Goal: Task Accomplishment & Management: Complete application form

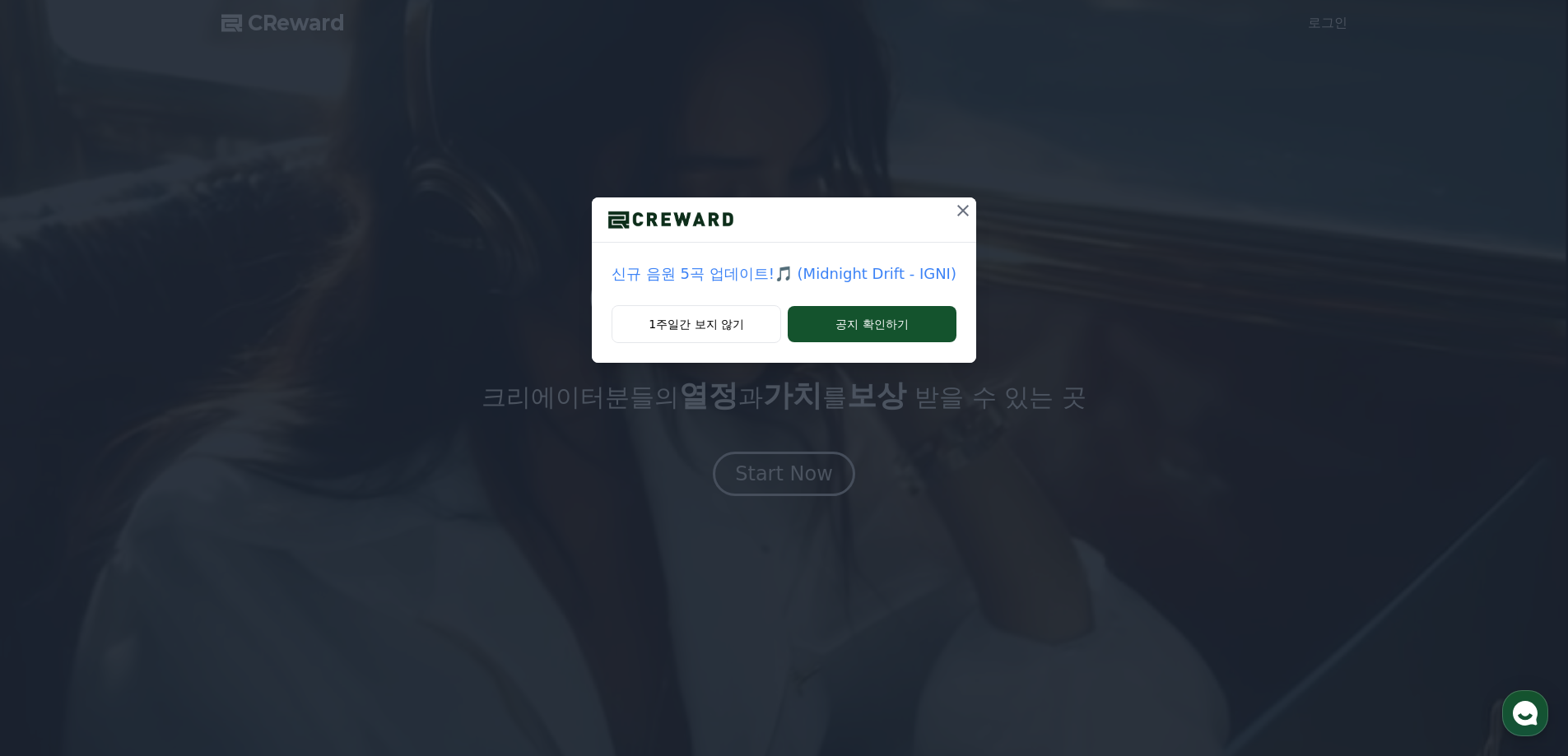
click at [957, 220] on icon at bounding box center [963, 210] width 20 height 20
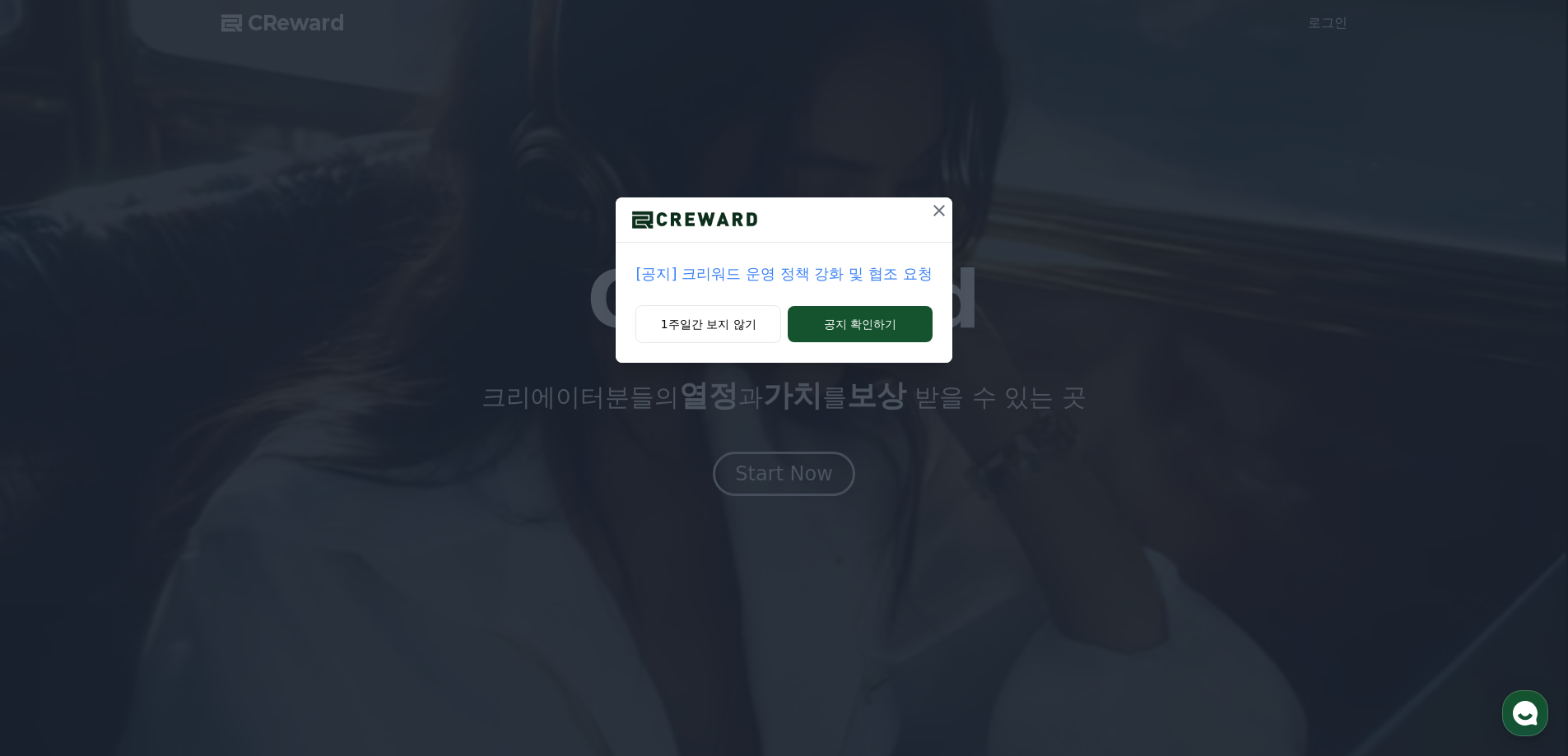
click at [928, 209] on button at bounding box center [939, 210] width 26 height 26
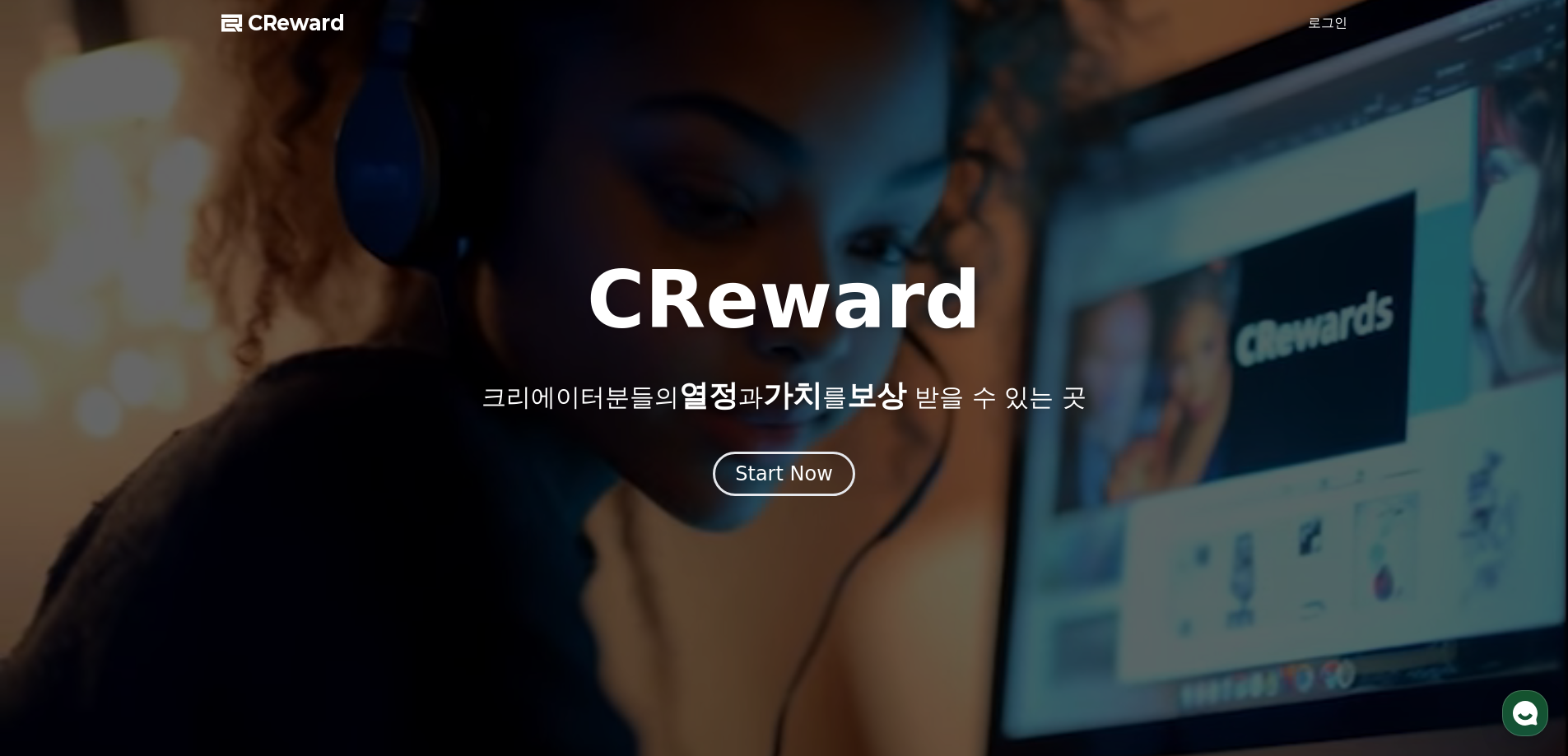
click at [1304, 15] on div at bounding box center [784, 378] width 1568 height 756
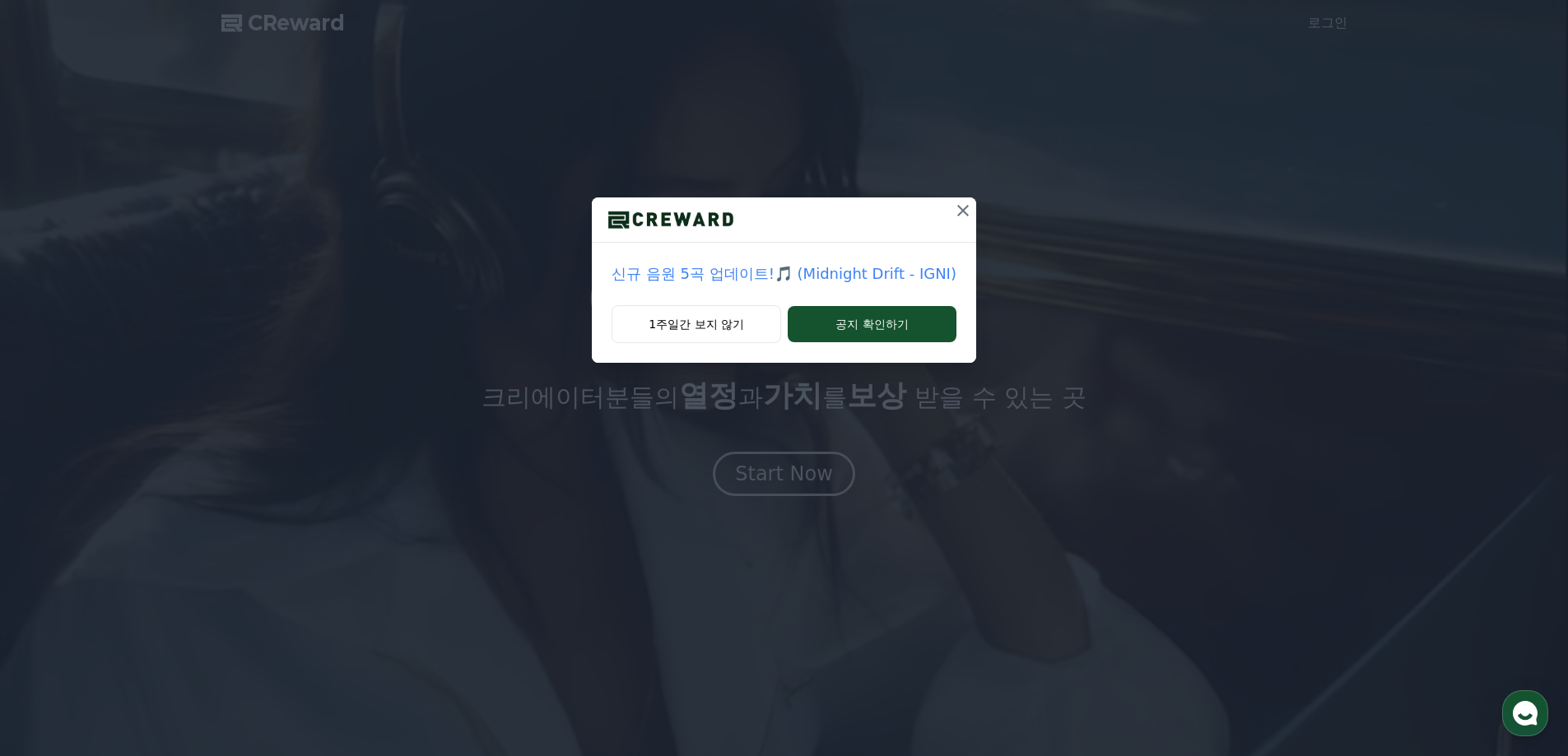
click at [976, 191] on div "신규 음원 5곡 업데이트!🎵 (Midnight Drift - IGNI) 1주일간 보지 않기 공지 확인하기" at bounding box center [784, 194] width 1568 height 389
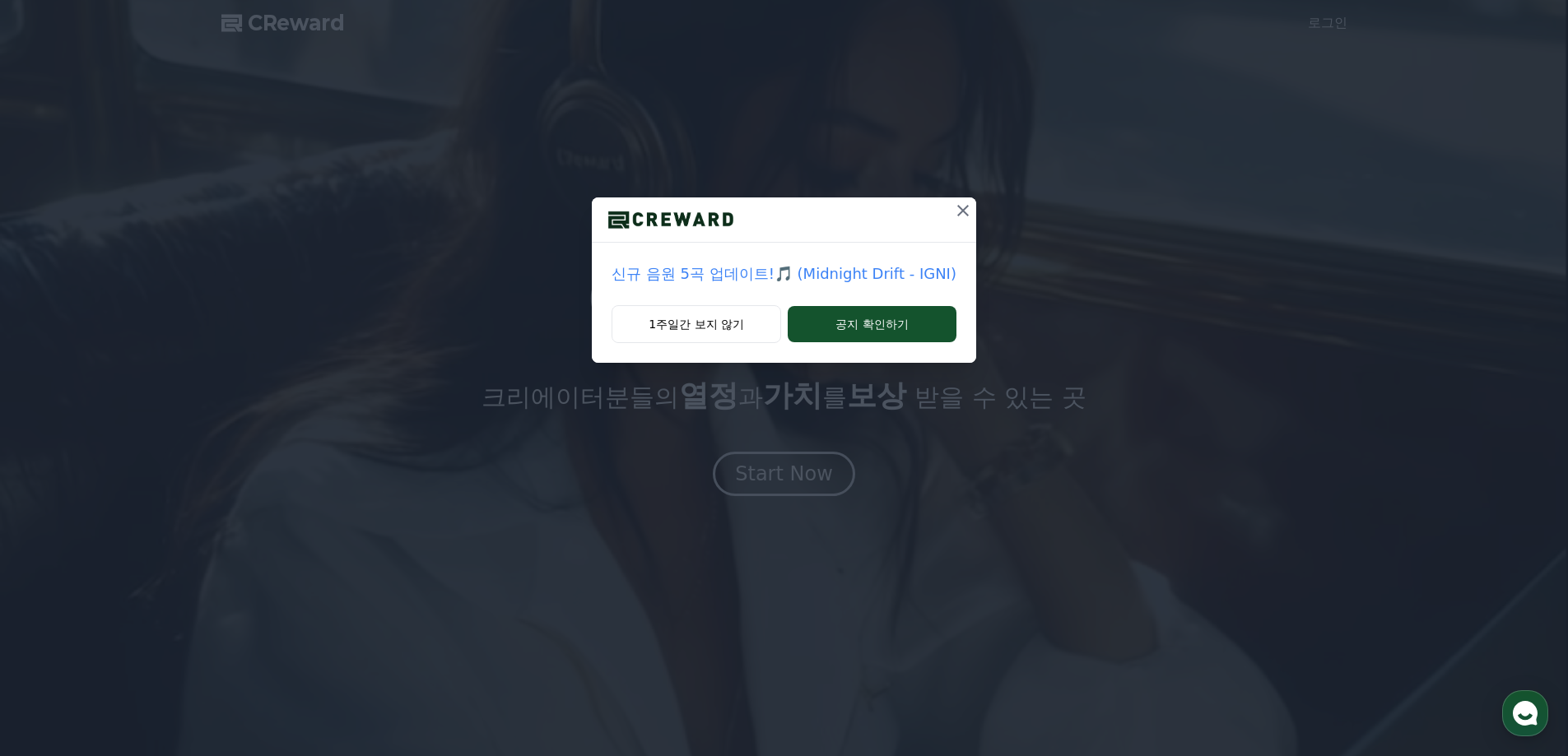
click at [968, 200] on button at bounding box center [962, 210] width 26 height 26
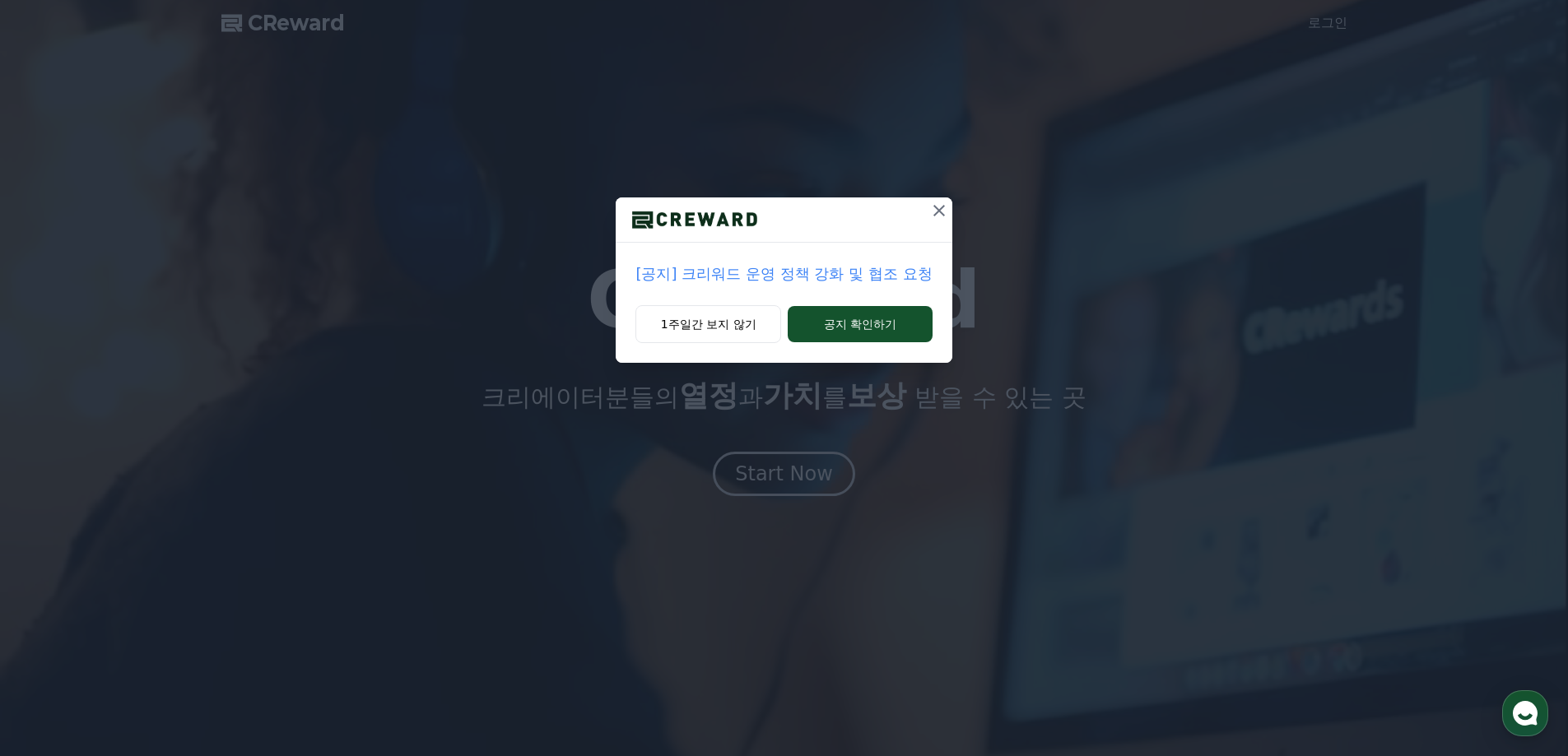
click at [937, 201] on icon at bounding box center [939, 210] width 20 height 20
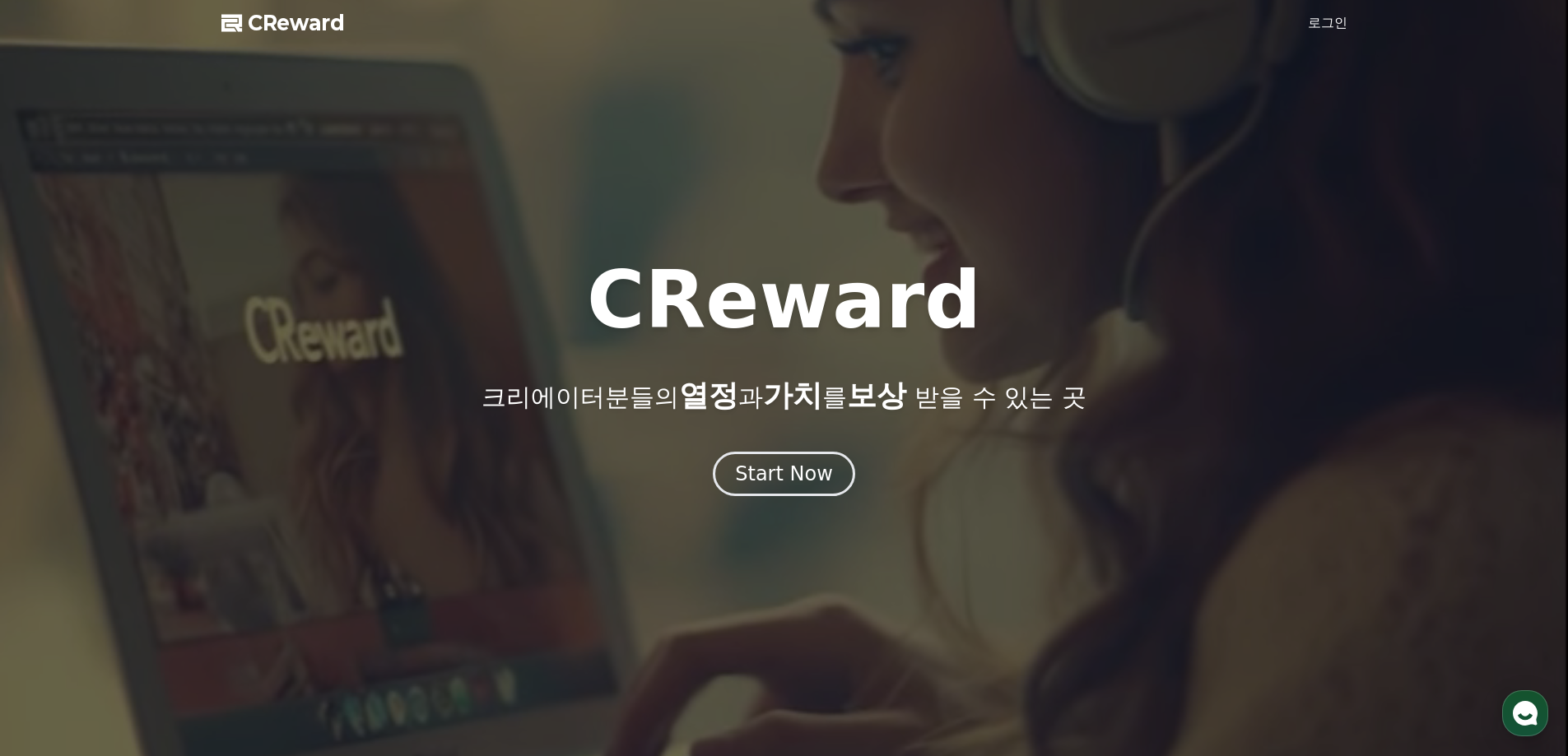
click at [1300, 24] on div at bounding box center [784, 378] width 1568 height 756
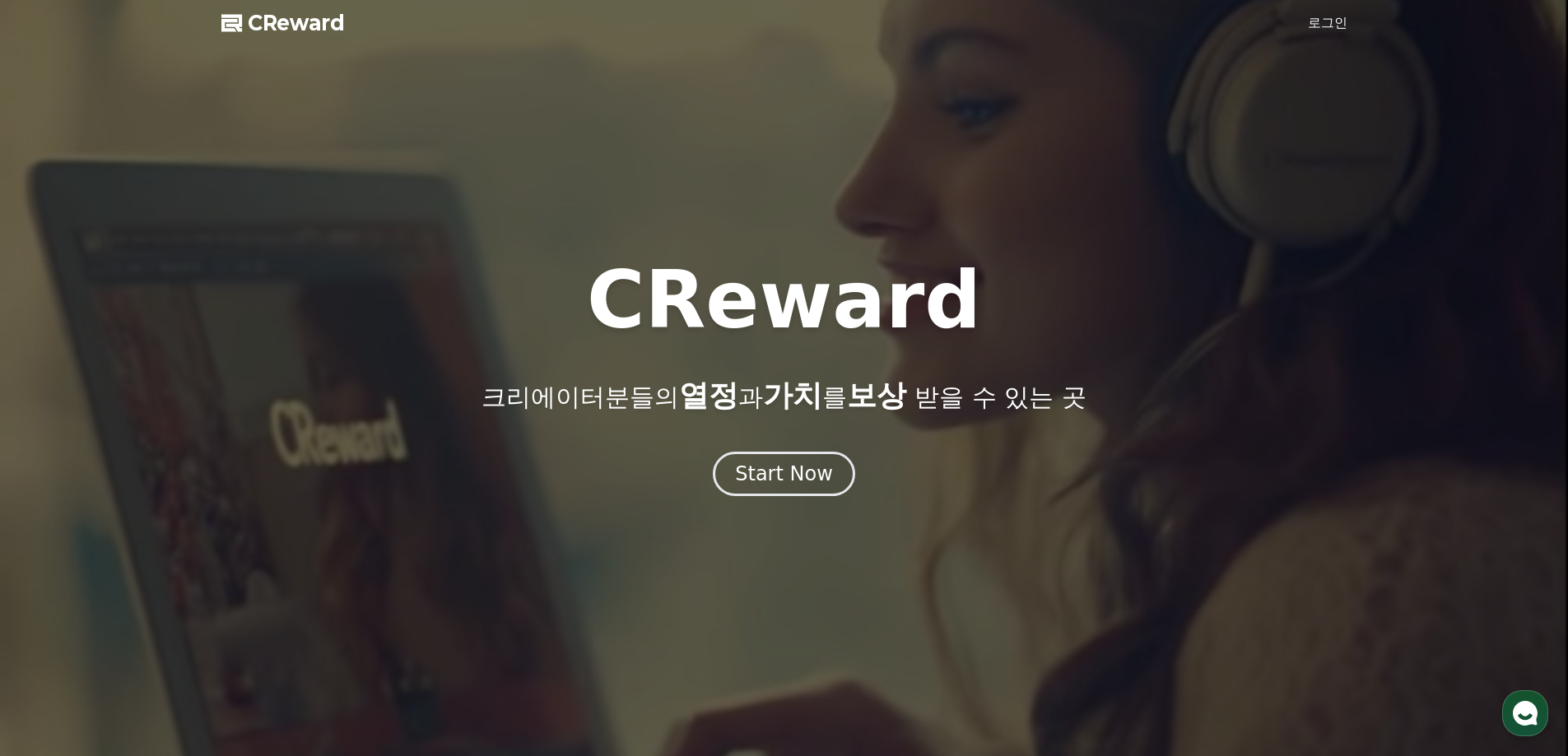
click at [1314, 19] on link "로그인" at bounding box center [1327, 23] width 39 height 20
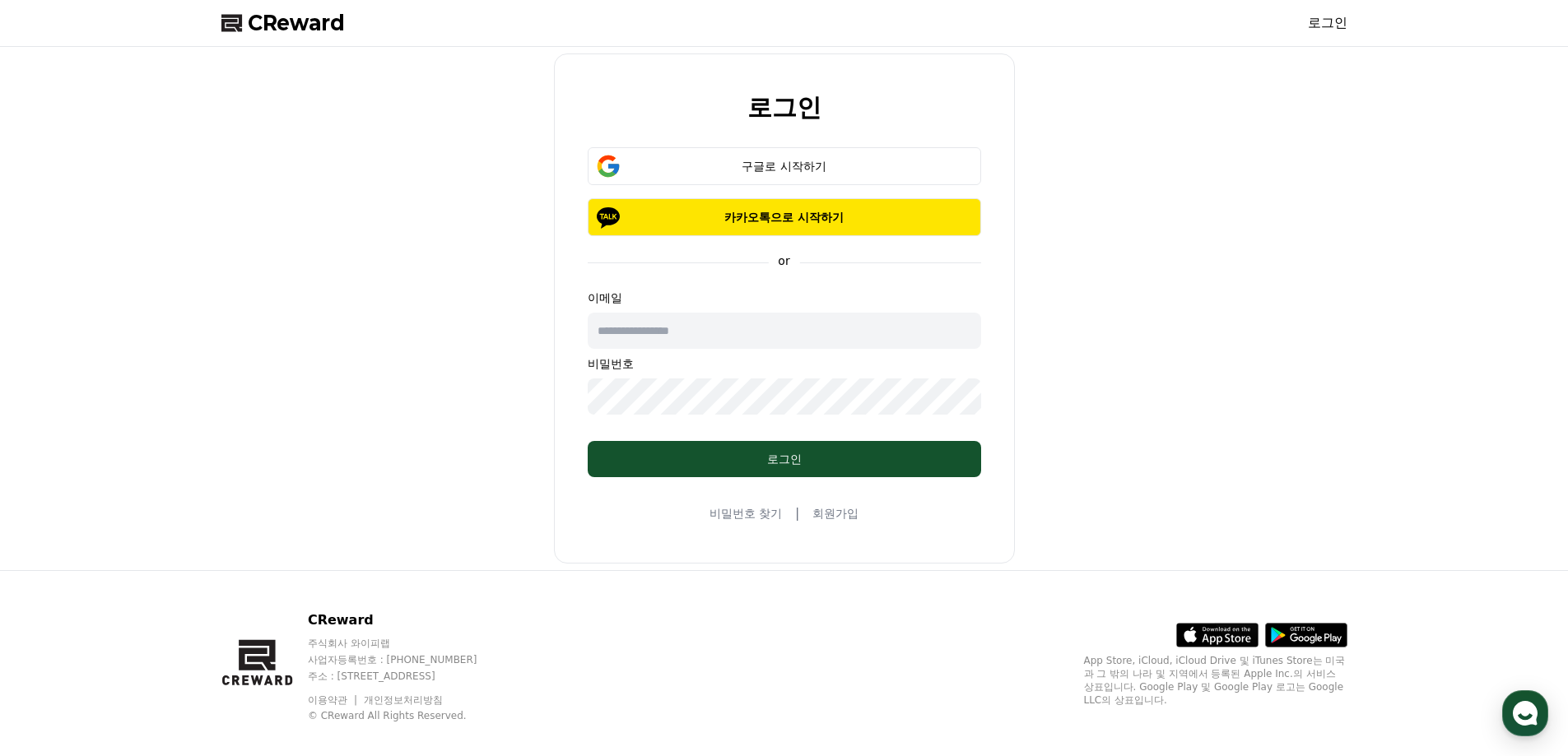
drag, startPoint x: 1067, startPoint y: 133, endPoint x: 1107, endPoint y: 130, distance: 40.1
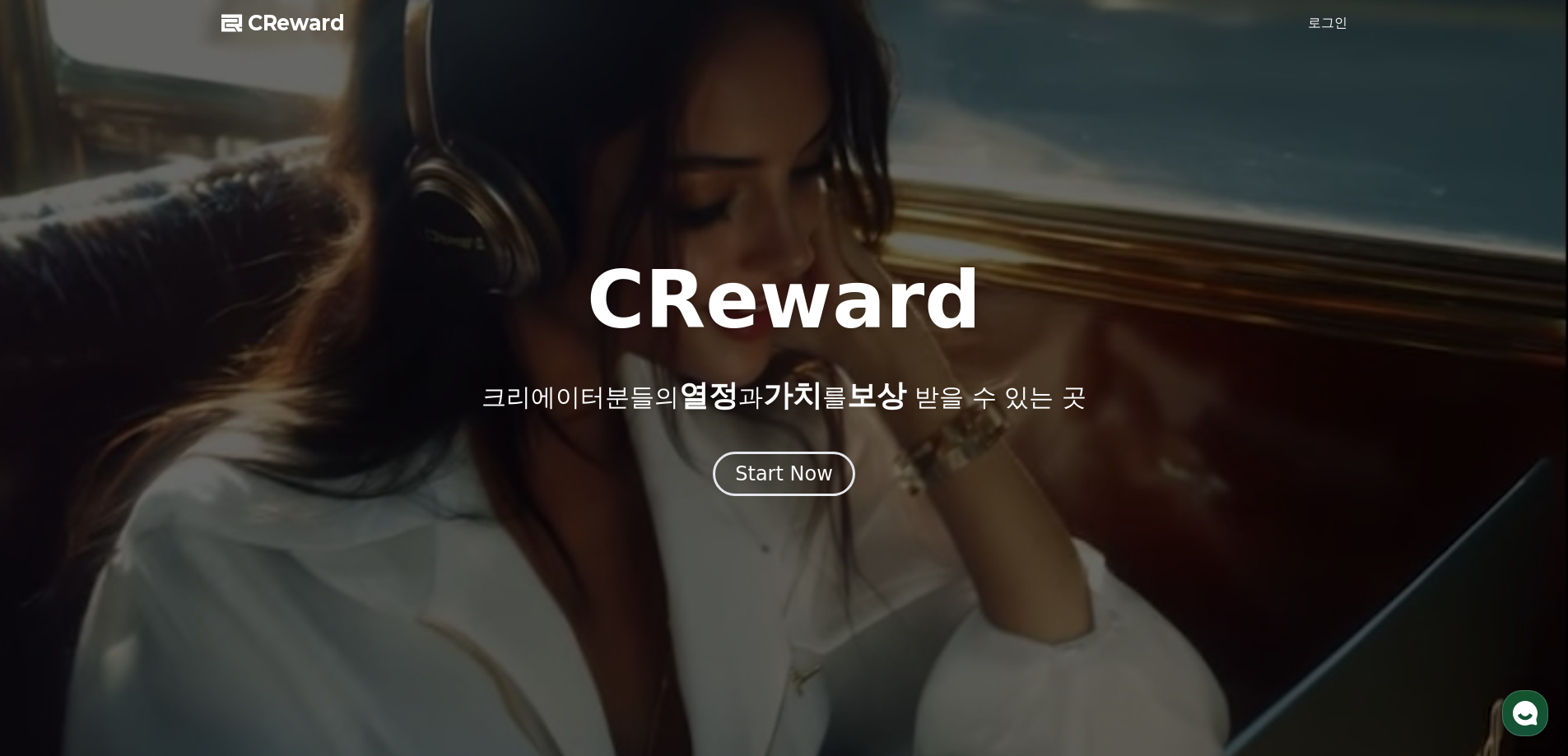
click at [1314, 30] on link "로그인" at bounding box center [1327, 23] width 39 height 20
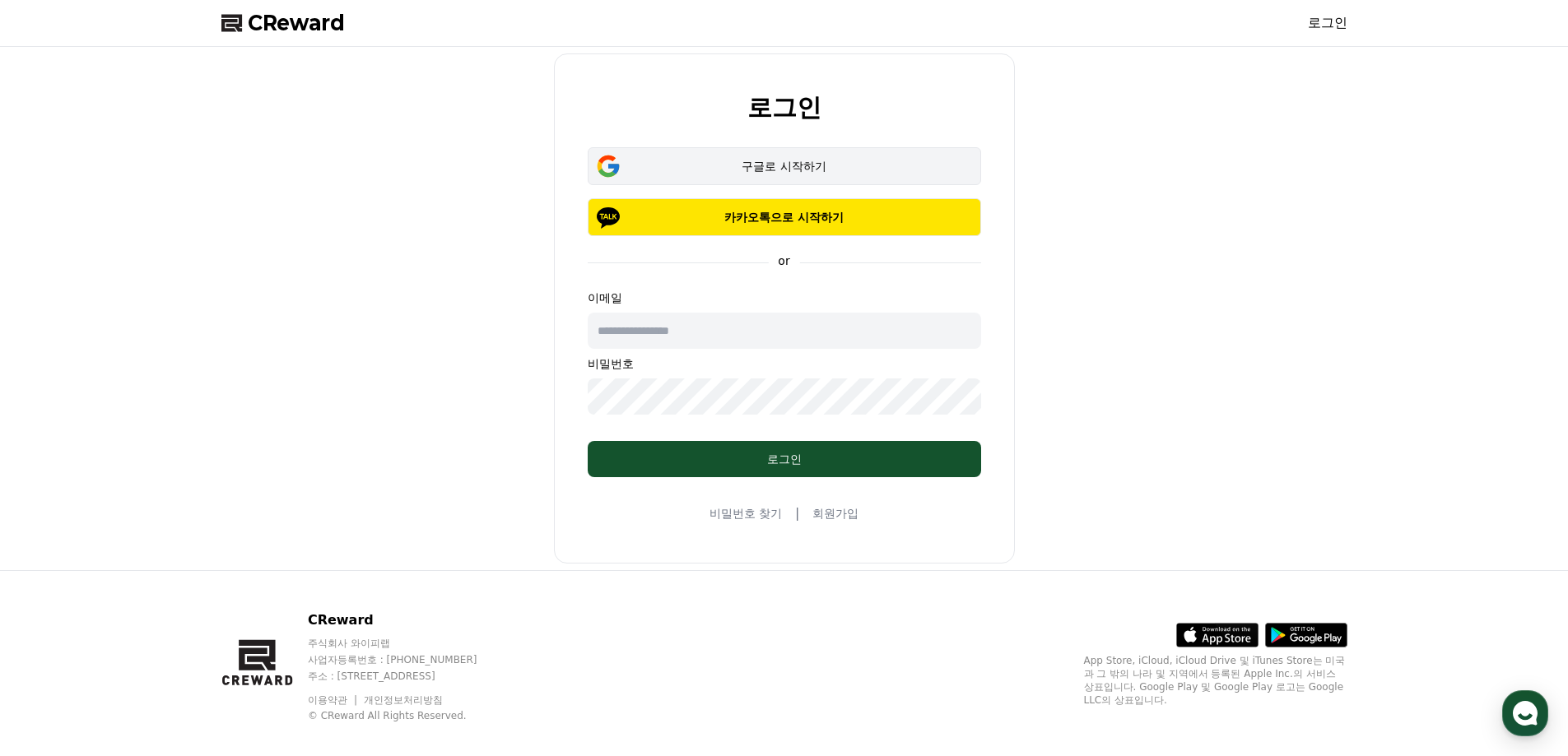
click at [827, 162] on div "구글로 시작하기" at bounding box center [784, 166] width 345 height 16
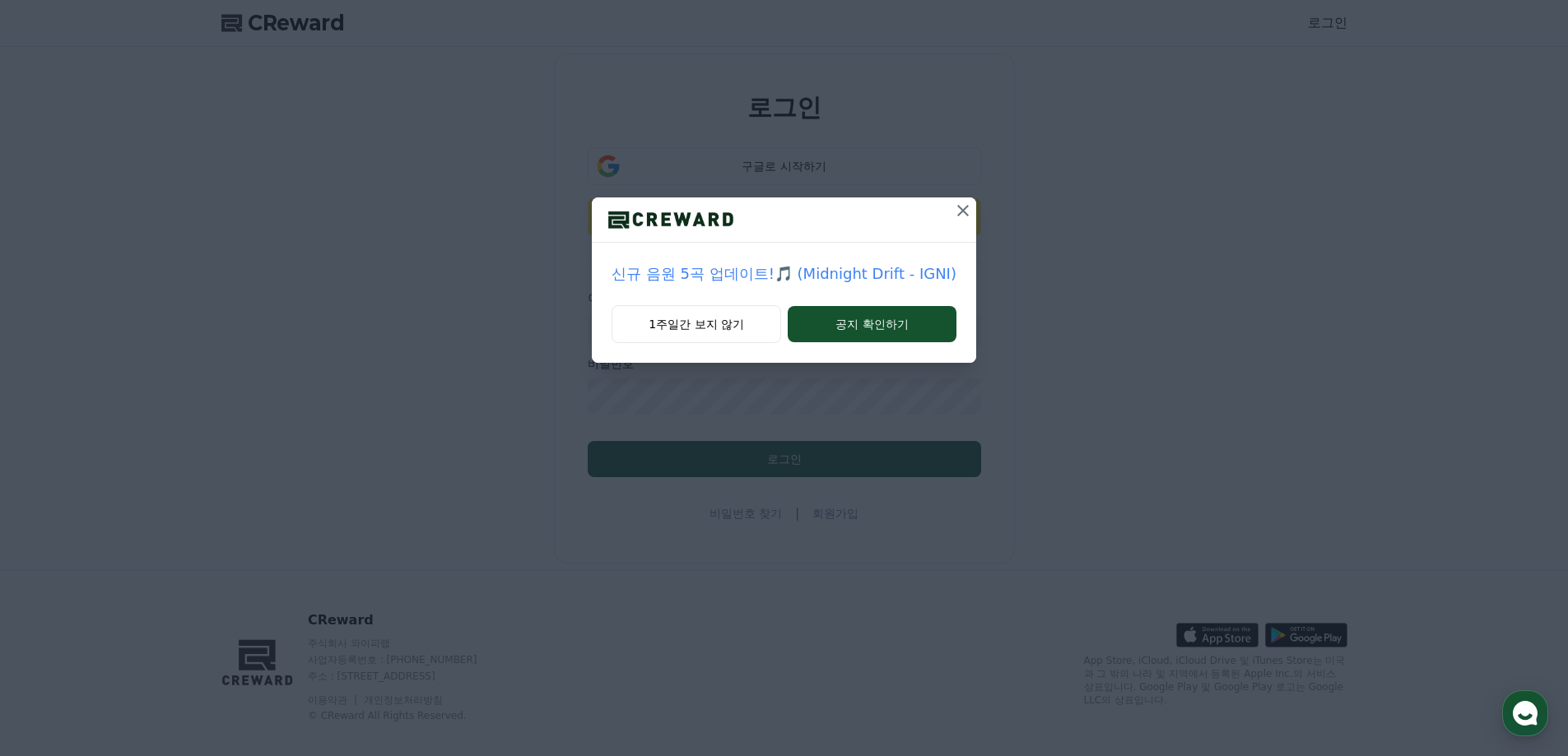
click at [953, 220] on icon at bounding box center [963, 210] width 20 height 20
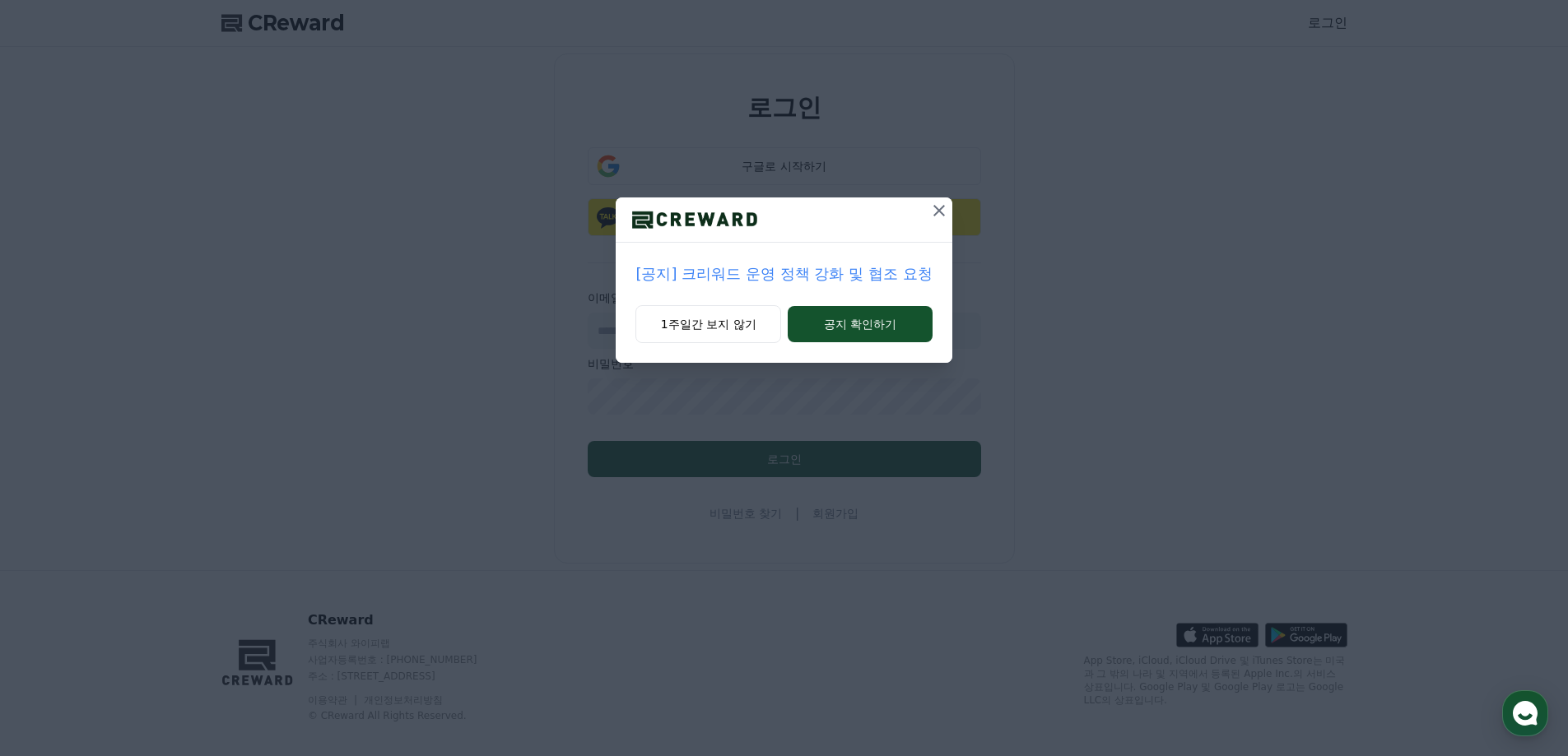
click at [943, 210] on icon at bounding box center [939, 210] width 20 height 20
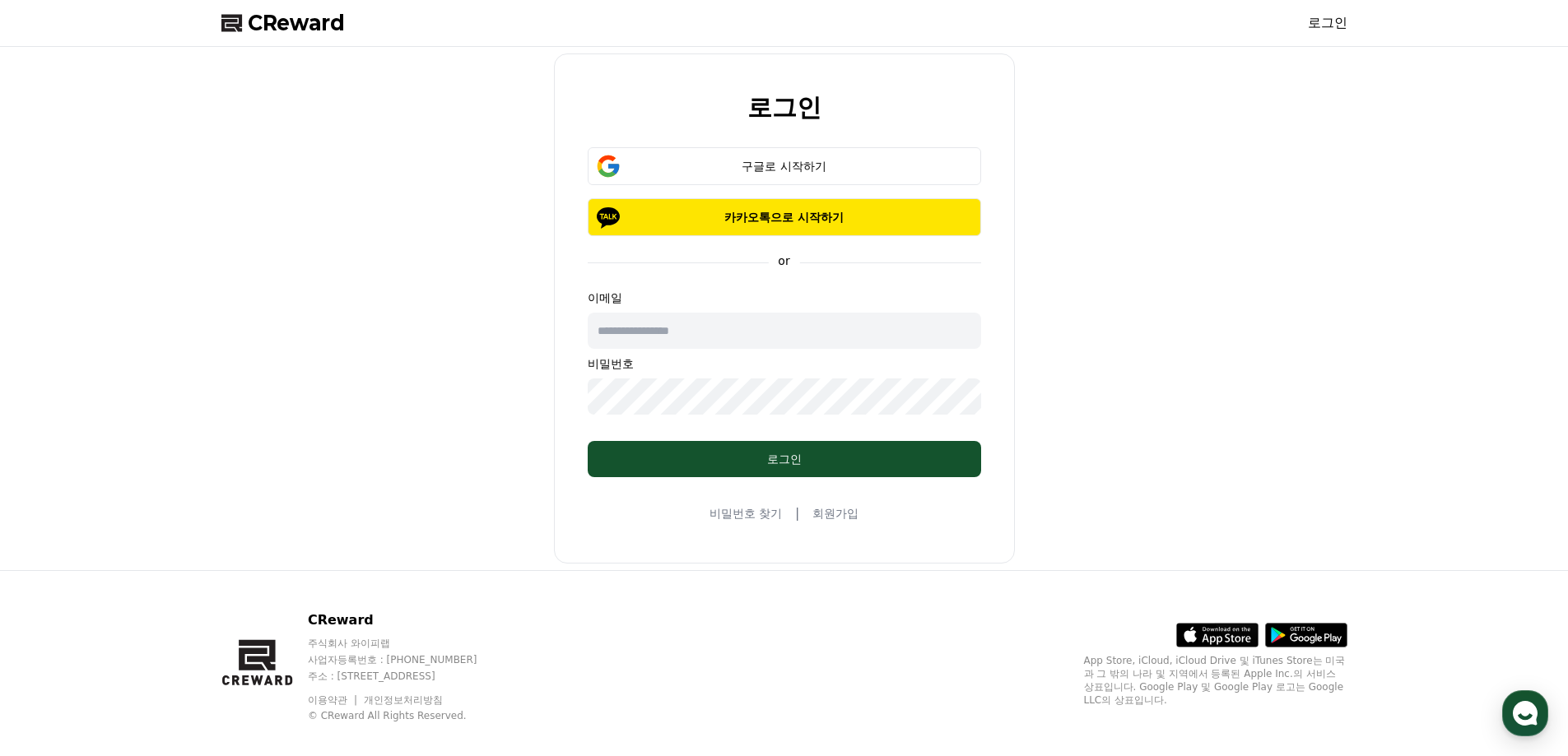
click at [831, 506] on link "회원가입" at bounding box center [835, 514] width 46 height 16
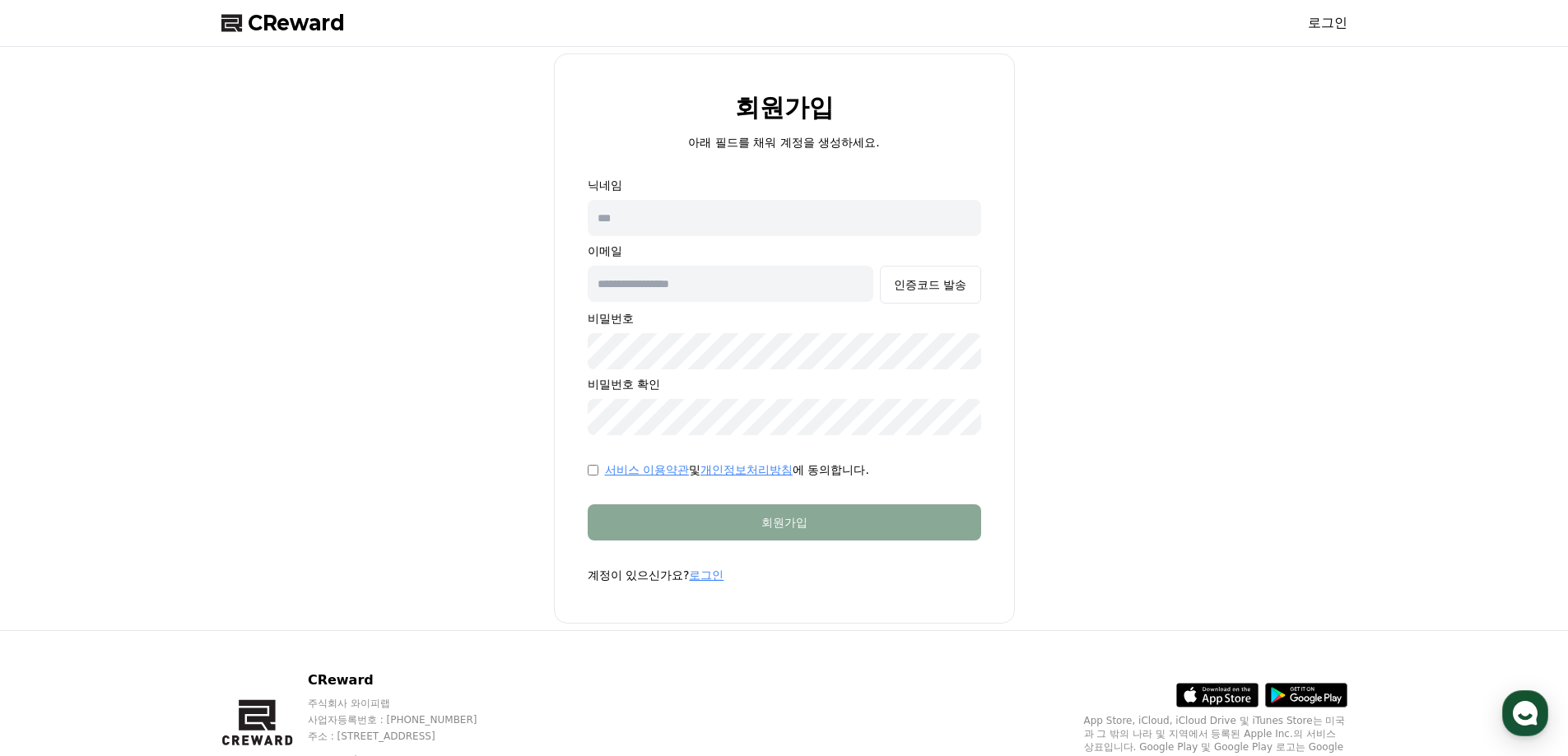
drag, startPoint x: 657, startPoint y: 178, endPoint x: 714, endPoint y: 205, distance: 63.1
click at [658, 178] on p "닉네임" at bounding box center [785, 185] width 394 height 16
click at [733, 234] on input "text" at bounding box center [785, 217] width 394 height 36
type input "*"
type input "*****"
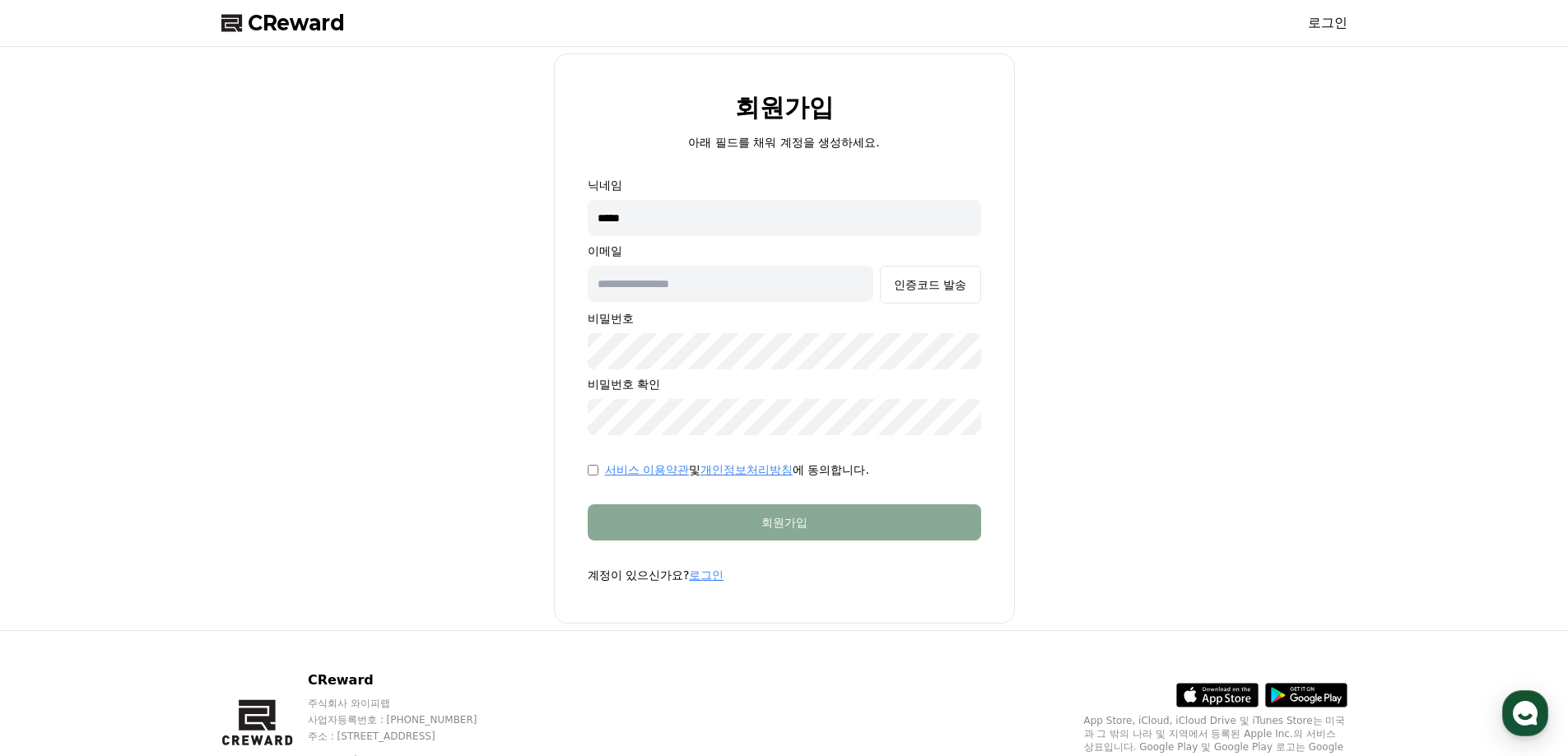
type input "*"
type input "**********"
click at [897, 280] on div "인증코드 발송" at bounding box center [930, 285] width 72 height 16
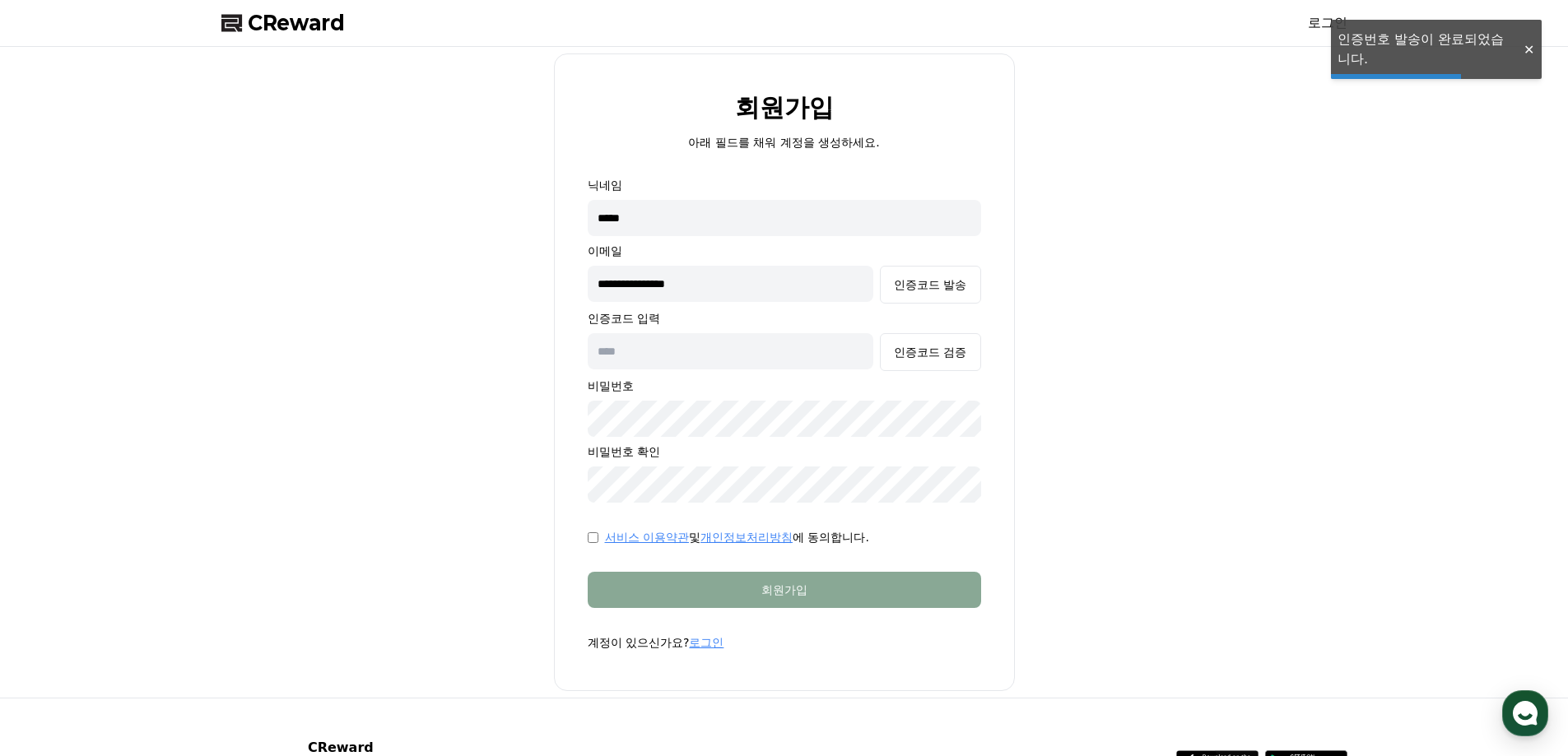
click at [779, 348] on input "text" at bounding box center [731, 351] width 286 height 36
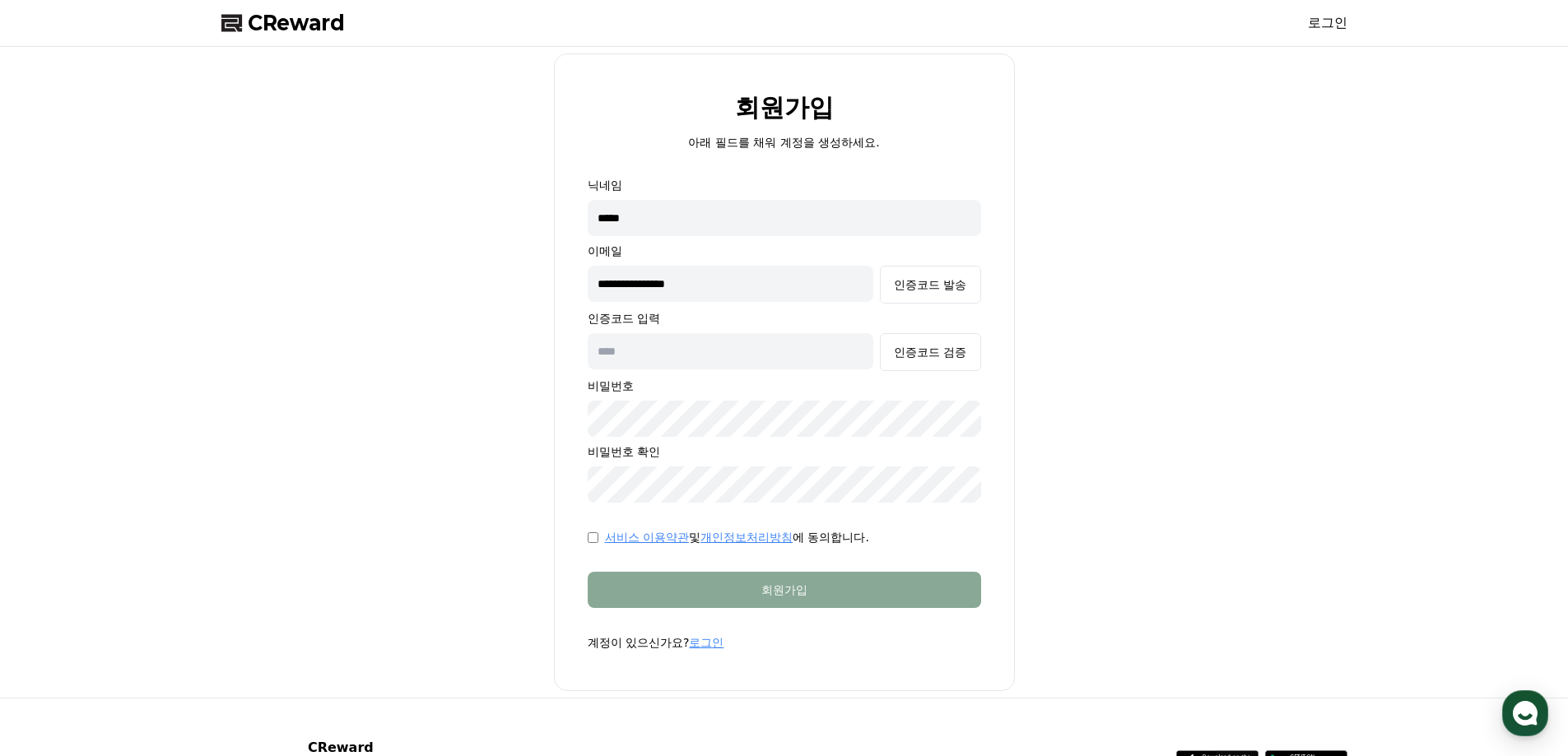
click at [737, 354] on input "text" at bounding box center [731, 351] width 286 height 36
paste input "******"
type input "******"
click at [486, 479] on div "**********" at bounding box center [784, 372] width 1139 height 638
click at [337, 422] on div "**********" at bounding box center [784, 372] width 1139 height 638
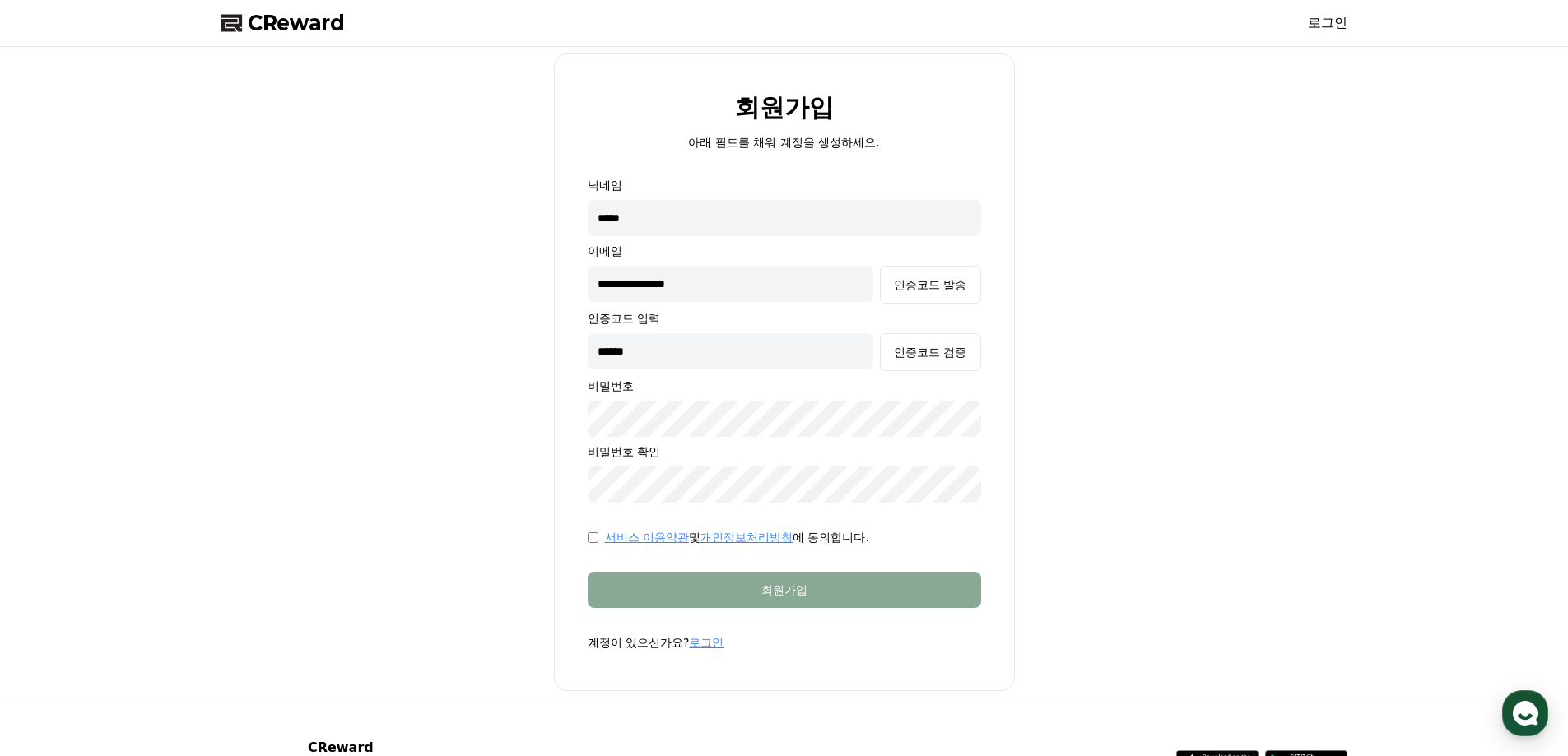
click at [368, 375] on div "**********" at bounding box center [784, 372] width 1139 height 638
click at [199, 388] on div "**********" at bounding box center [784, 371] width 1568 height 650
click at [944, 356] on div "인증코드 검증" at bounding box center [930, 352] width 72 height 16
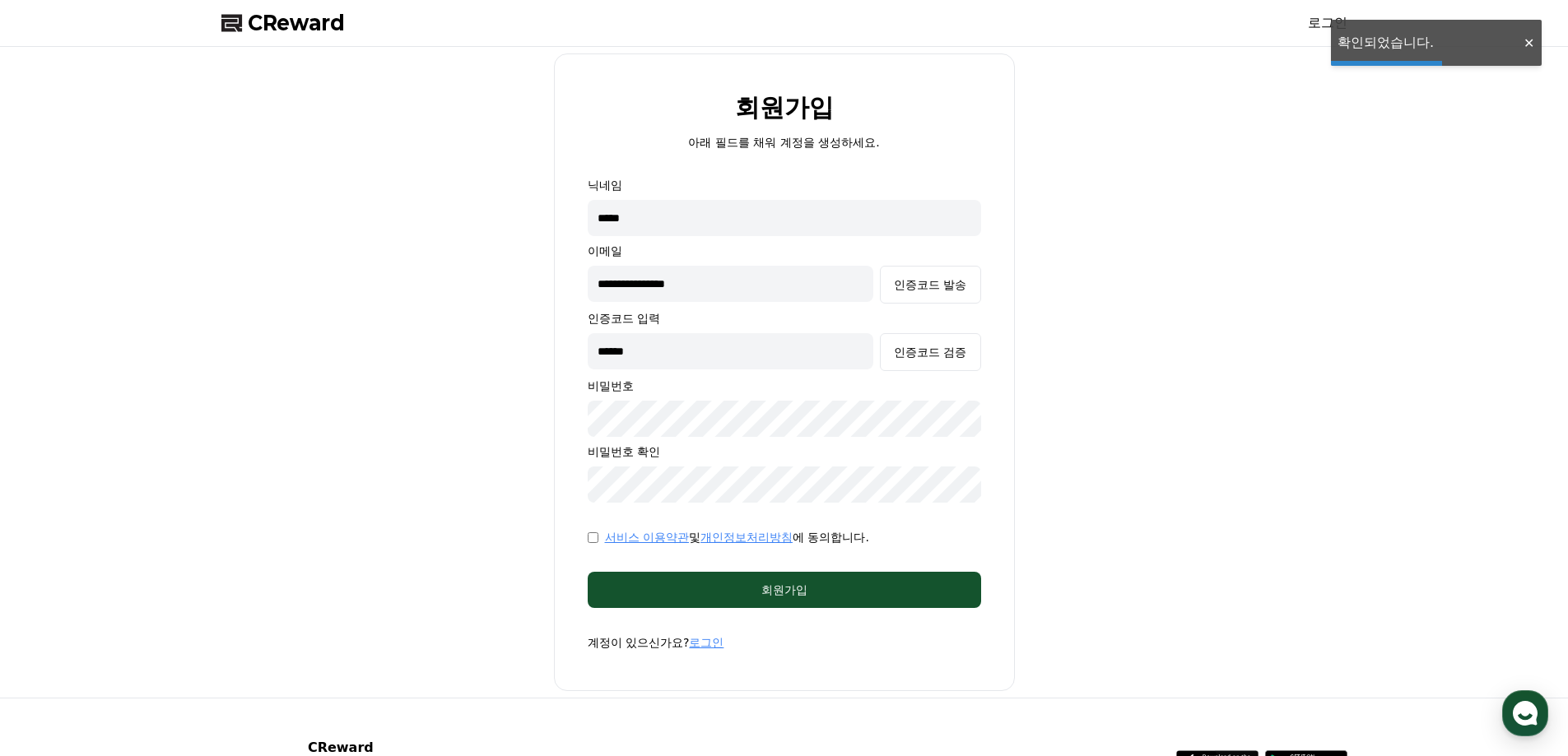
click at [109, 356] on div "**********" at bounding box center [784, 371] width 1568 height 650
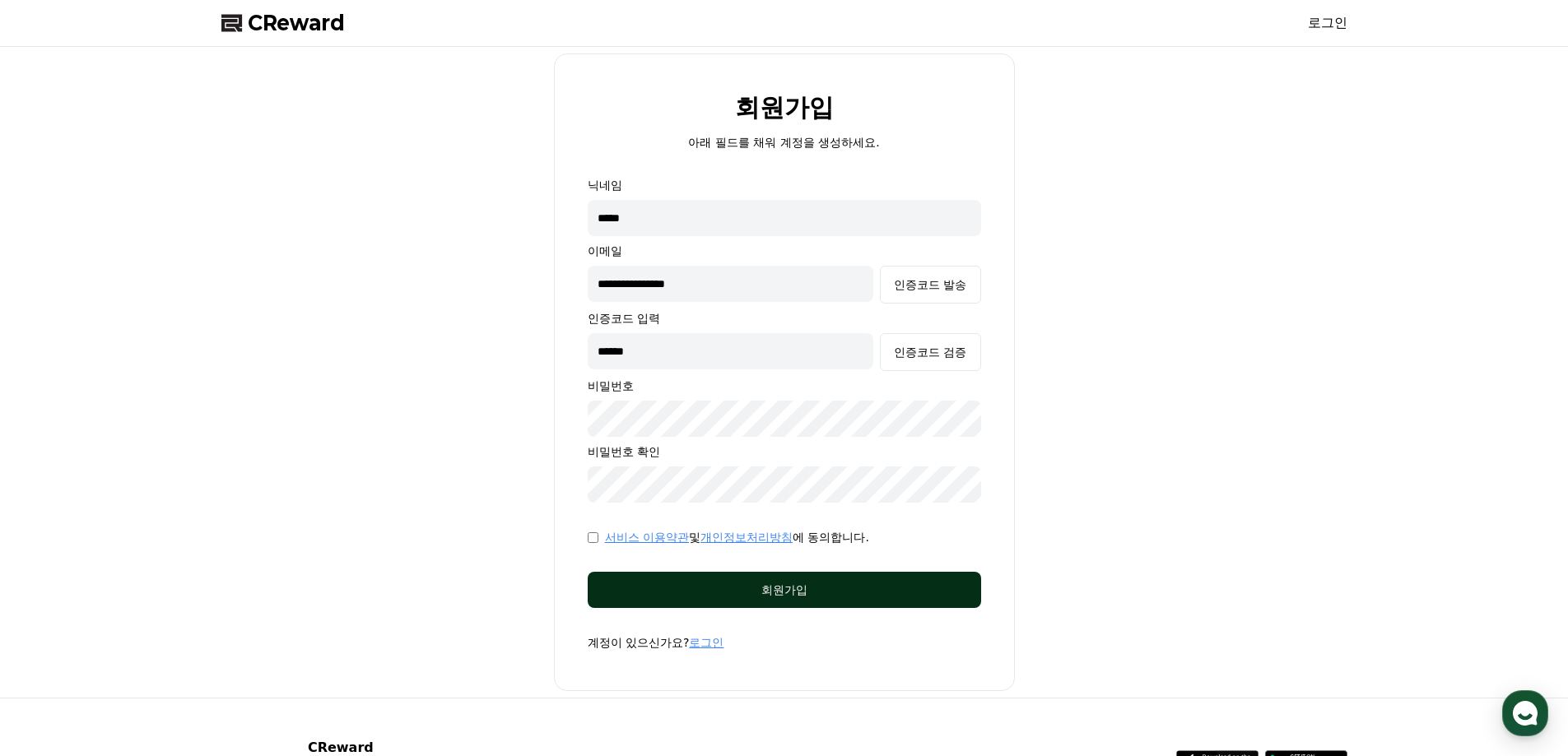
click at [821, 577] on button "회원가입" at bounding box center [785, 590] width 394 height 36
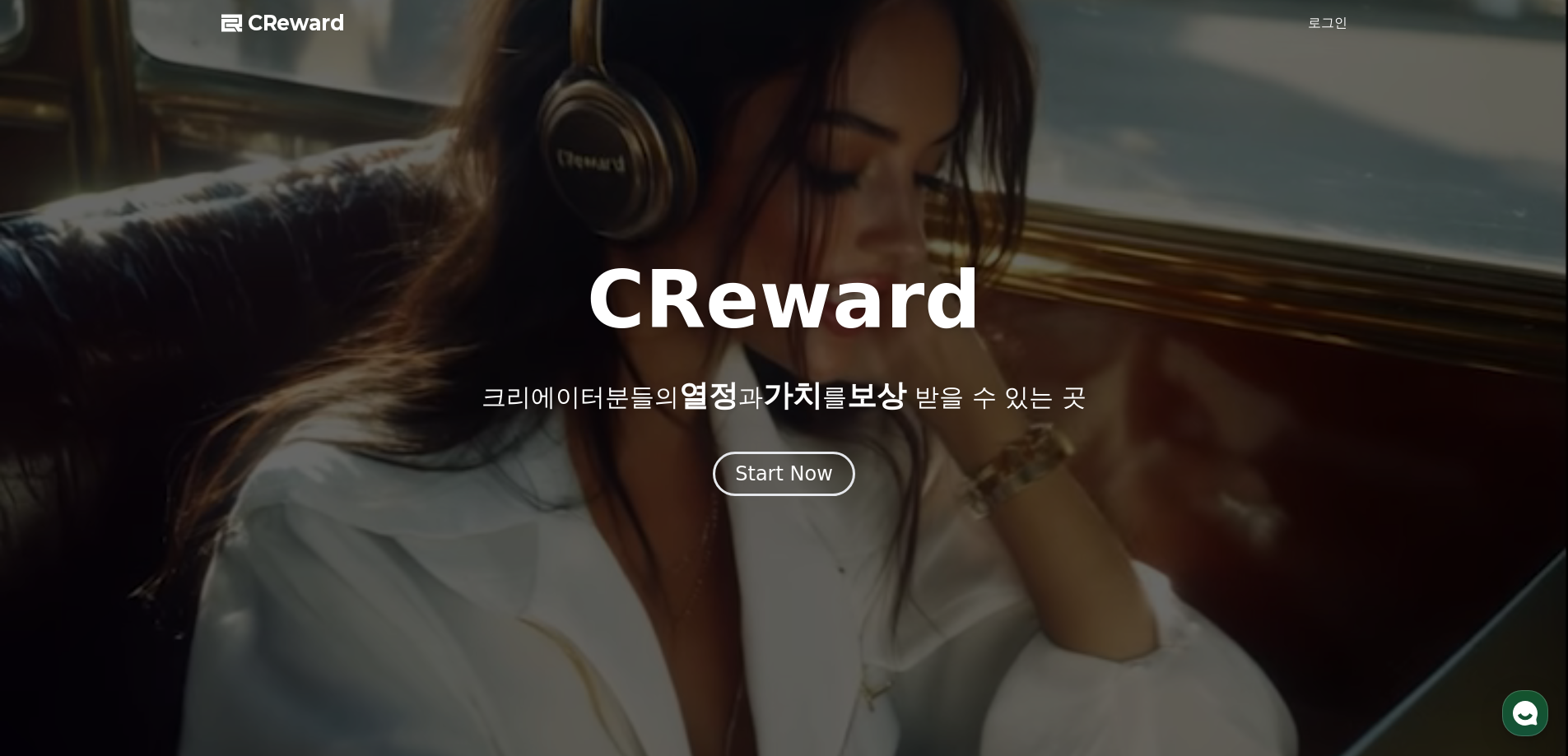
click at [1317, 21] on link "로그인" at bounding box center [1327, 23] width 39 height 20
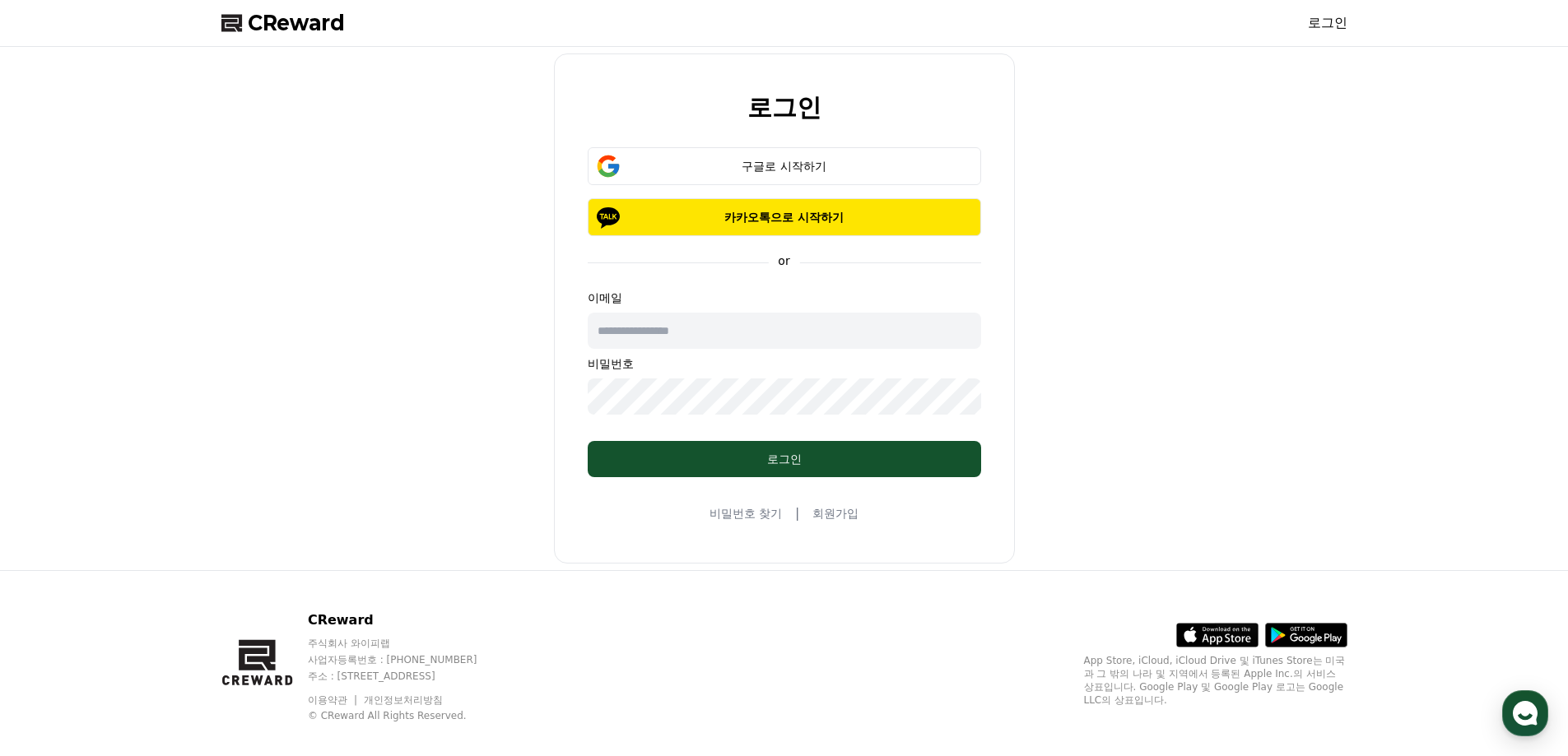
type input "**********"
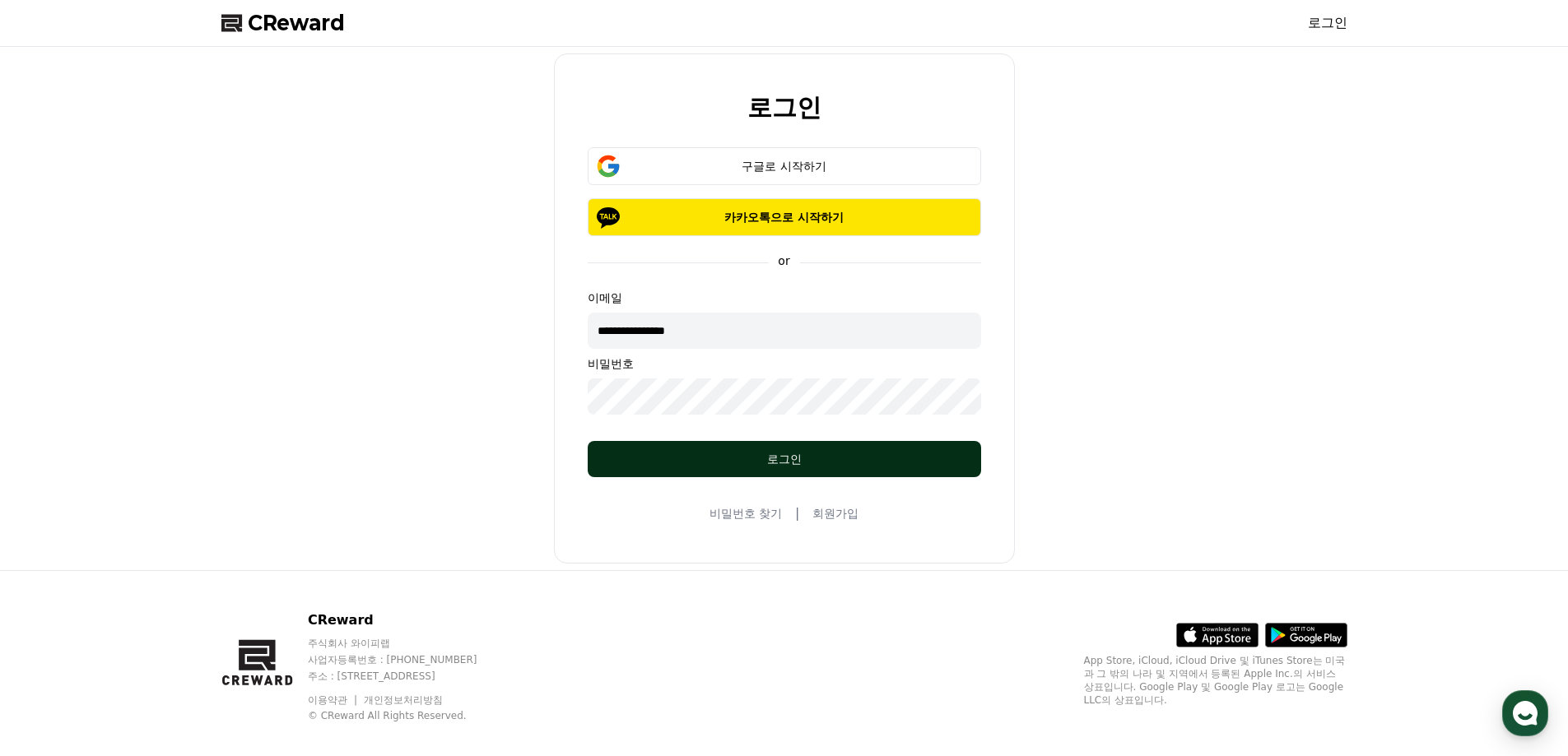
click at [672, 445] on button "로그인" at bounding box center [785, 459] width 394 height 36
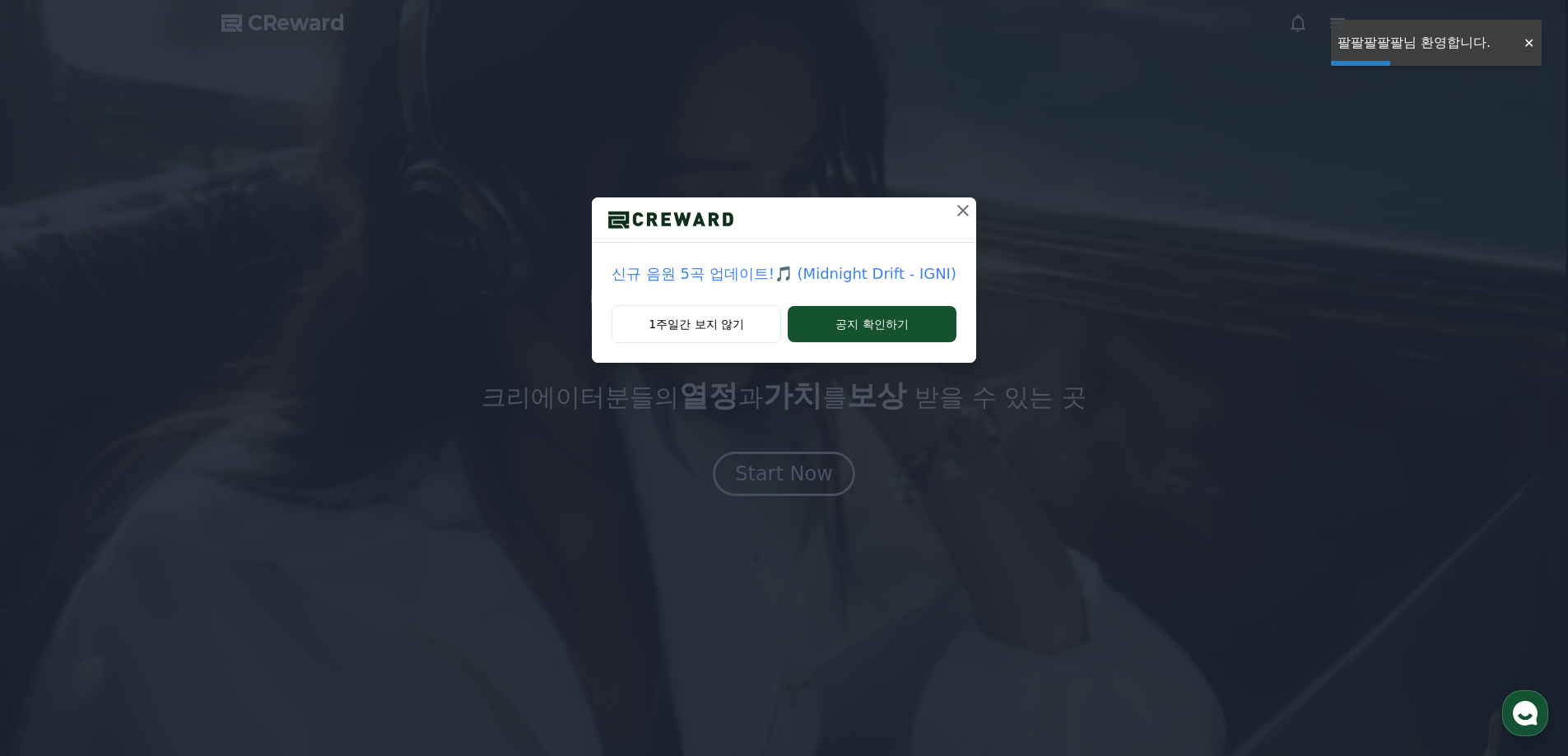
click at [972, 204] on button at bounding box center [962, 210] width 26 height 26
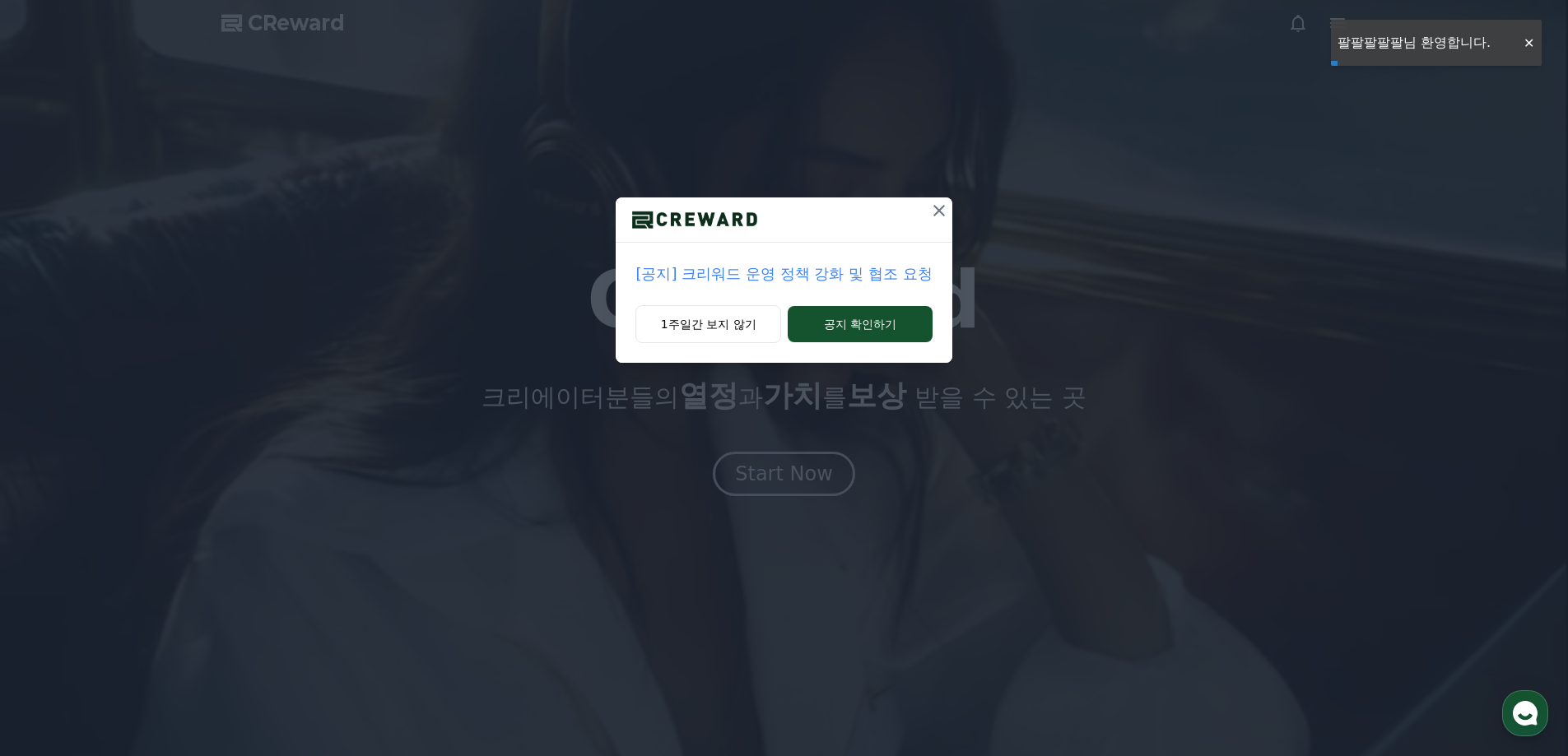
click at [953, 208] on div "[공지] 크리워드 운영 정책 강화 및 협조 요청 1주일간 보지 않기 공지 확인하기" at bounding box center [784, 194] width 1568 height 389
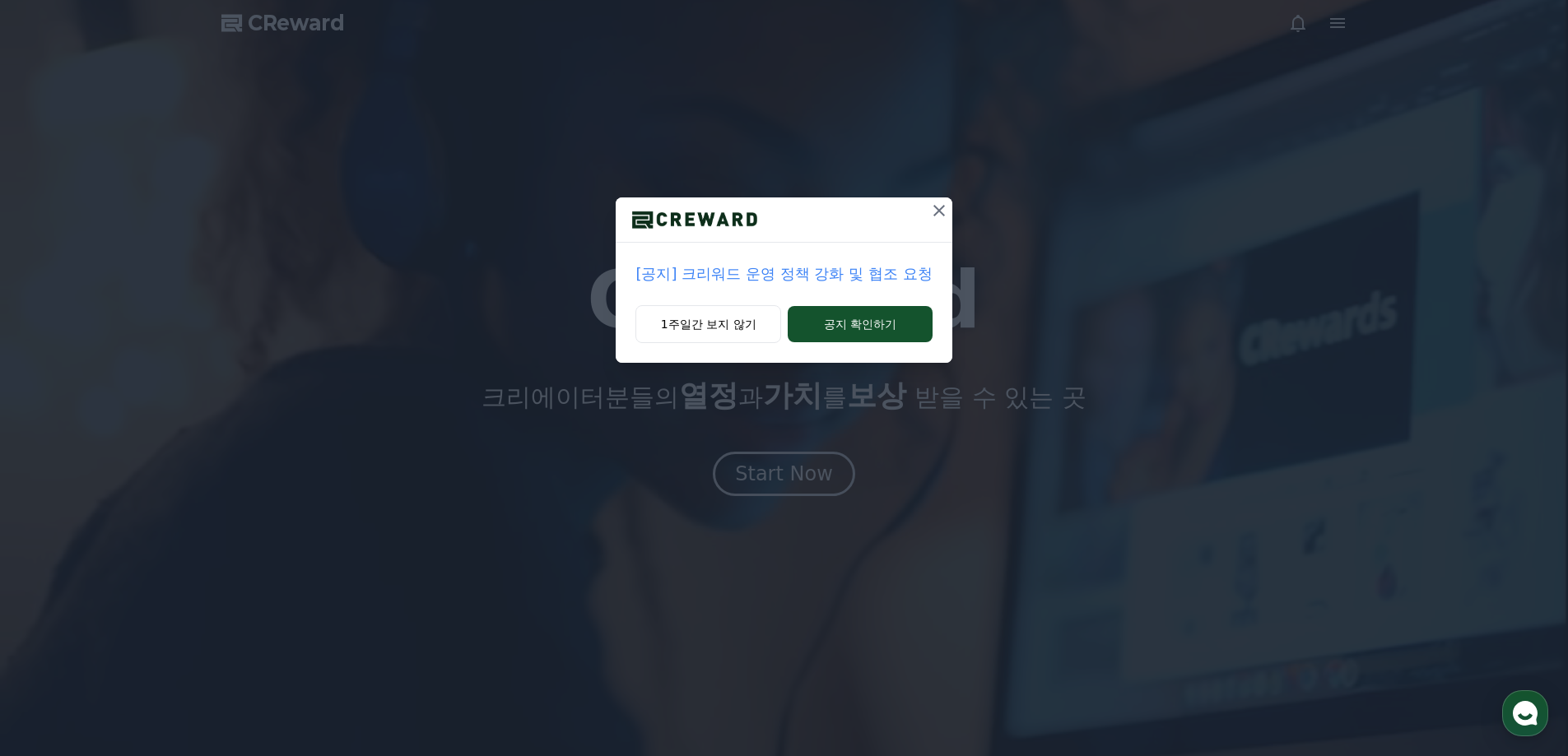
click at [937, 217] on icon at bounding box center [939, 210] width 20 height 20
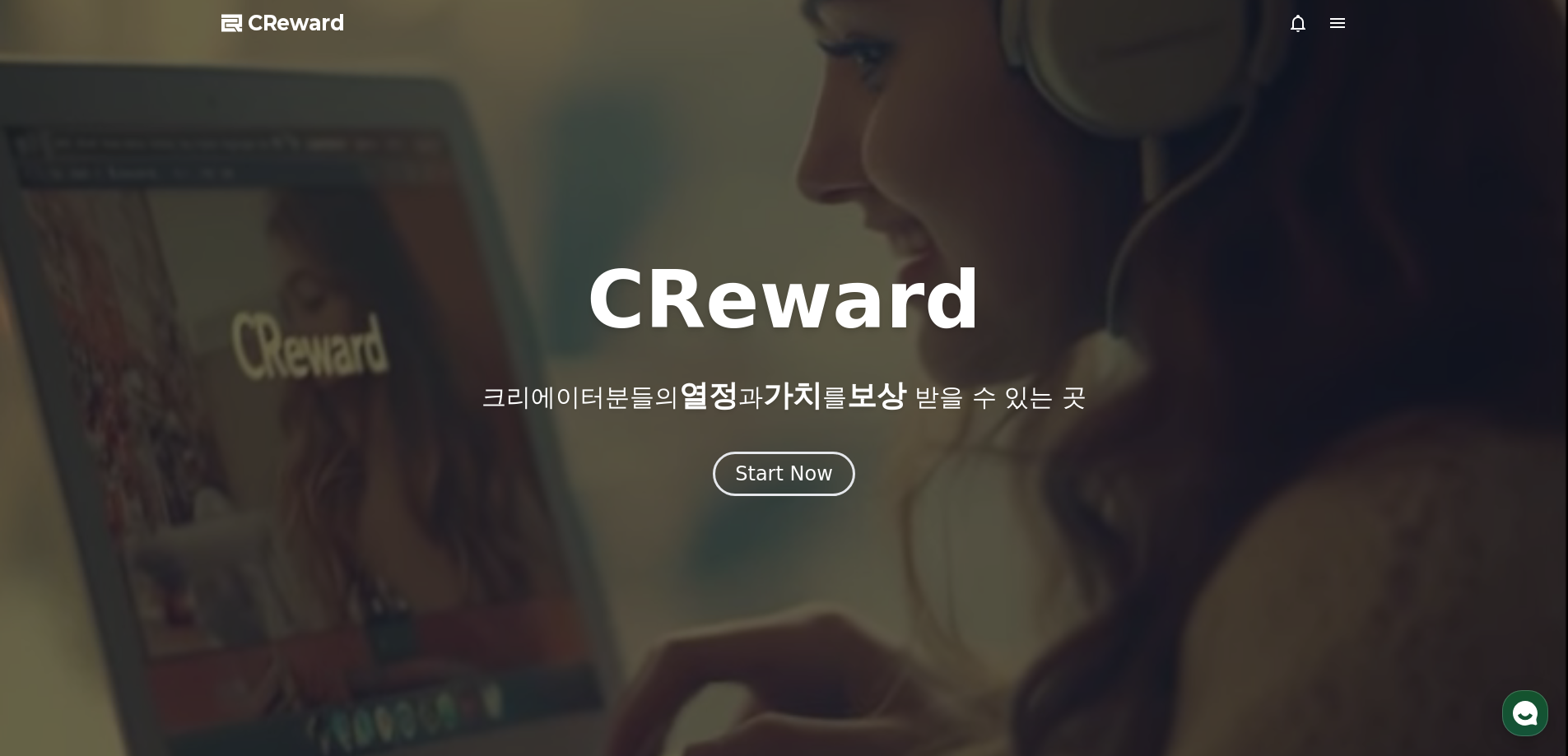
click at [1343, 22] on icon at bounding box center [1337, 22] width 15 height 10
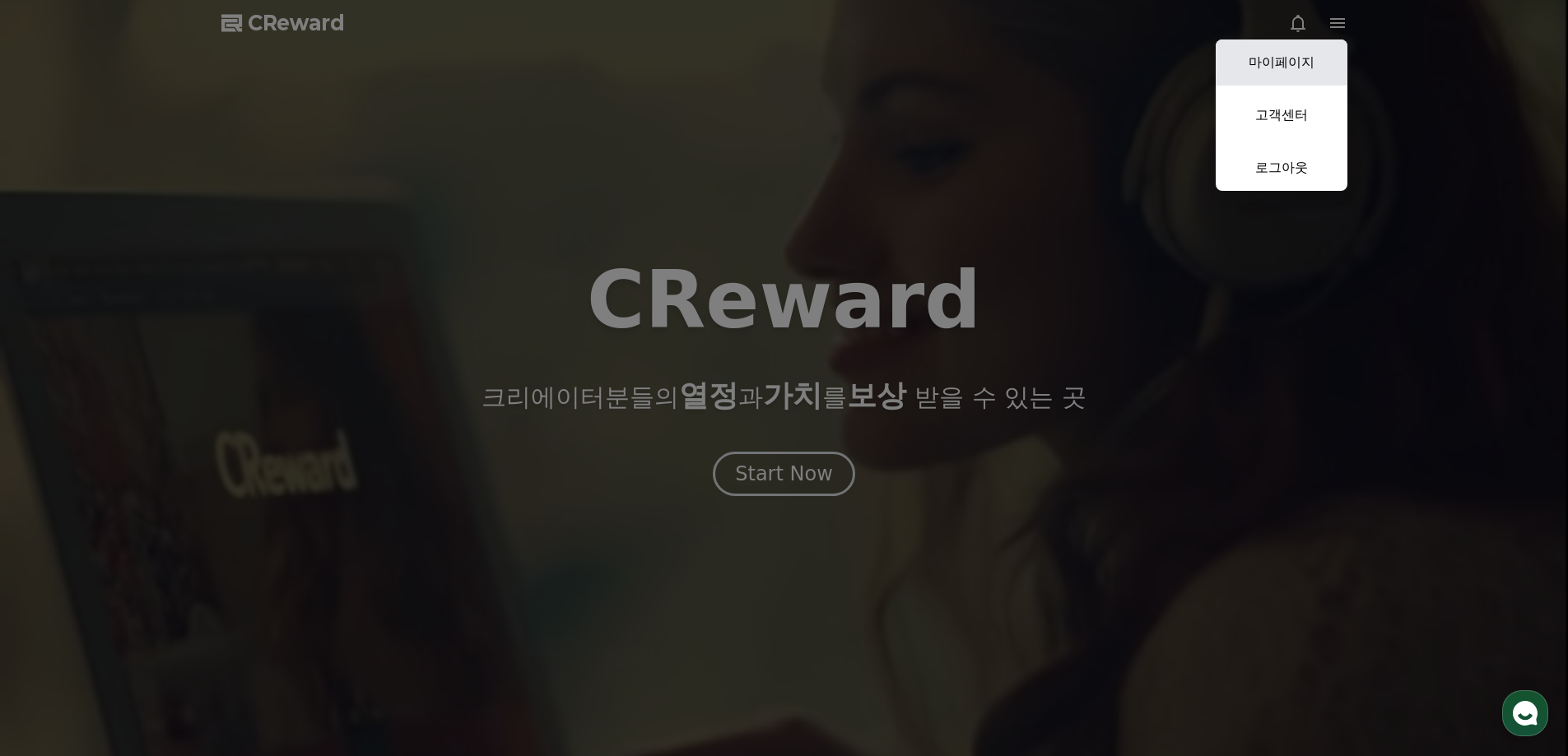
click at [1293, 72] on link "마이페이지" at bounding box center [1281, 62] width 132 height 46
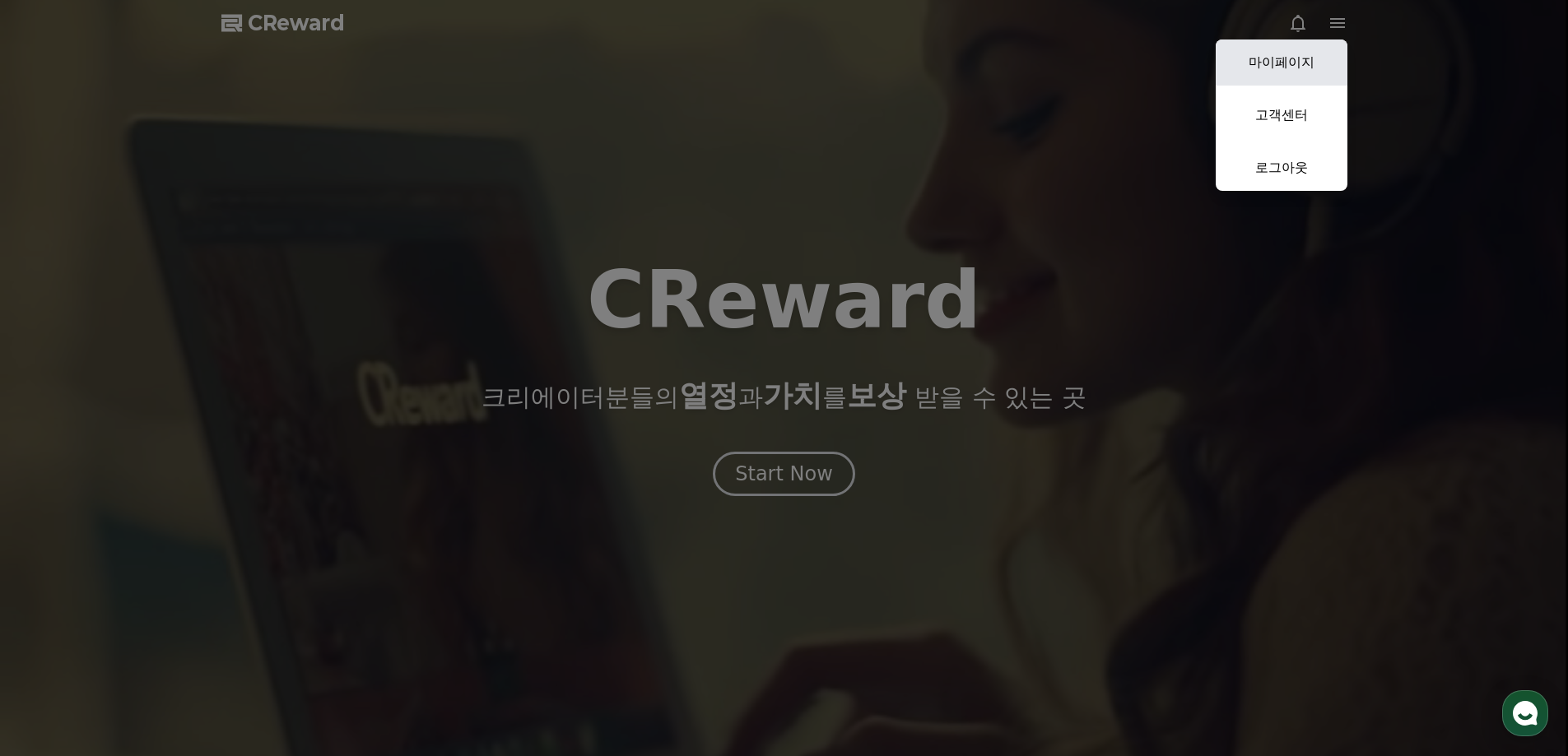
select select "**********"
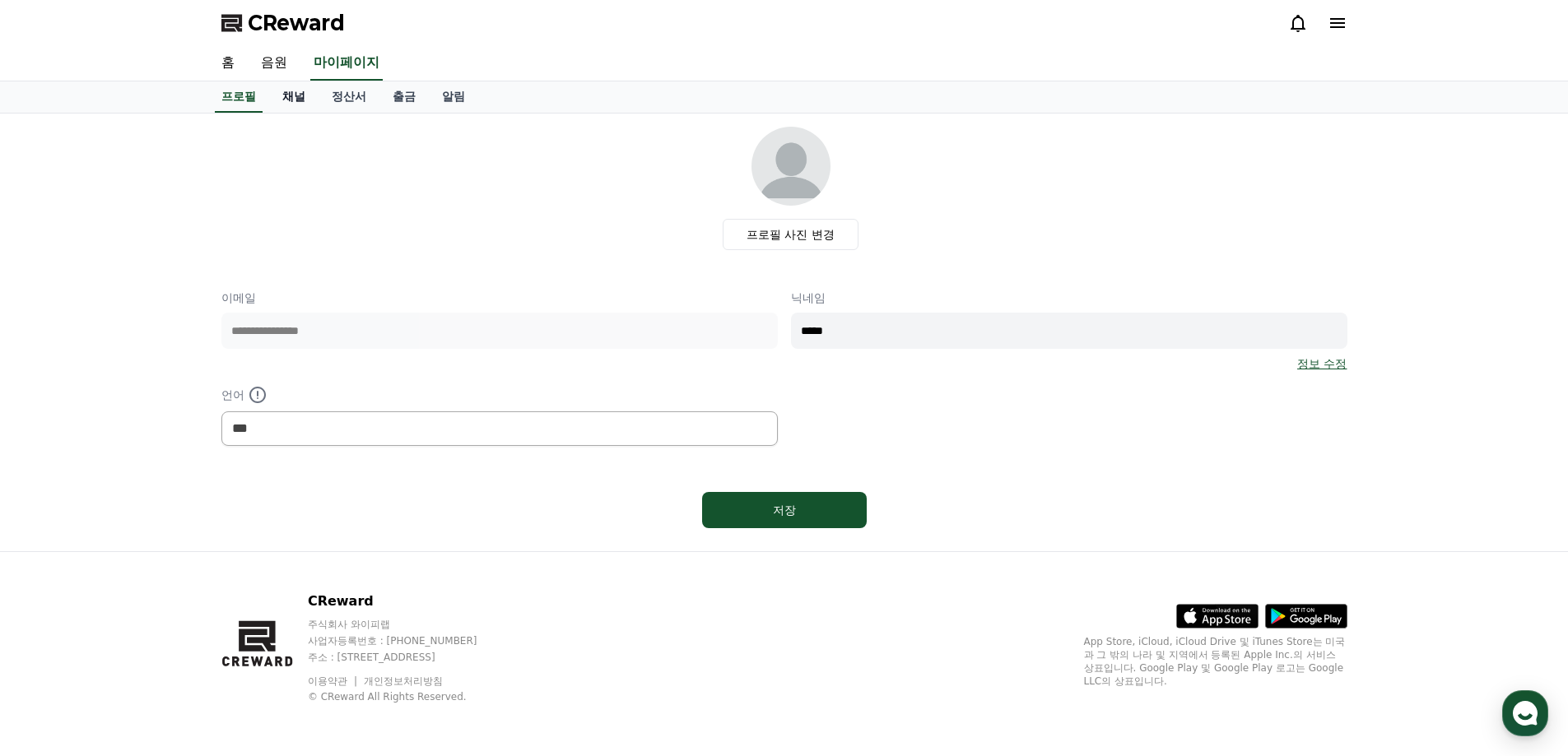
click at [302, 89] on link "채널" at bounding box center [294, 97] width 49 height 31
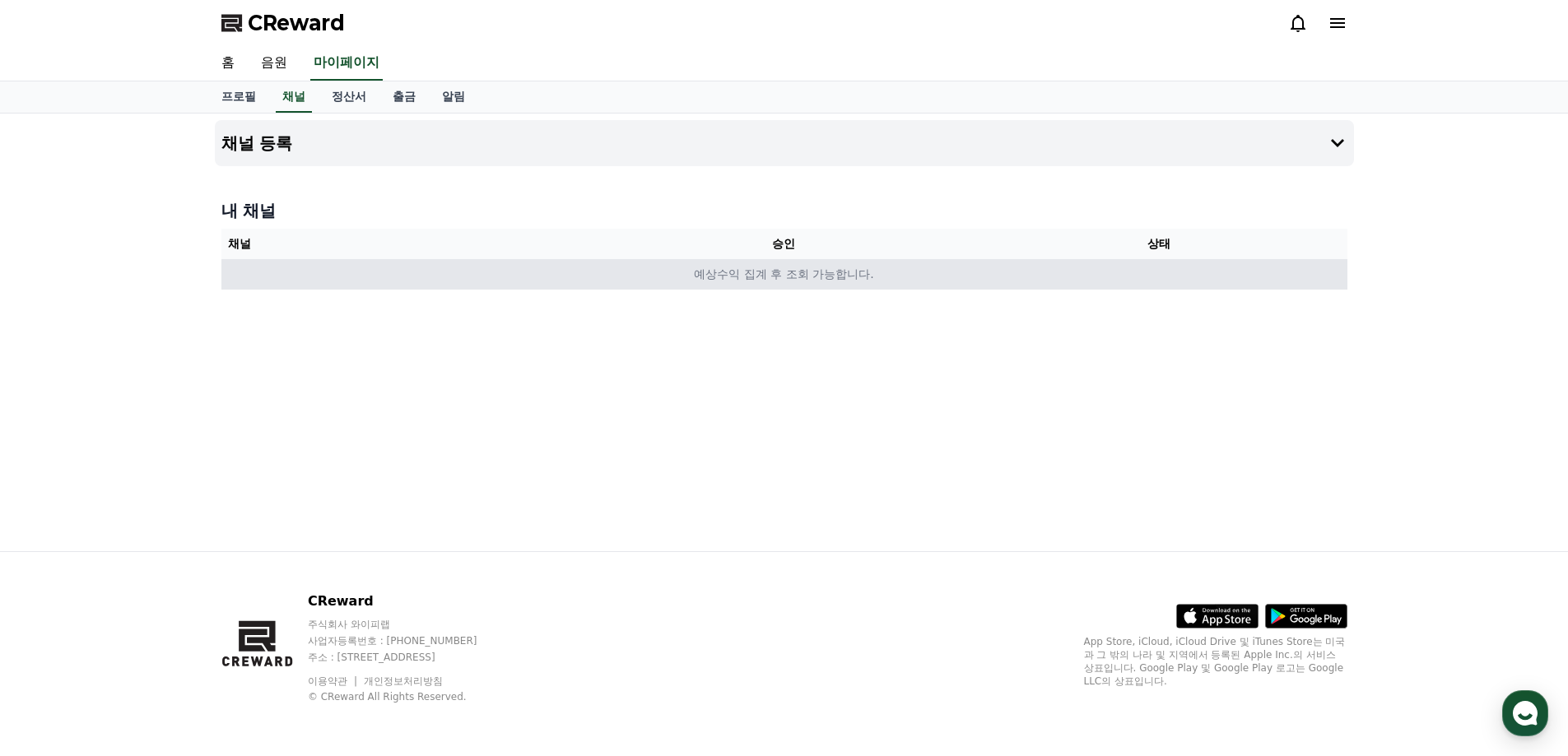
click at [769, 272] on td "예상수익 집계 후 조회 가능합니다." at bounding box center [784, 275] width 1126 height 30
click at [501, 283] on td "예상수익 집계 후 조회 가능합니다." at bounding box center [784, 275] width 1126 height 30
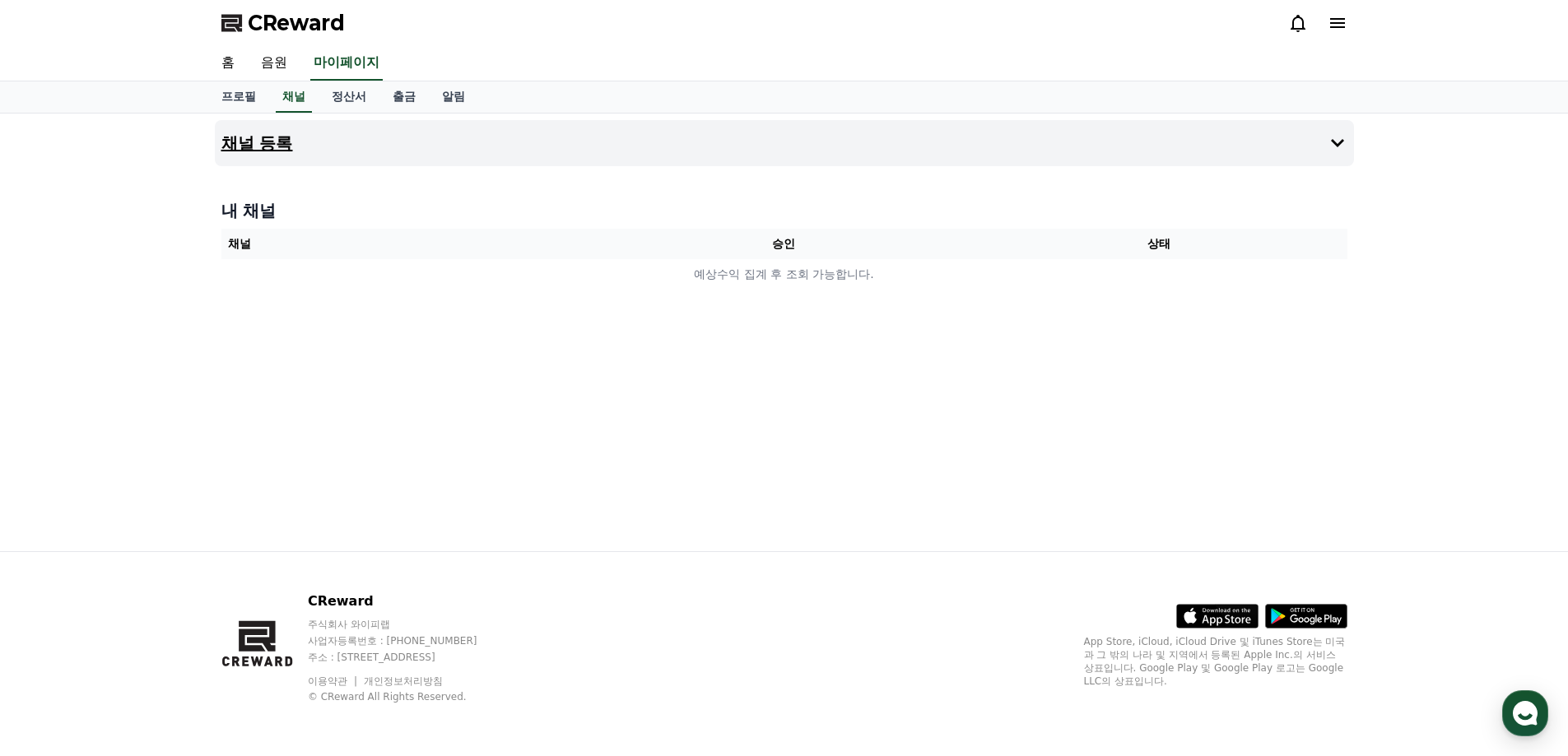
click at [1233, 151] on button "채널 등록" at bounding box center [784, 142] width 1139 height 46
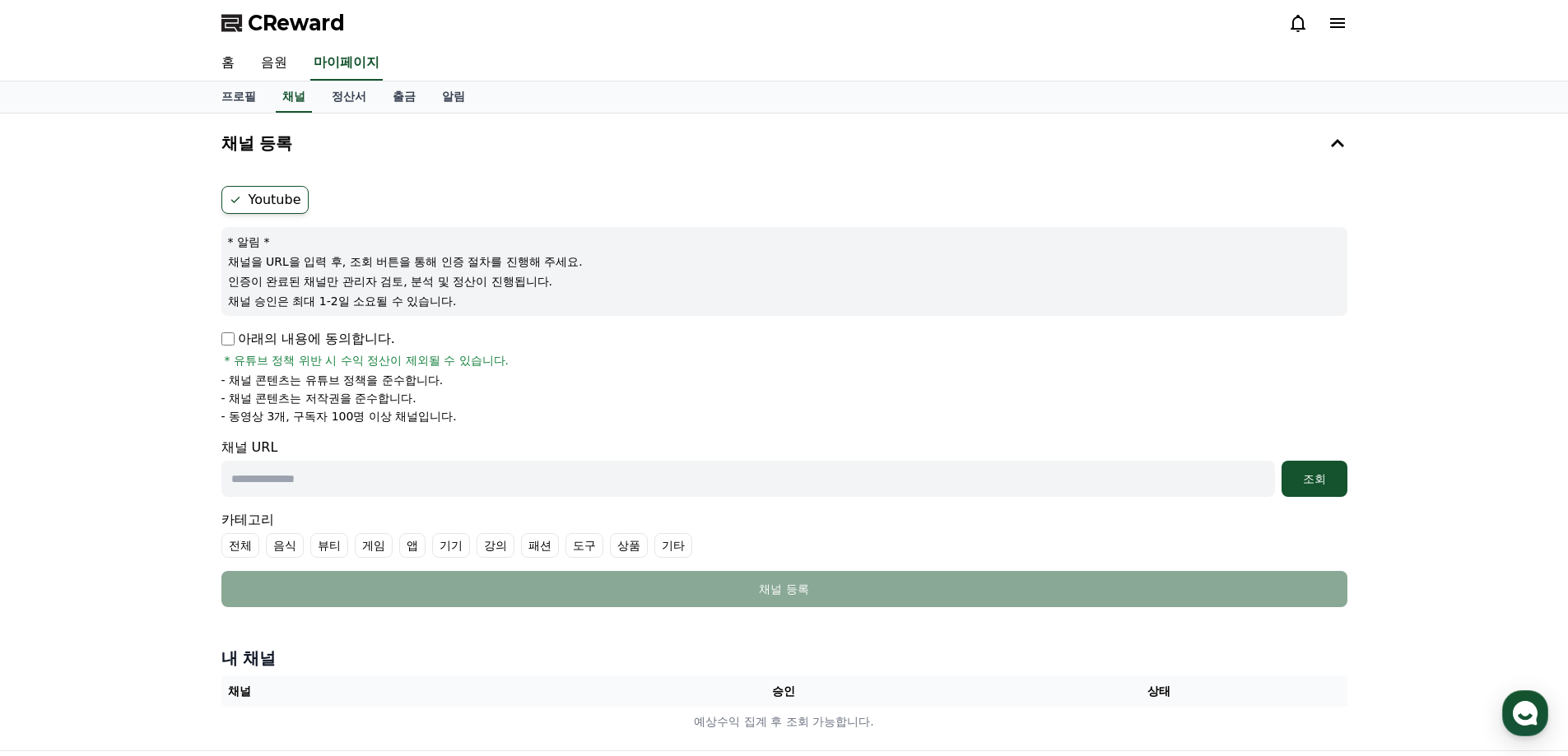
drag, startPoint x: 234, startPoint y: 241, endPoint x: 534, endPoint y: 282, distance: 302.8
click at [534, 282] on div "* 알림 * 채널을 URL을 입력 후, 조회 버튼을 통해 인증 절차를 진행해 주세요. 인증이 완료된 채널만 관리자 검토, 분석 및 정산이 진행…" at bounding box center [784, 271] width 1126 height 89
click at [164, 289] on div "채널 등록 Youtube * 알림 * 채널을 URL을 입력 후, 조회 버튼을 통해 인증 절차를 진행해 주세요. 인증이 완료된 채널만 관리자 검…" at bounding box center [784, 432] width 1568 height 637
drag, startPoint x: 215, startPoint y: 251, endPoint x: 501, endPoint y: 310, distance: 292.0
click at [501, 310] on div "Youtube * 알림 * 채널을 URL을 입력 후, 조회 버튼을 통해 인증 절차를 진행해 주세요. 인증이 완료된 채널만 관리자 검토, 분석 …" at bounding box center [784, 396] width 1139 height 435
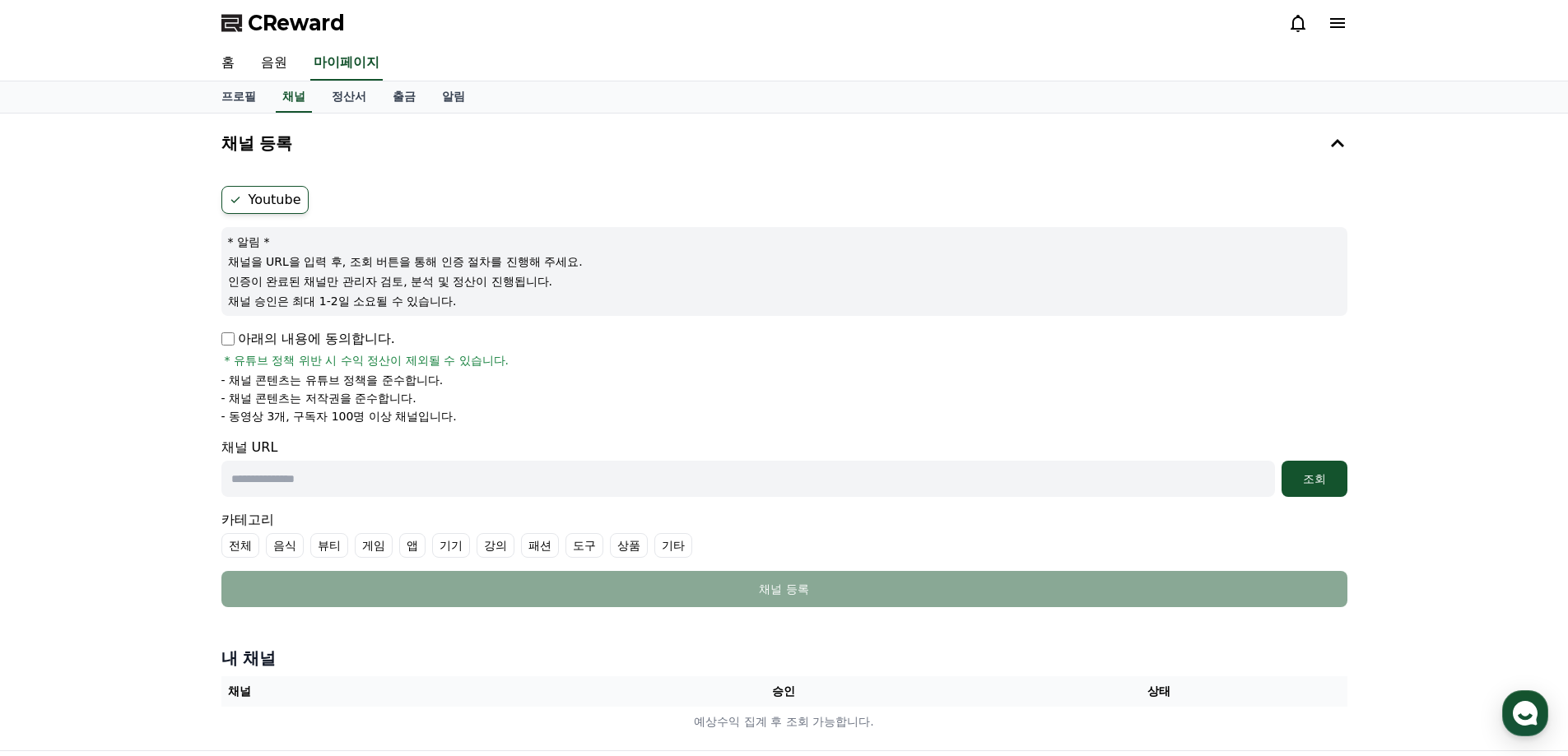
click at [501, 310] on div "* 알림 * 채널을 URL을 입력 후, 조회 버튼을 통해 인증 절차를 진행해 주세요. 인증이 완료된 채널만 관리자 검토, 분석 및 정산이 진행…" at bounding box center [784, 271] width 1126 height 89
drag, startPoint x: 230, startPoint y: 384, endPoint x: 410, endPoint y: 414, distance: 182.5
click at [410, 414] on ul "- 채널 콘텐츠는 유튜브 정책을 준수합니다. - 채널 콘텐츠는 저작권을 준수합니다. - 동영상 3개, 구독자 100명 이상 채널입니다." at bounding box center [784, 398] width 1126 height 53
click at [200, 396] on div "채널 등록 Youtube * 알림 * 채널을 URL을 입력 후, 조회 버튼을 통해 인증 절차를 진행해 주세요. 인증이 완료된 채널만 관리자 검…" at bounding box center [784, 432] width 1568 height 637
drag, startPoint x: 432, startPoint y: 369, endPoint x: 563, endPoint y: 429, distance: 144.1
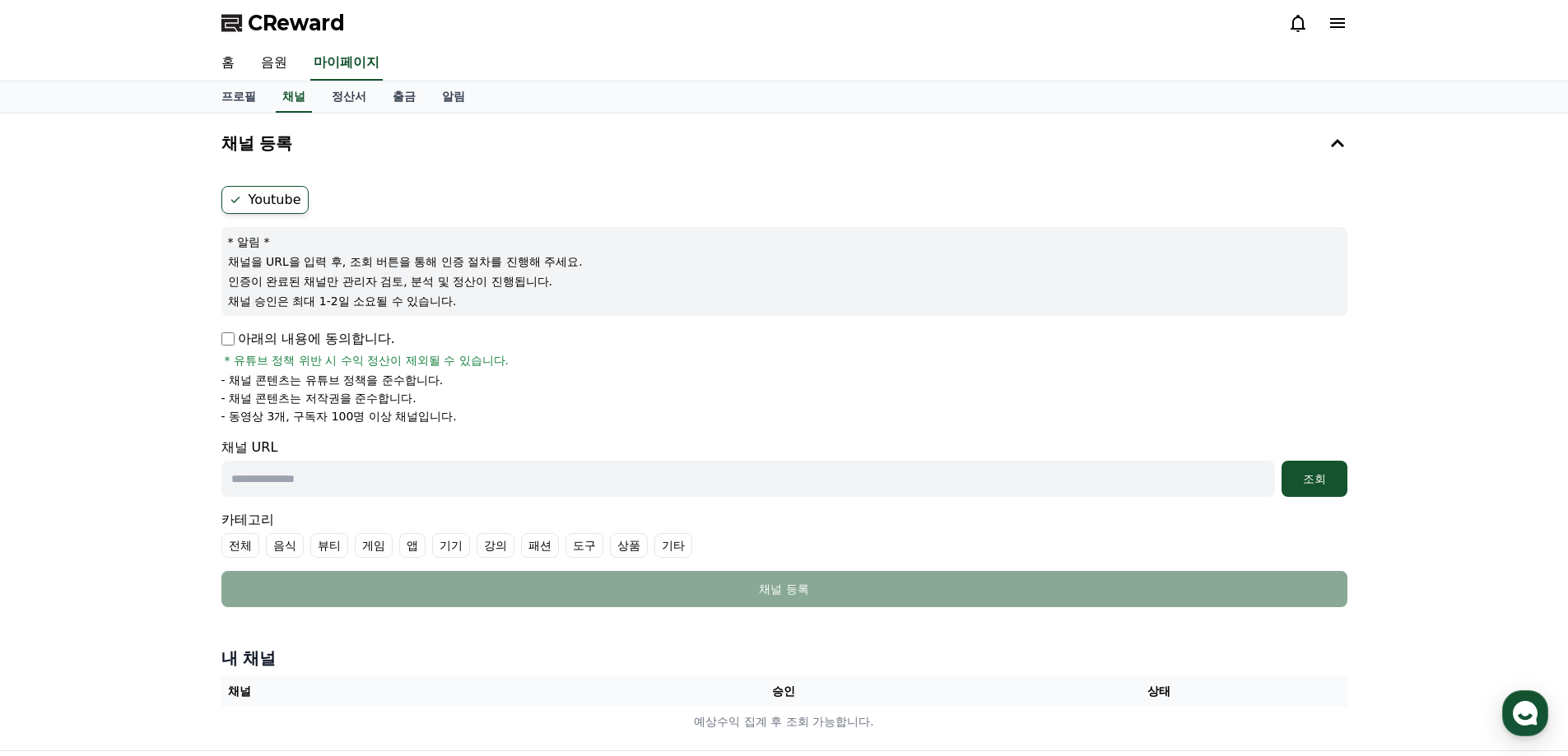
click at [563, 429] on form "Youtube * 알림 * 채널을 URL을 입력 후, 조회 버튼을 통해 인증 절차를 진행해 주세요. 인증이 완료된 채널만 관리자 검토, 분석 …" at bounding box center [784, 396] width 1126 height 421
click at [19, 384] on div "채널 등록 Youtube * 알림 * 채널을 URL을 입력 후, 조회 버튼을 통해 인증 절차를 진행해 주세요. 인증이 완료된 채널만 관리자 검…" at bounding box center [784, 432] width 1568 height 637
click at [107, 353] on div "채널 등록 Youtube * 알림 * 채널을 URL을 입력 후, 조회 버튼을 통해 인증 절차를 진행해 주세요. 인증이 완료된 채널만 관리자 검…" at bounding box center [784, 432] width 1568 height 637
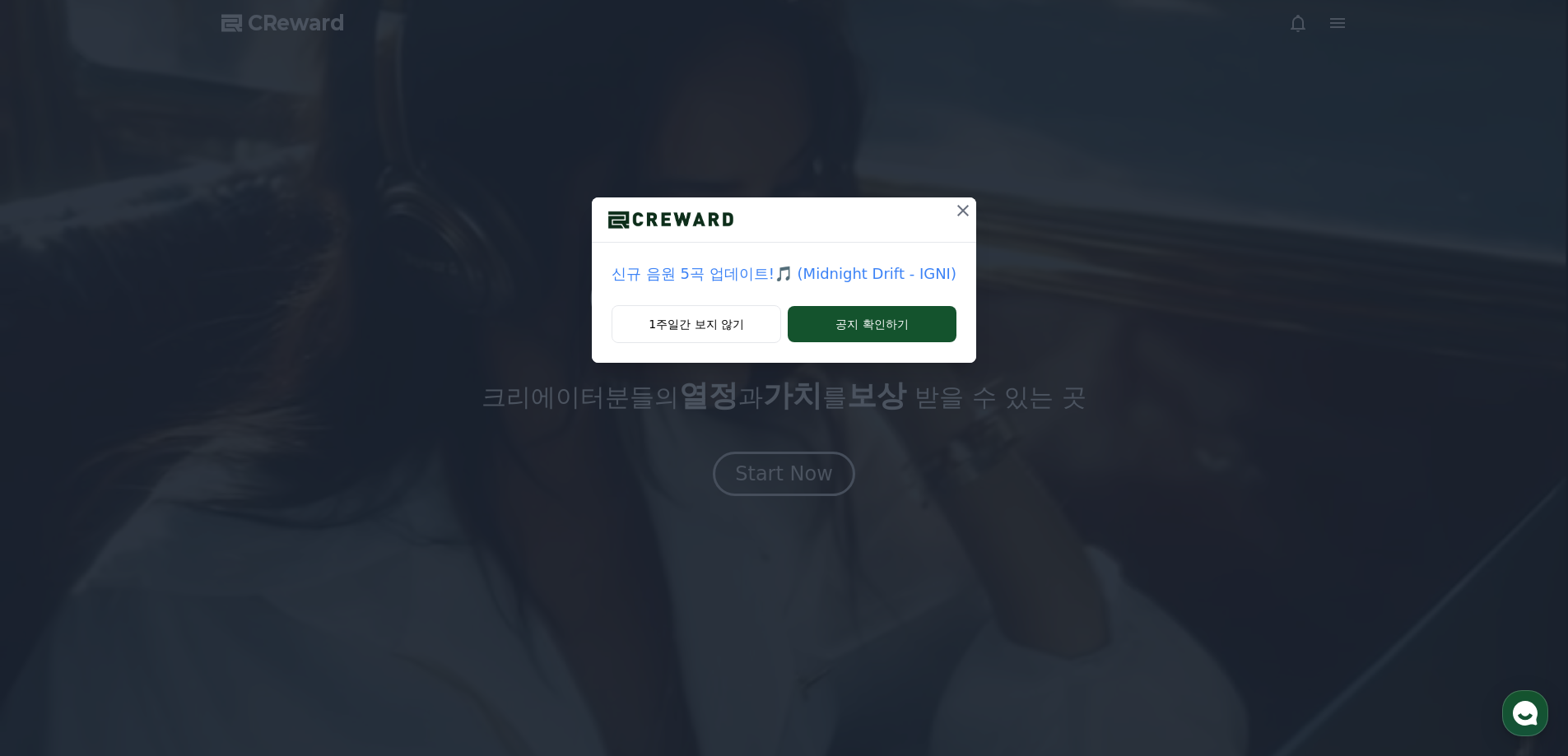
click at [957, 217] on icon at bounding box center [963, 210] width 20 height 20
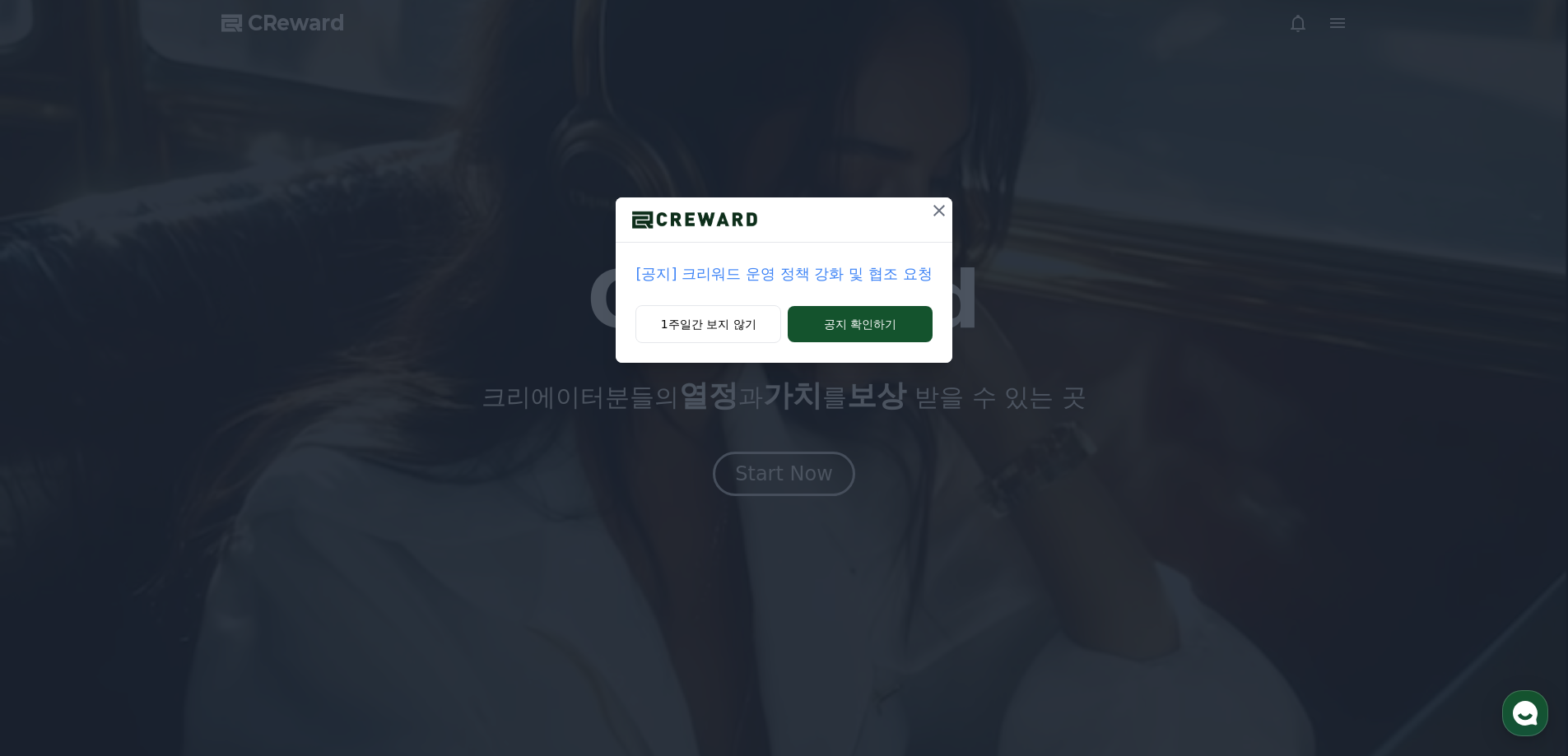
click at [926, 211] on button at bounding box center [939, 210] width 26 height 26
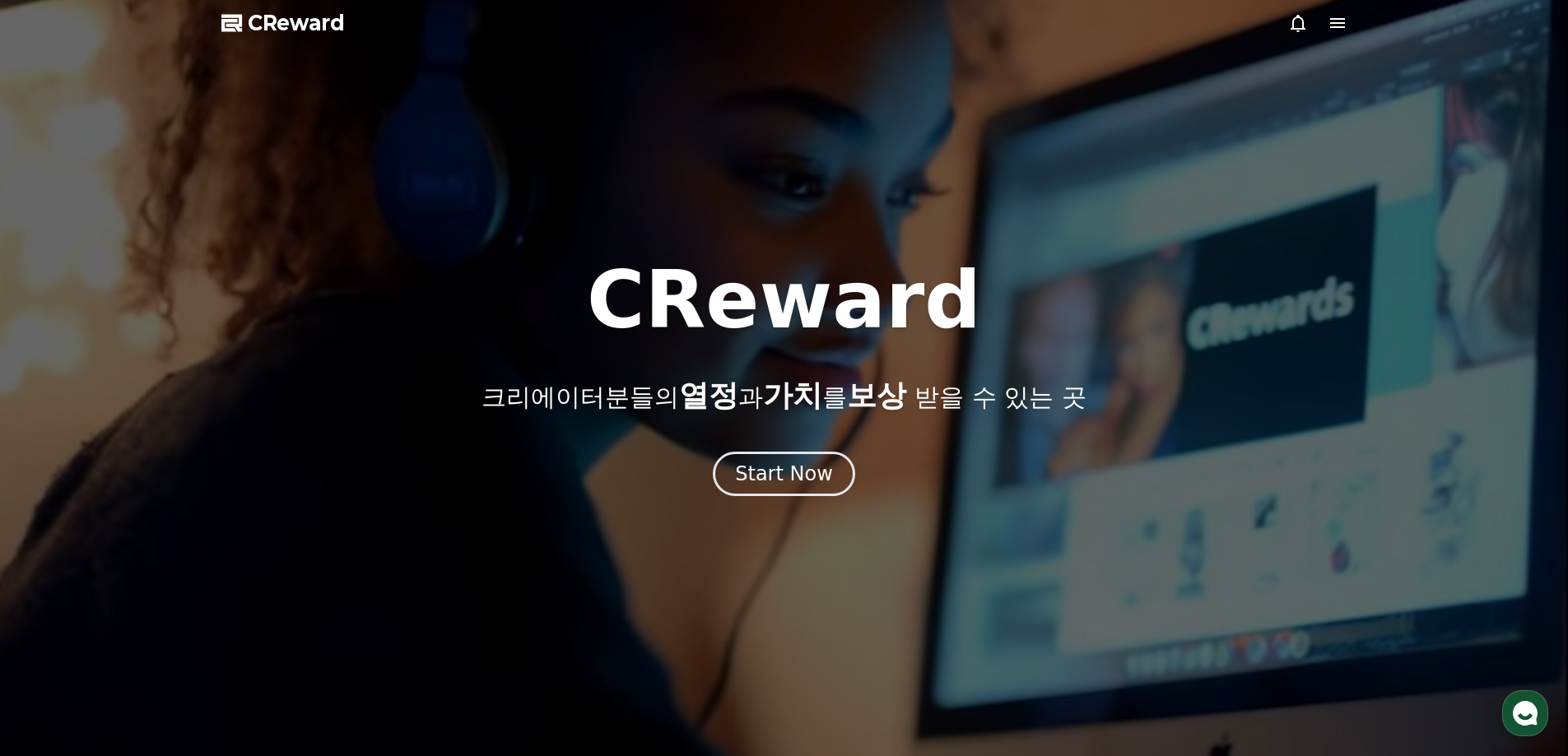
click at [1338, 17] on icon at bounding box center [1337, 23] width 20 height 20
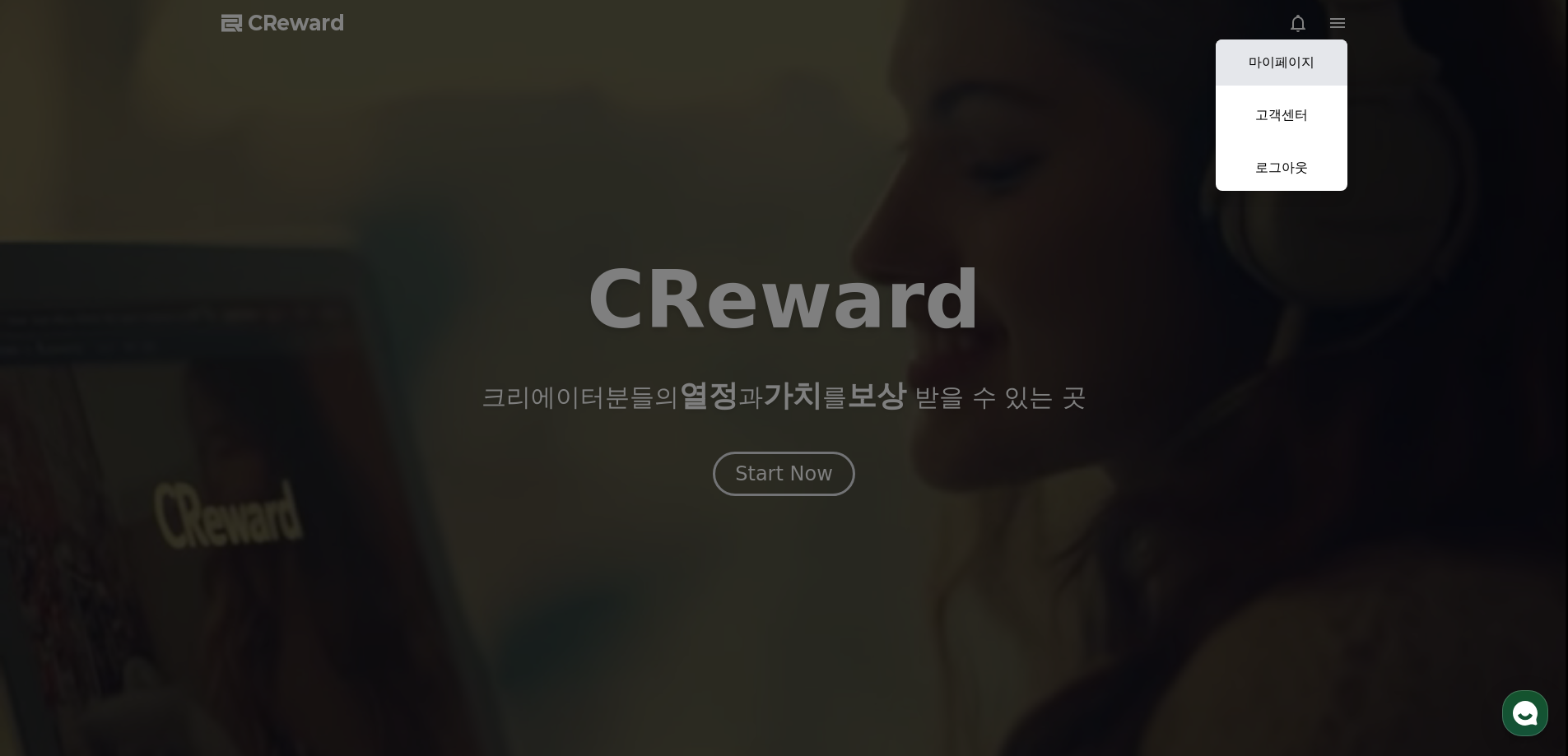
click at [1295, 68] on link "마이페이지" at bounding box center [1281, 62] width 132 height 46
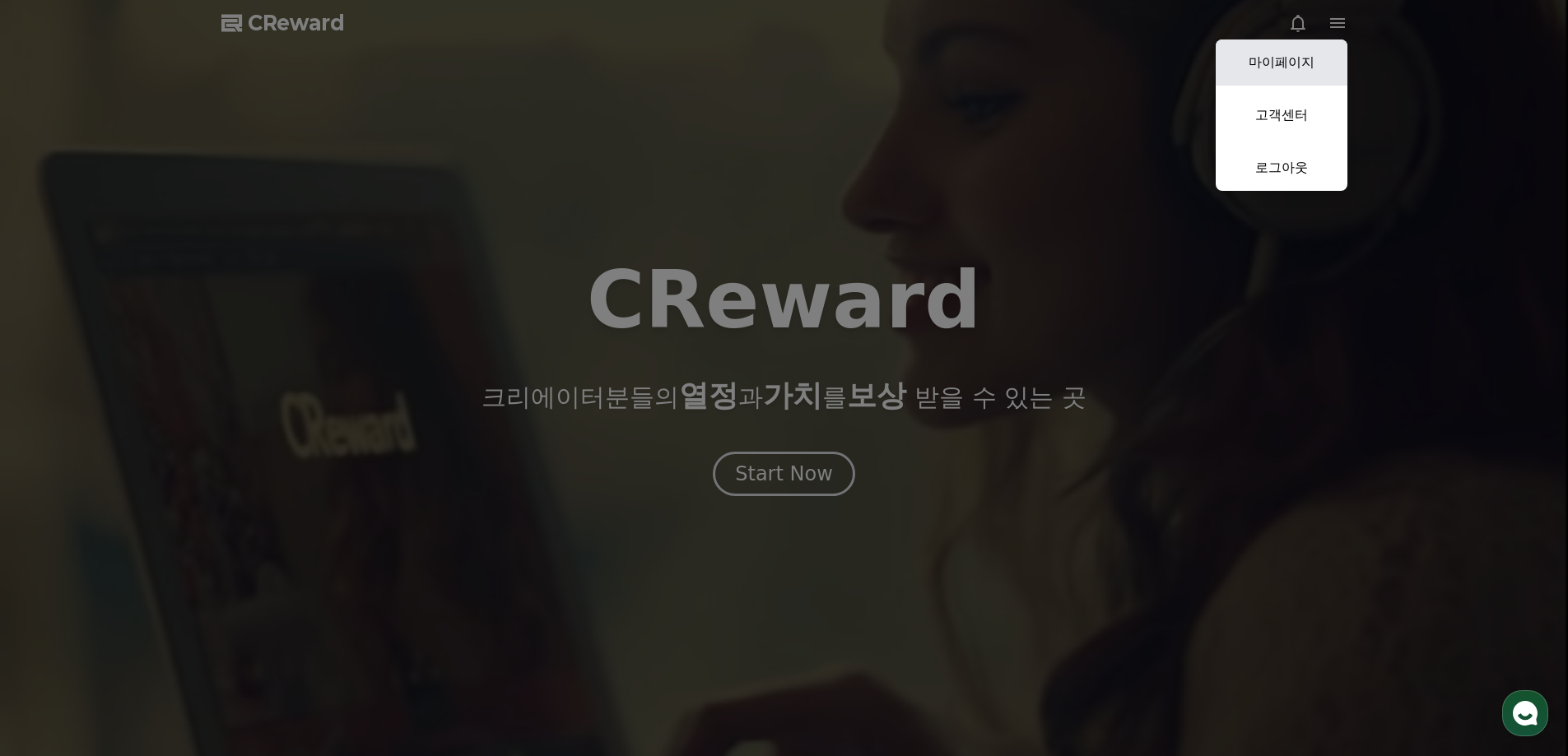
select select "**********"
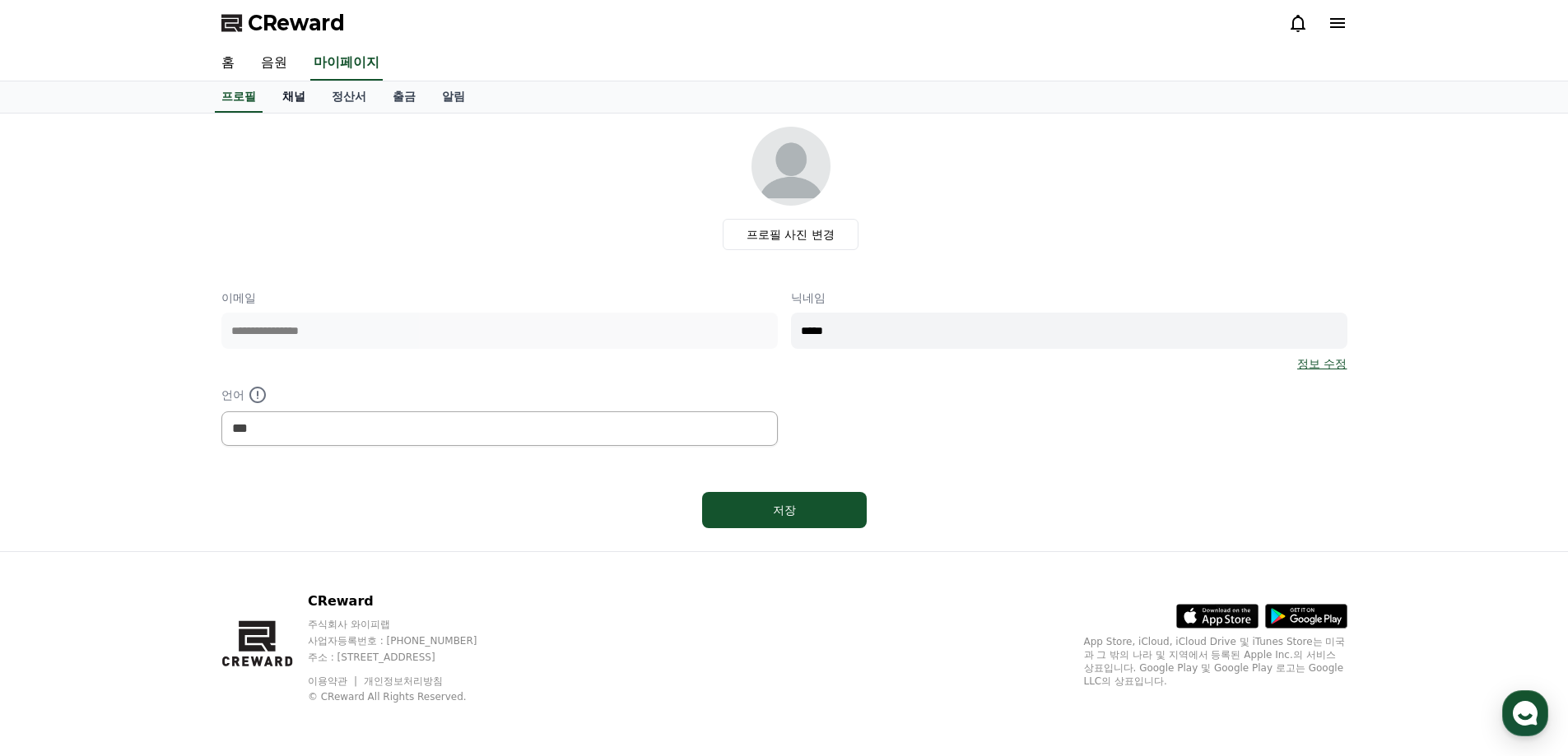
click at [291, 104] on link "채널" at bounding box center [294, 97] width 49 height 31
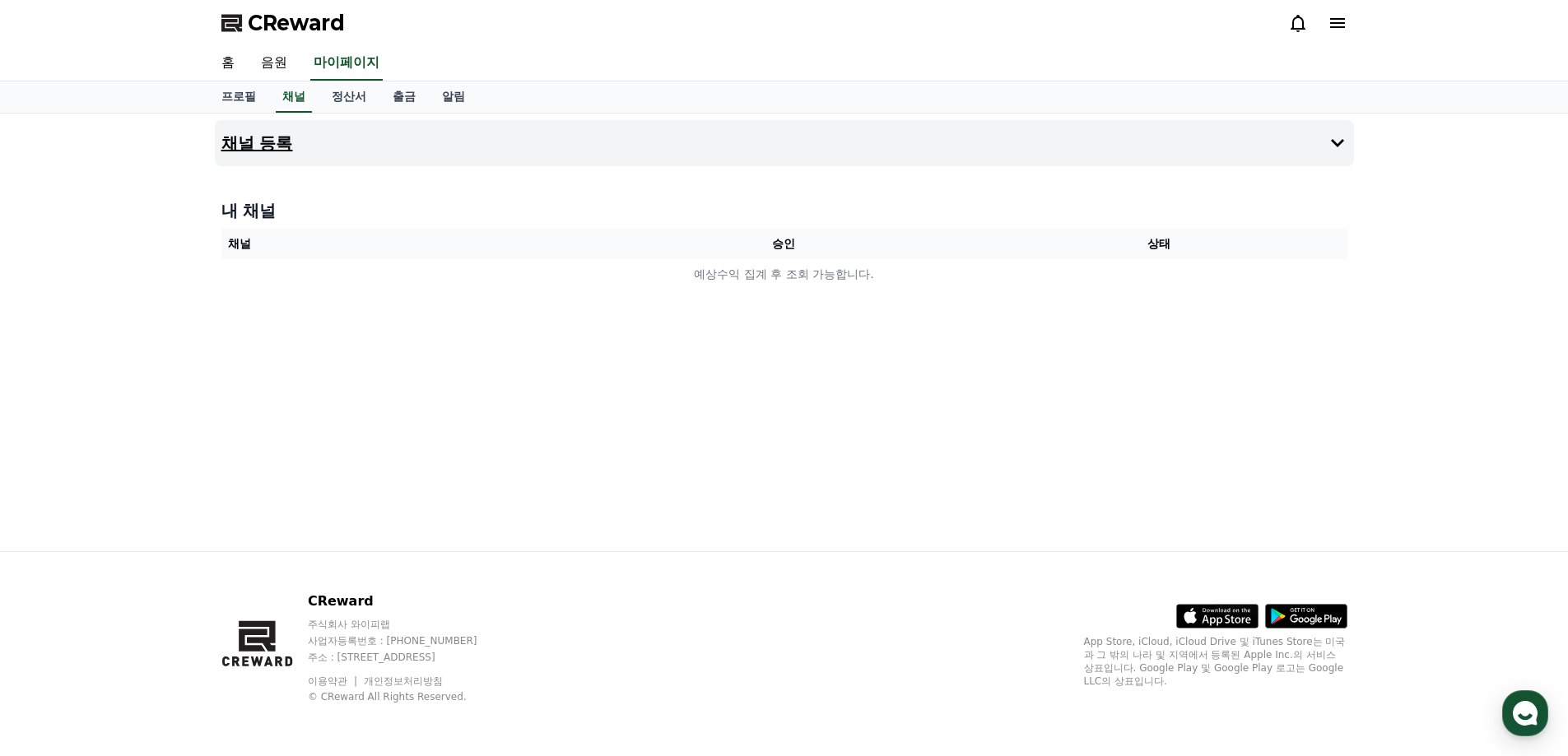
click at [1313, 142] on button "채널 등록" at bounding box center [784, 142] width 1139 height 46
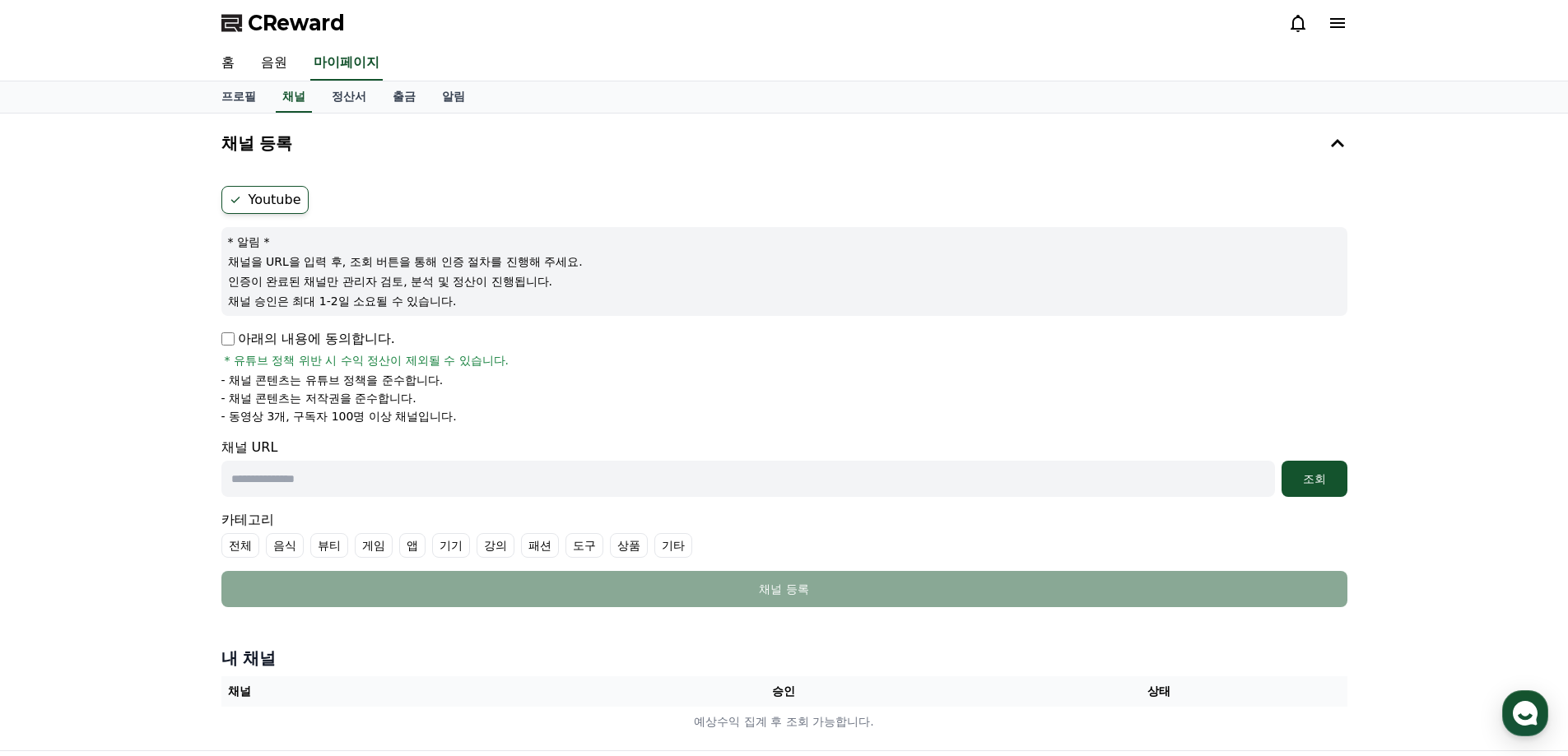
click at [524, 476] on input "text" at bounding box center [747, 479] width 1053 height 36
paste input "**********"
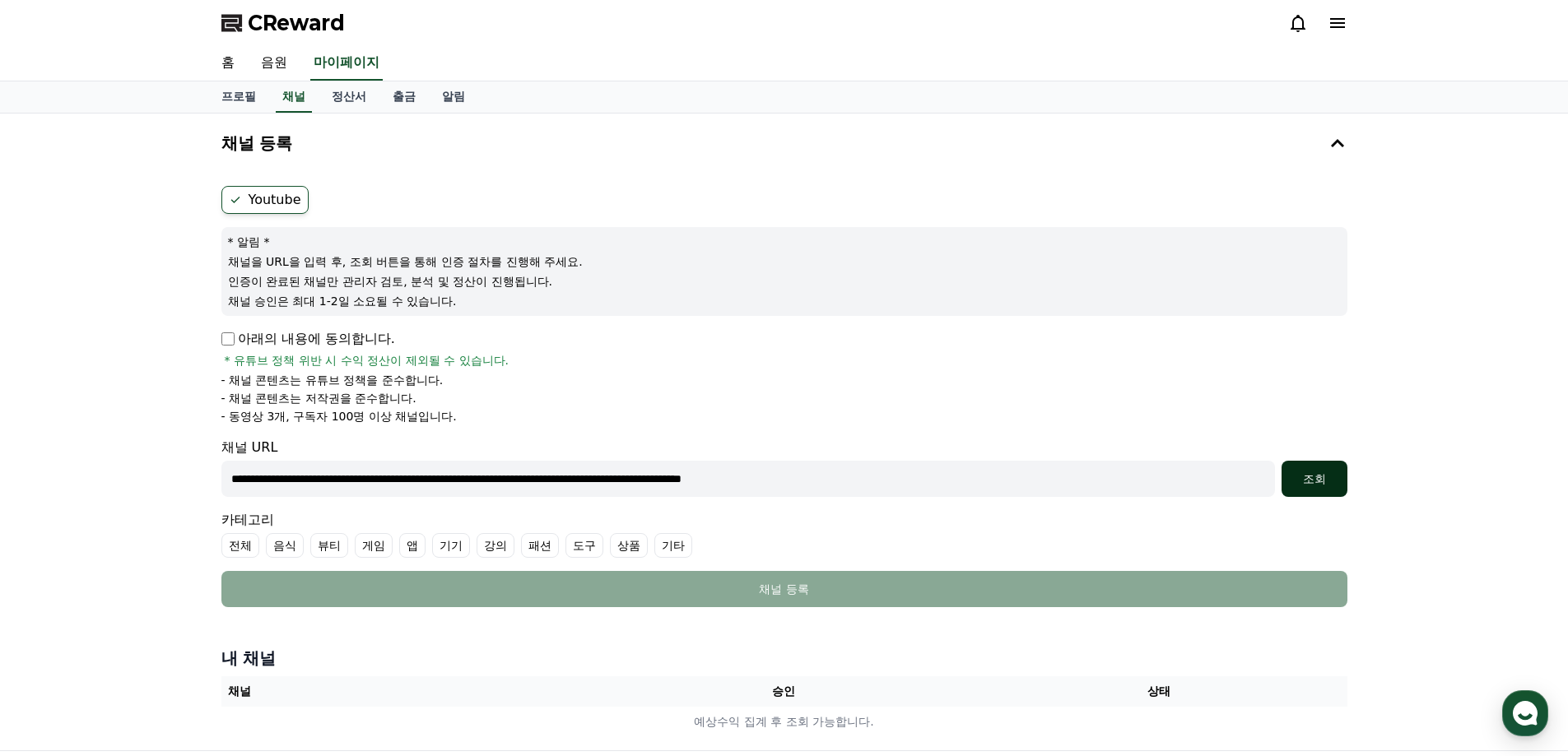
type input "**********"
click at [1295, 479] on div "조회" at bounding box center [1314, 479] width 53 height 16
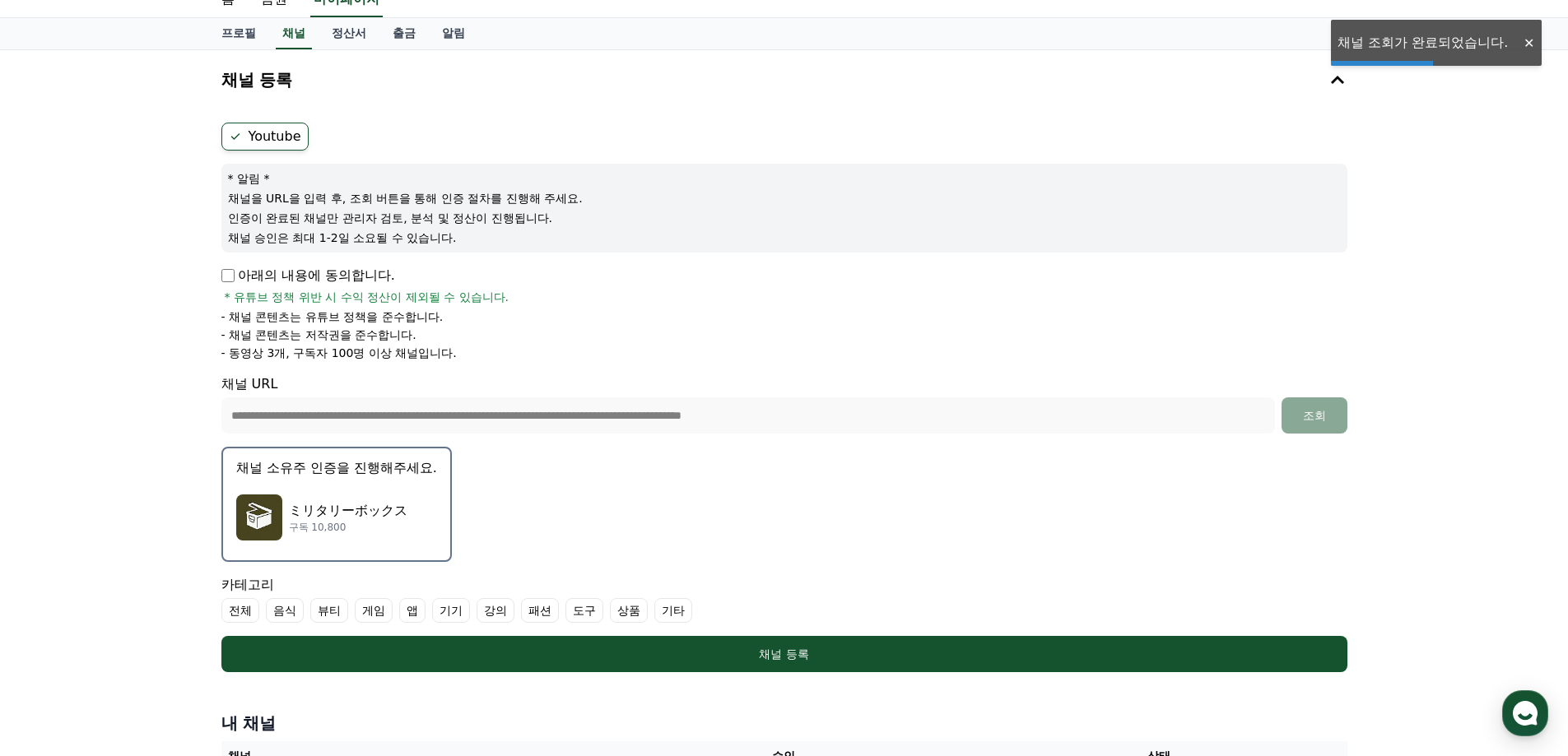
scroll to position [82, 0]
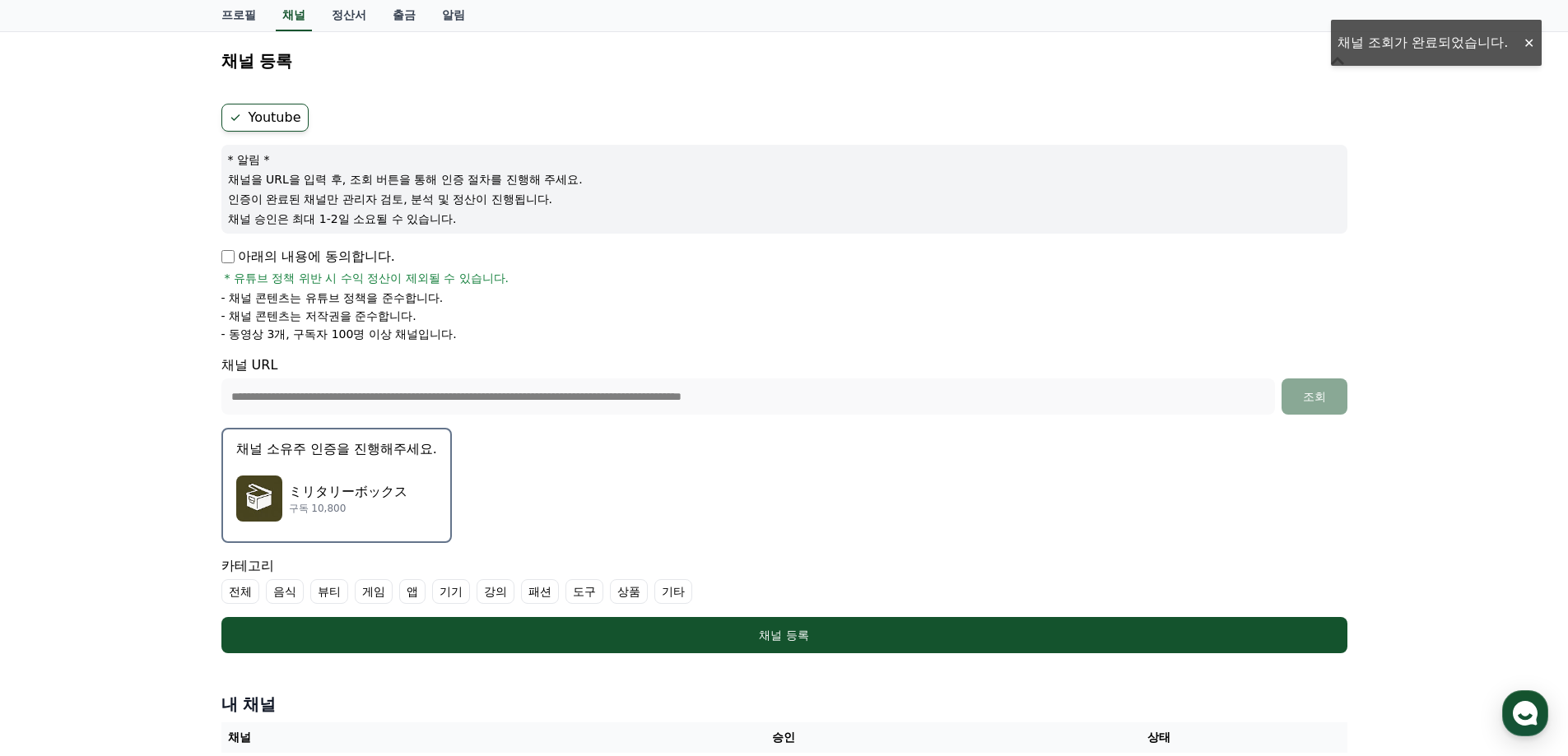
click at [345, 467] on div "ミリタリーボックス 구독 10,800" at bounding box center [337, 498] width 200 height 66
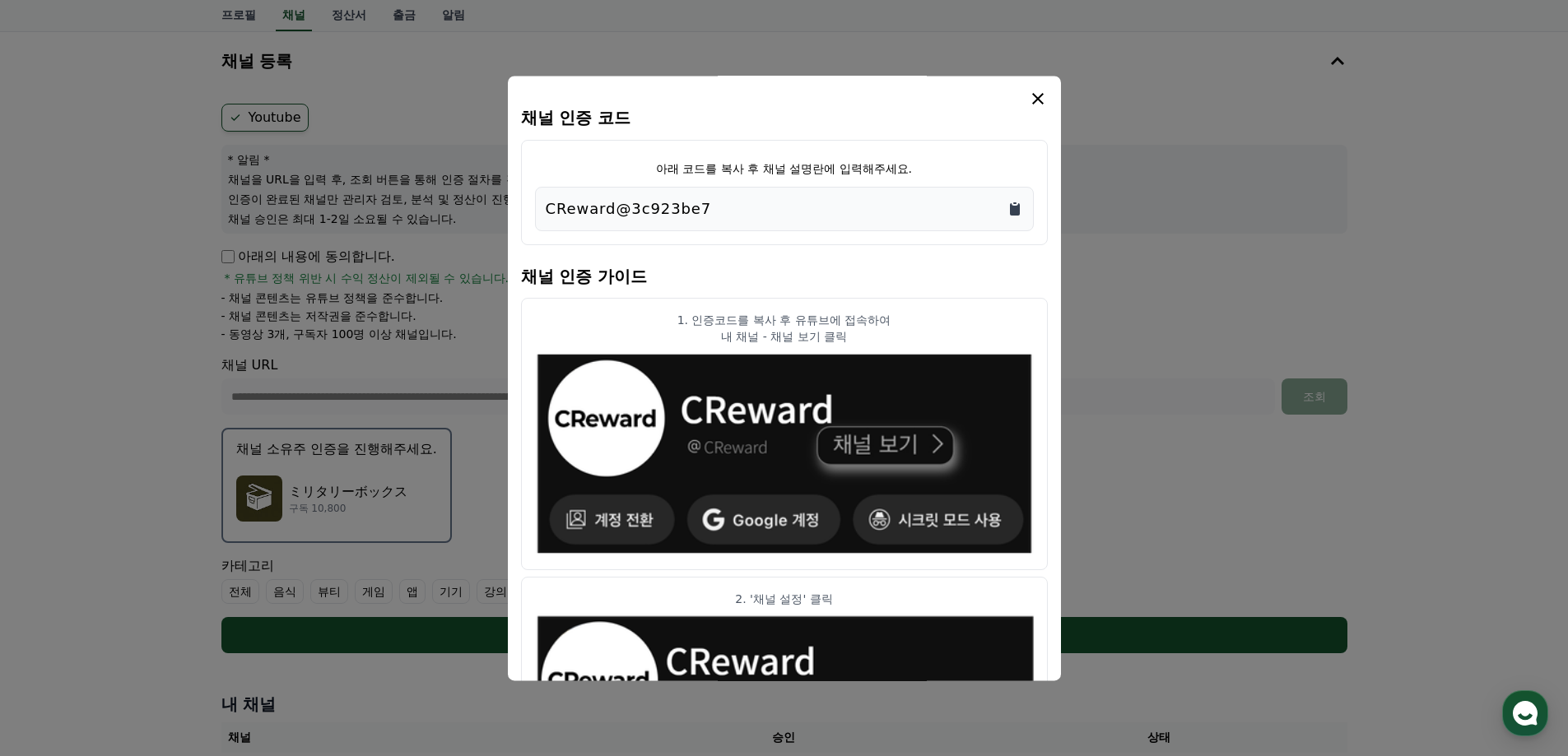
click at [1015, 209] on icon "Copy to clipboard" at bounding box center [1014, 209] width 10 height 13
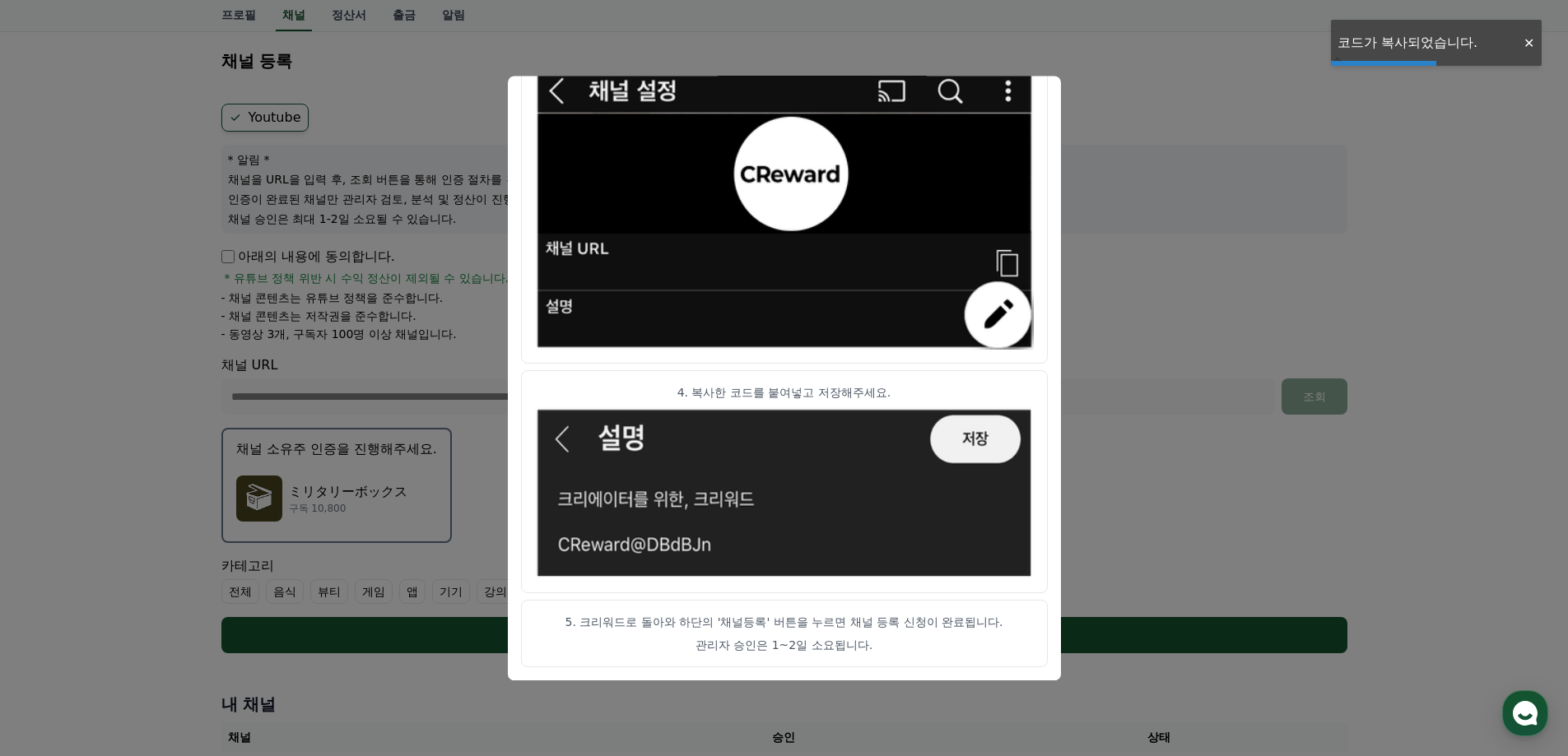
scroll to position [327, 0]
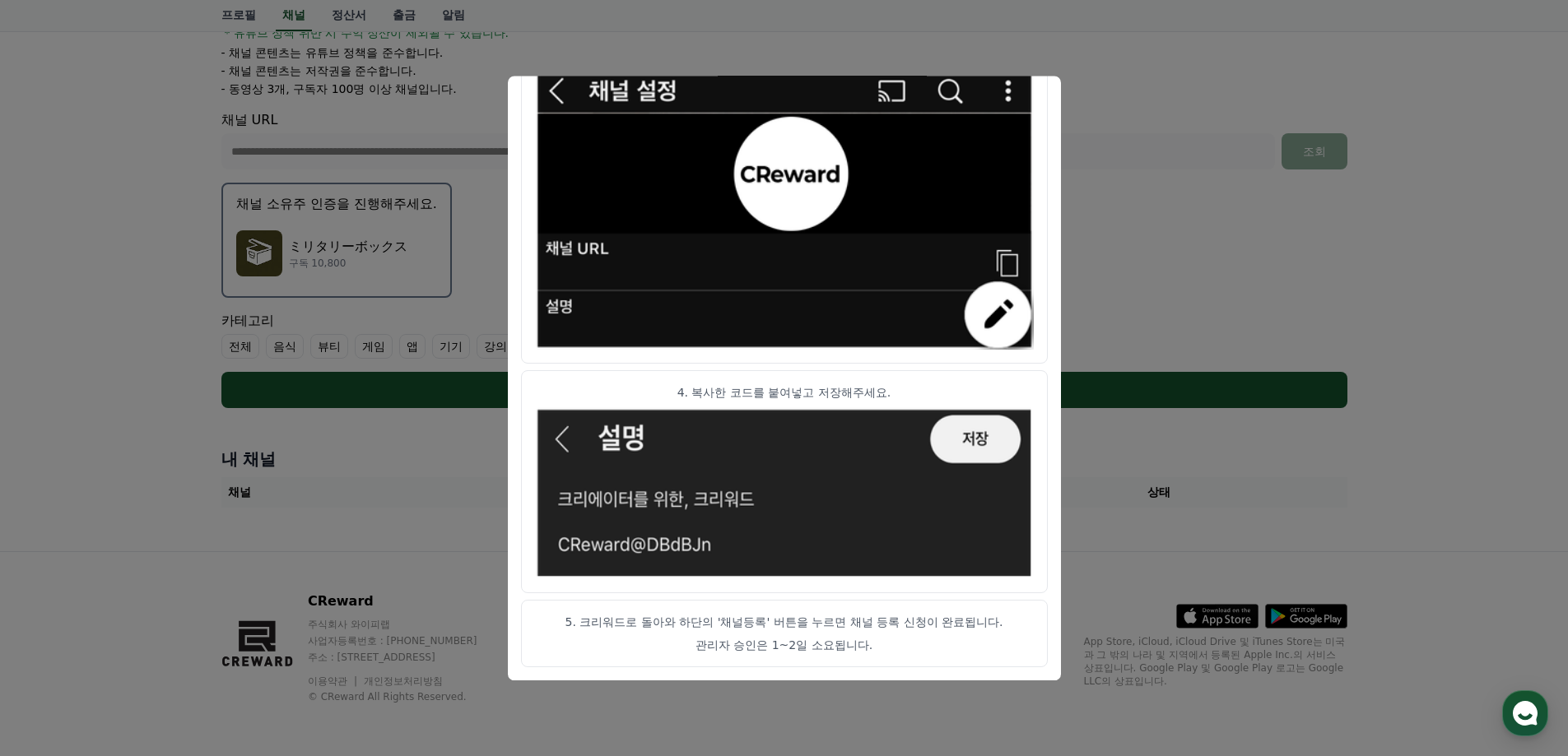
click at [1151, 123] on button "close modal" at bounding box center [784, 378] width 1568 height 756
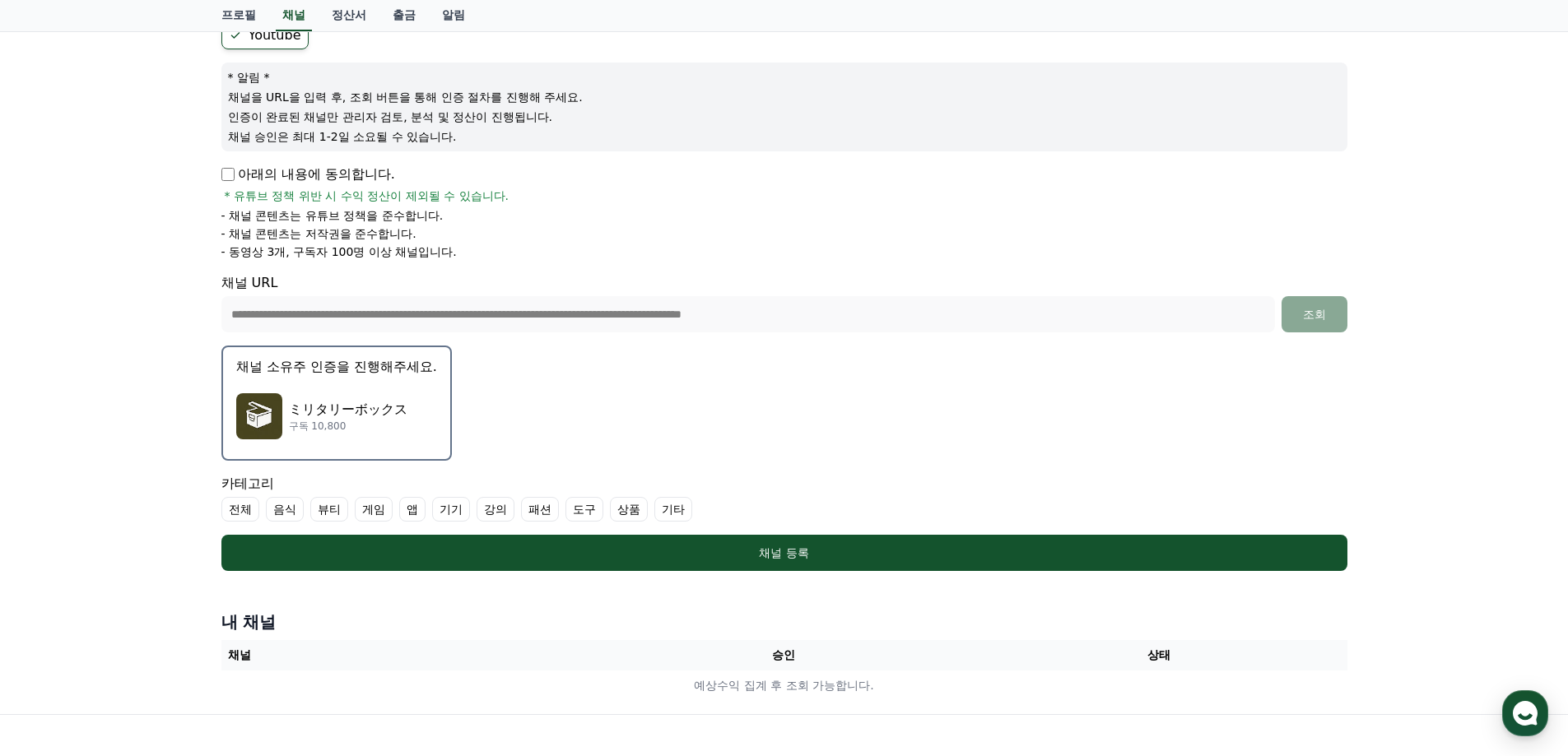
scroll to position [163, 0]
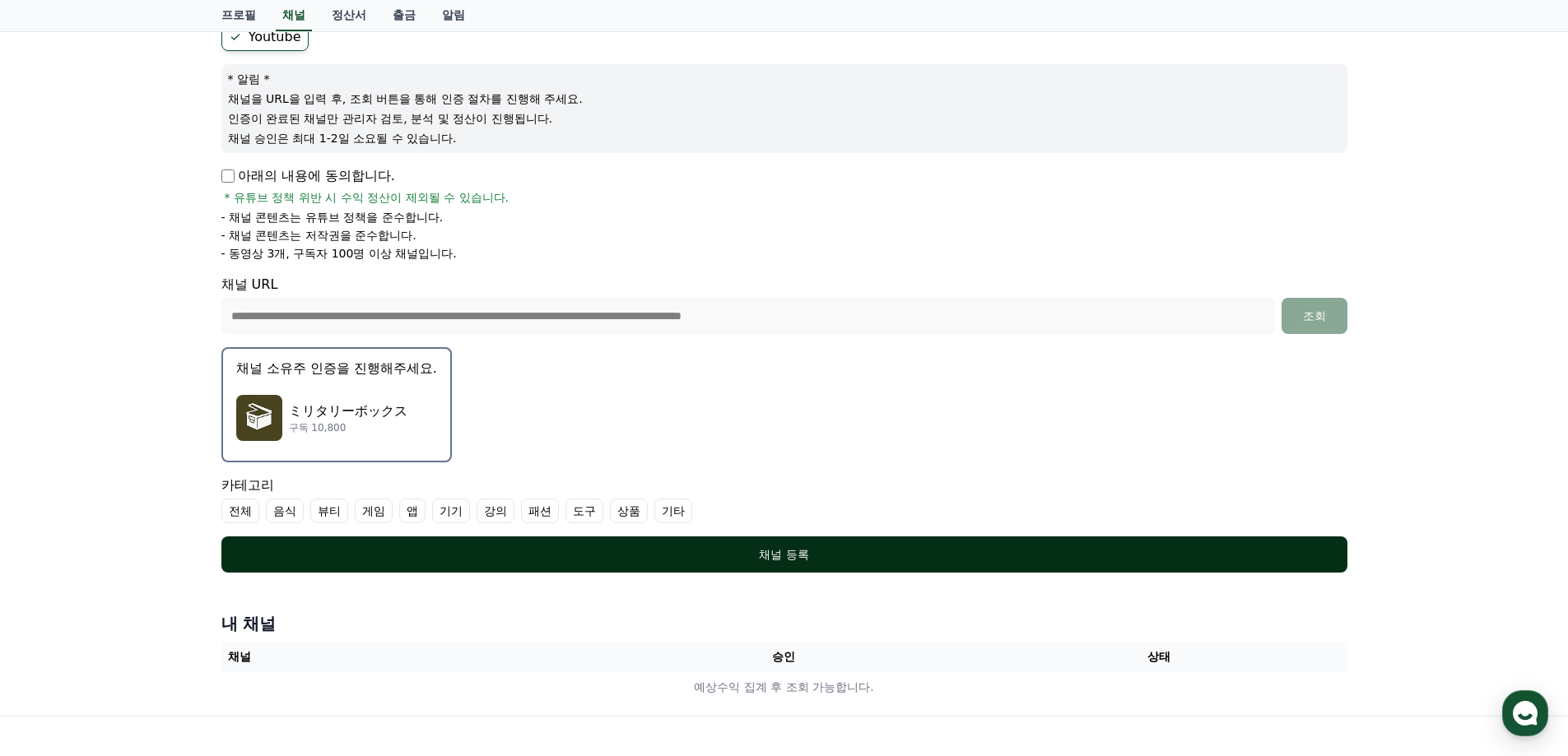
click at [463, 546] on button "채널 등록" at bounding box center [784, 555] width 1126 height 36
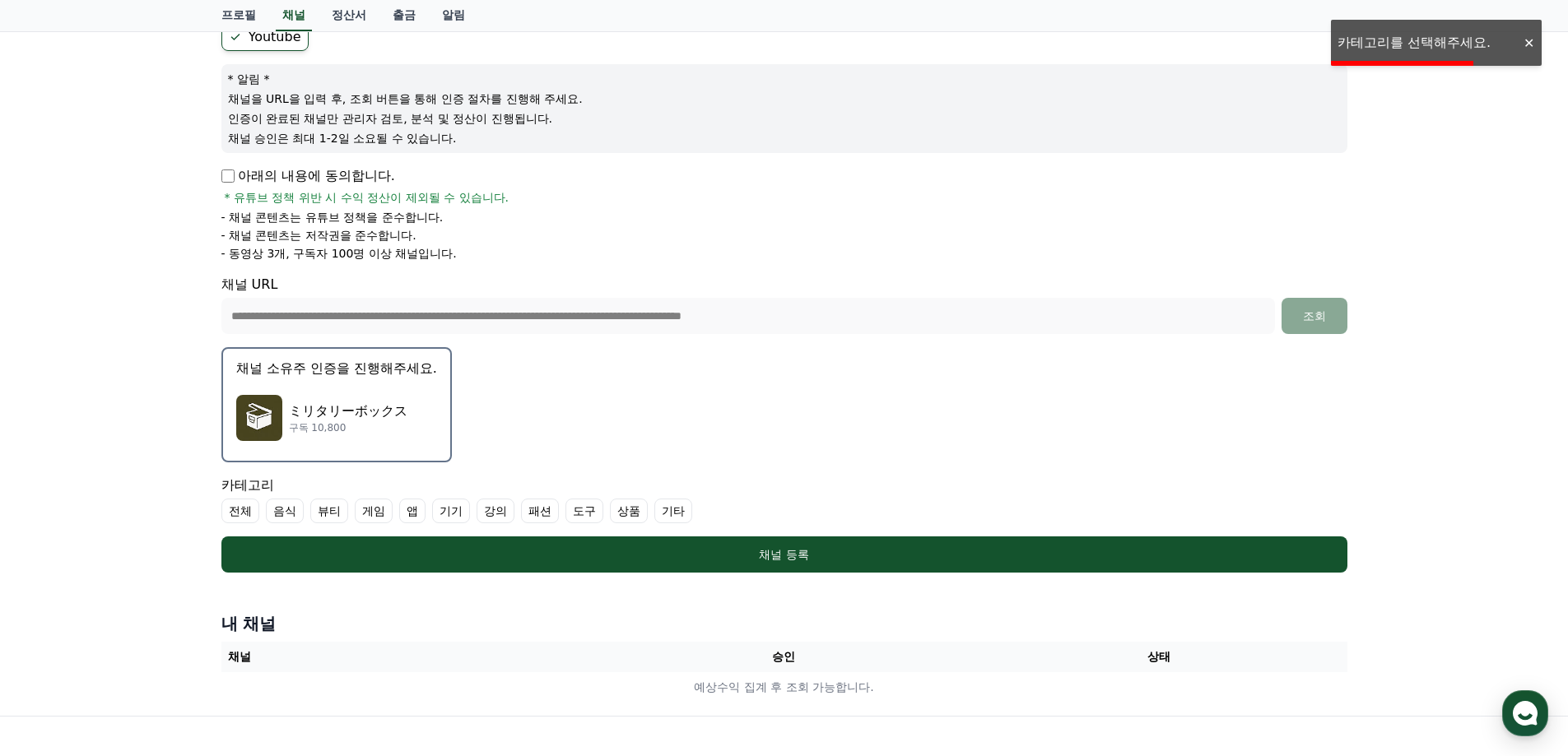
click at [243, 506] on label "전체" at bounding box center [240, 511] width 38 height 25
click at [680, 518] on label "기타" at bounding box center [693, 511] width 38 height 25
click at [251, 513] on label "전체" at bounding box center [250, 511] width 57 height 25
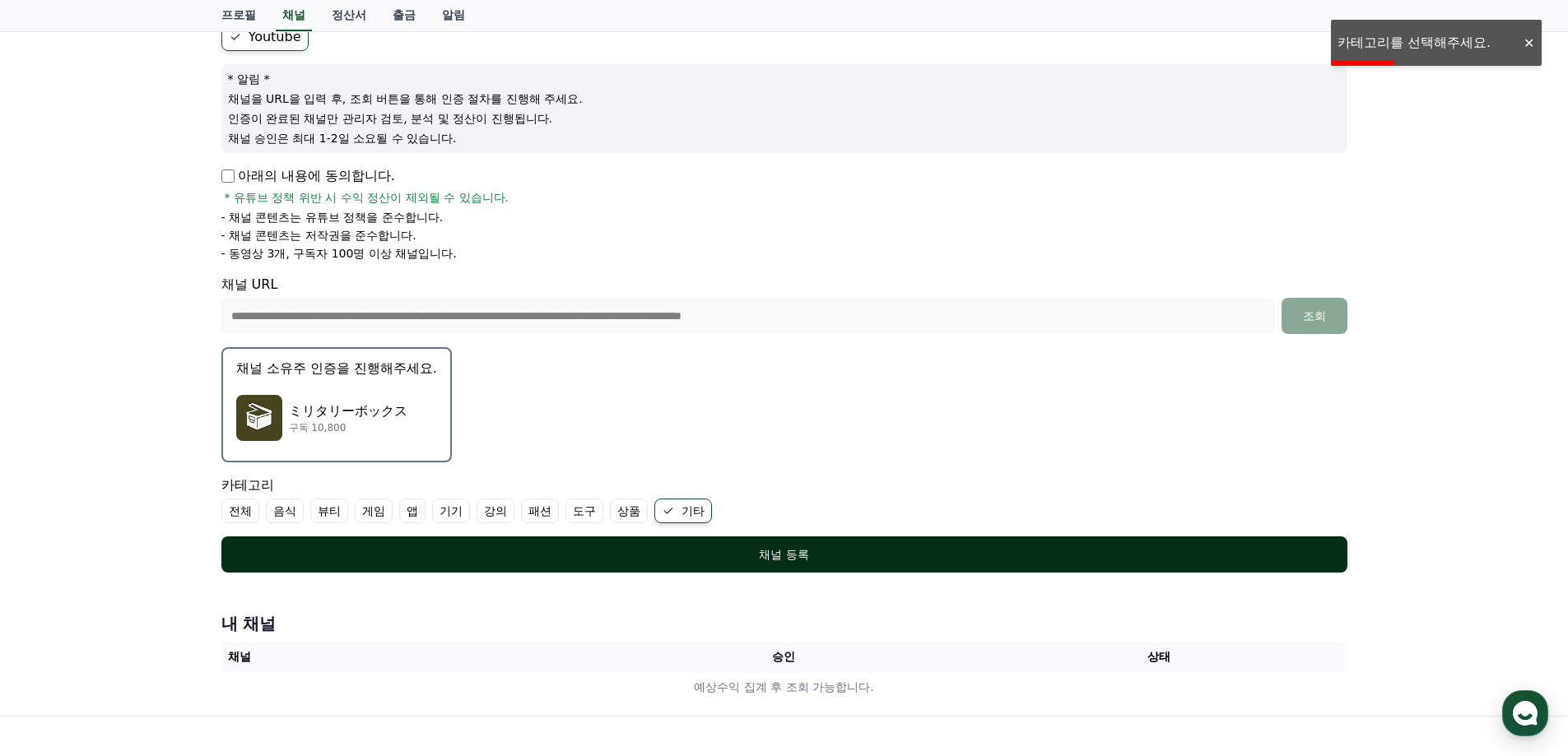
click at [266, 548] on div "채널 등록" at bounding box center [784, 555] width 1060 height 16
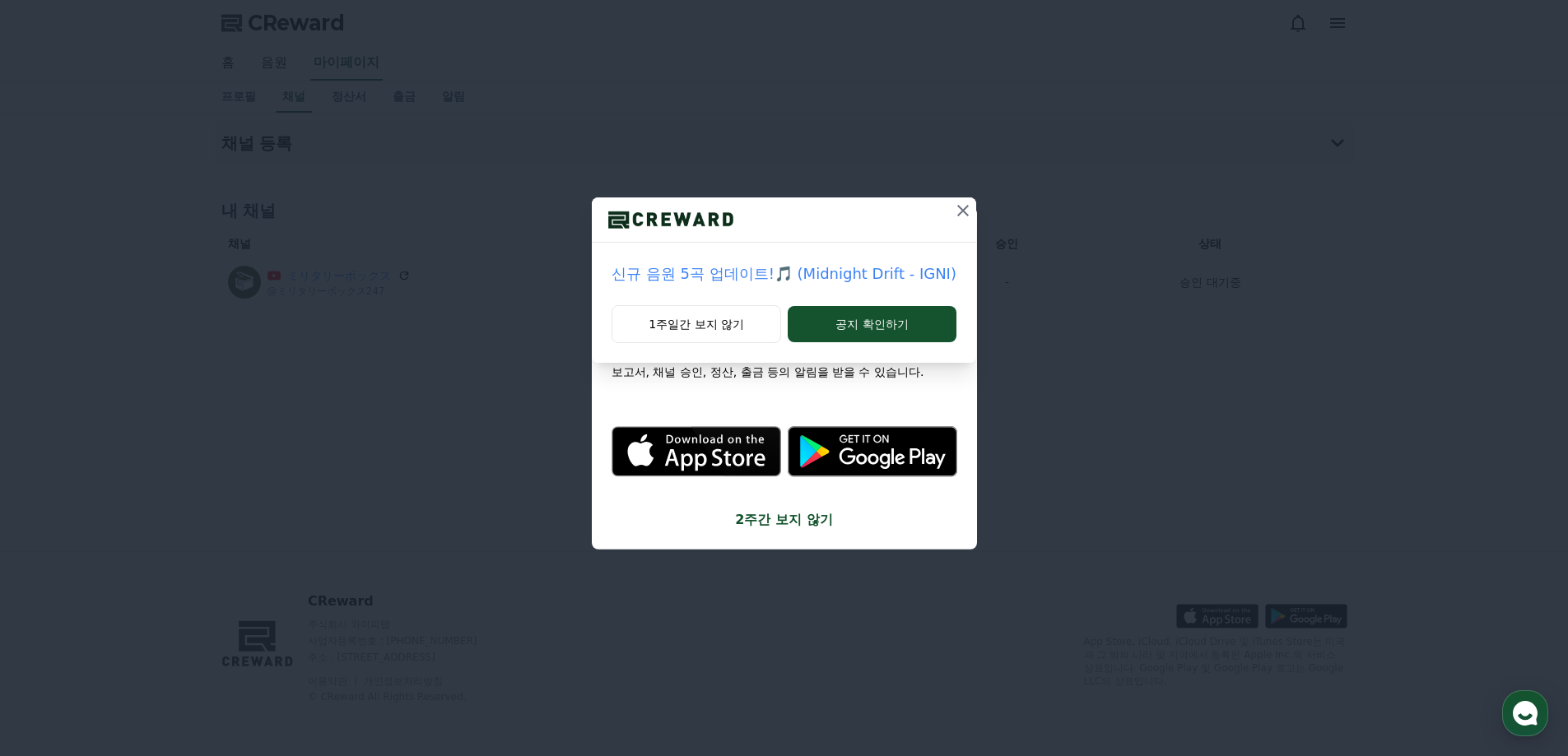
click at [1042, 425] on div "신규 음원 5곡 업데이트!🎵 (Midnight Drift - IGNI) 1주일간 보지 않기 공지 확인하기" at bounding box center [784, 378] width 1568 height 756
click at [965, 208] on icon at bounding box center [963, 210] width 20 height 20
click at [709, 328] on button "1주일간 보지 않기" at bounding box center [708, 324] width 146 height 38
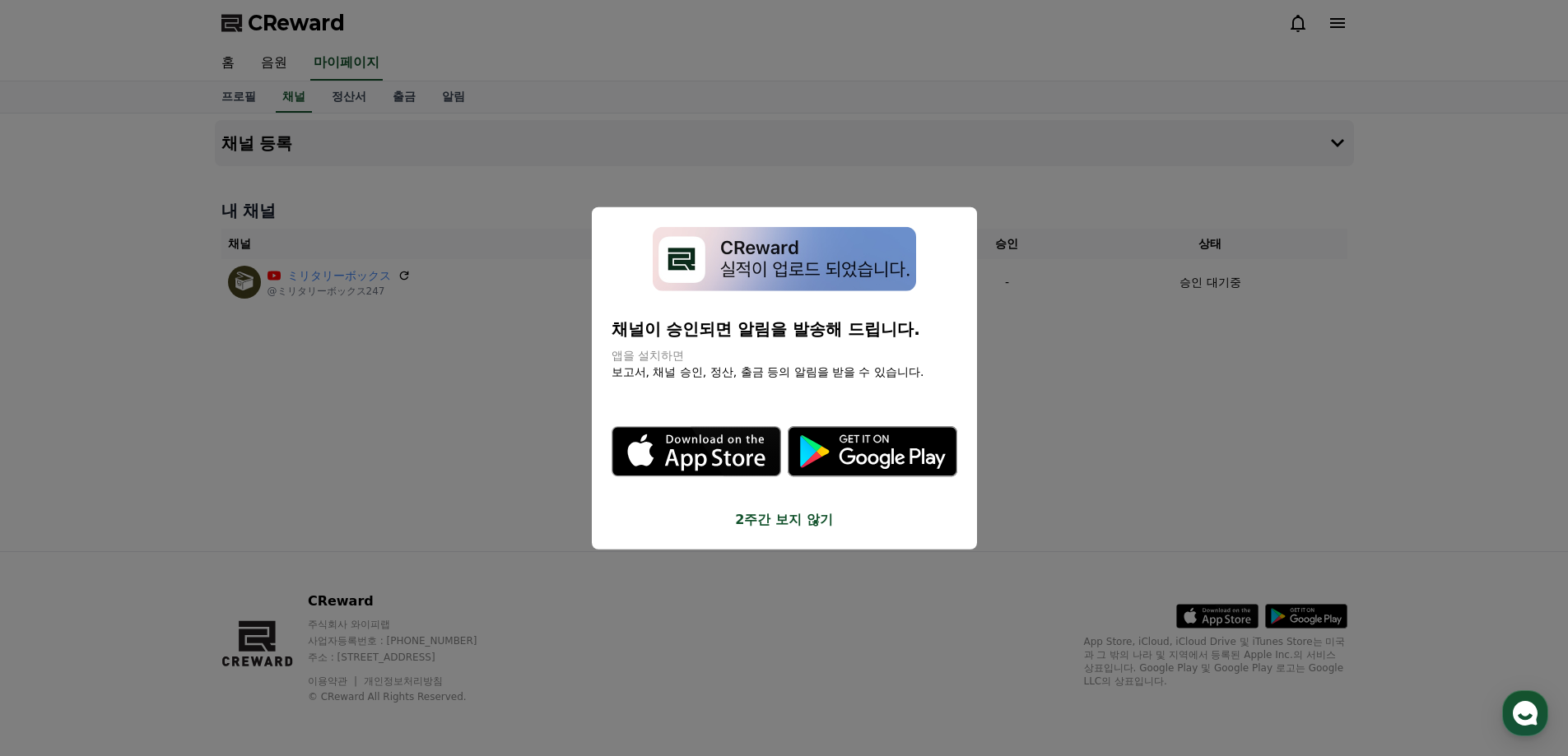
click at [242, 233] on button "close modal" at bounding box center [784, 378] width 1568 height 756
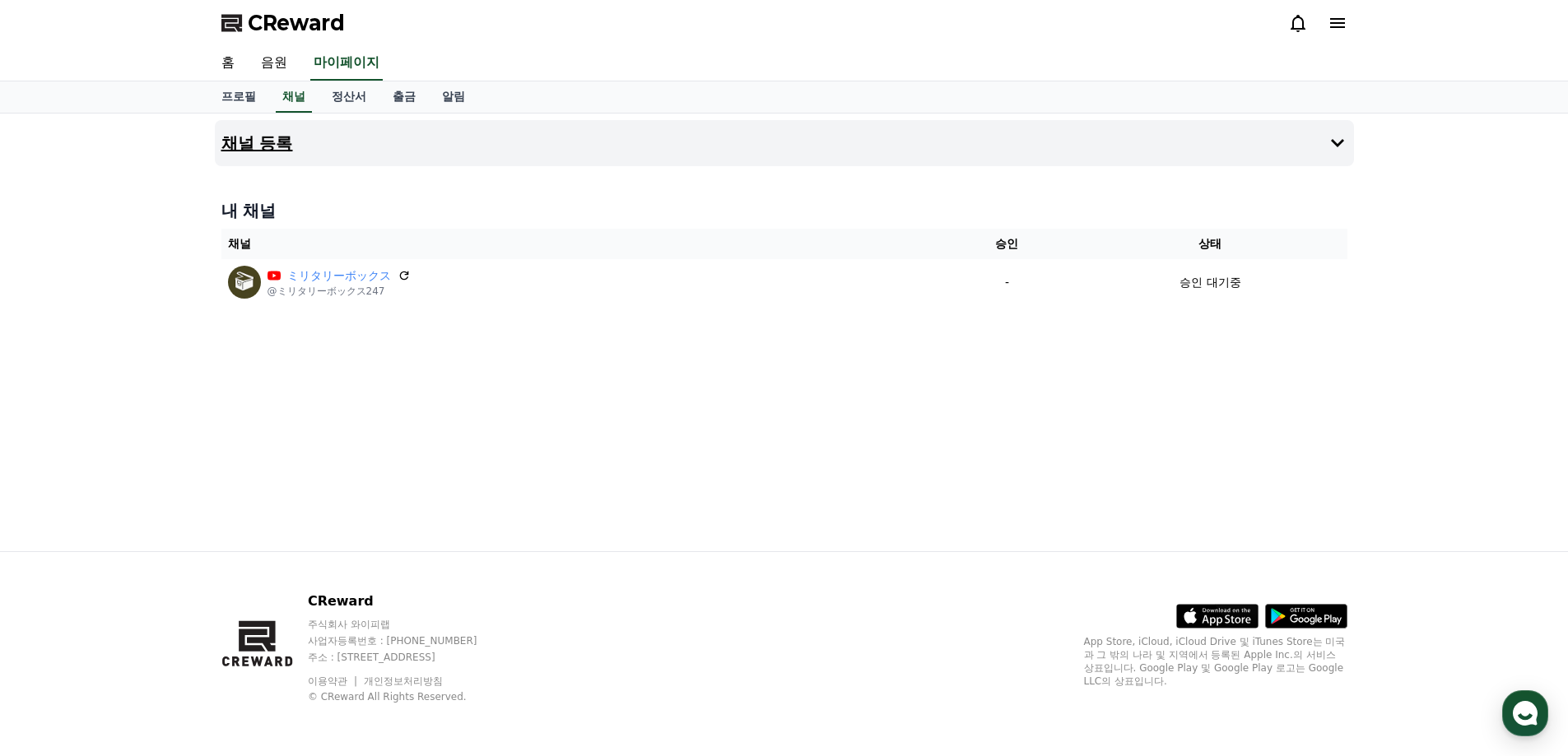
drag, startPoint x: 501, startPoint y: 214, endPoint x: 539, endPoint y: 145, distance: 78.8
click at [501, 212] on h4 "내 채널" at bounding box center [784, 211] width 1126 height 23
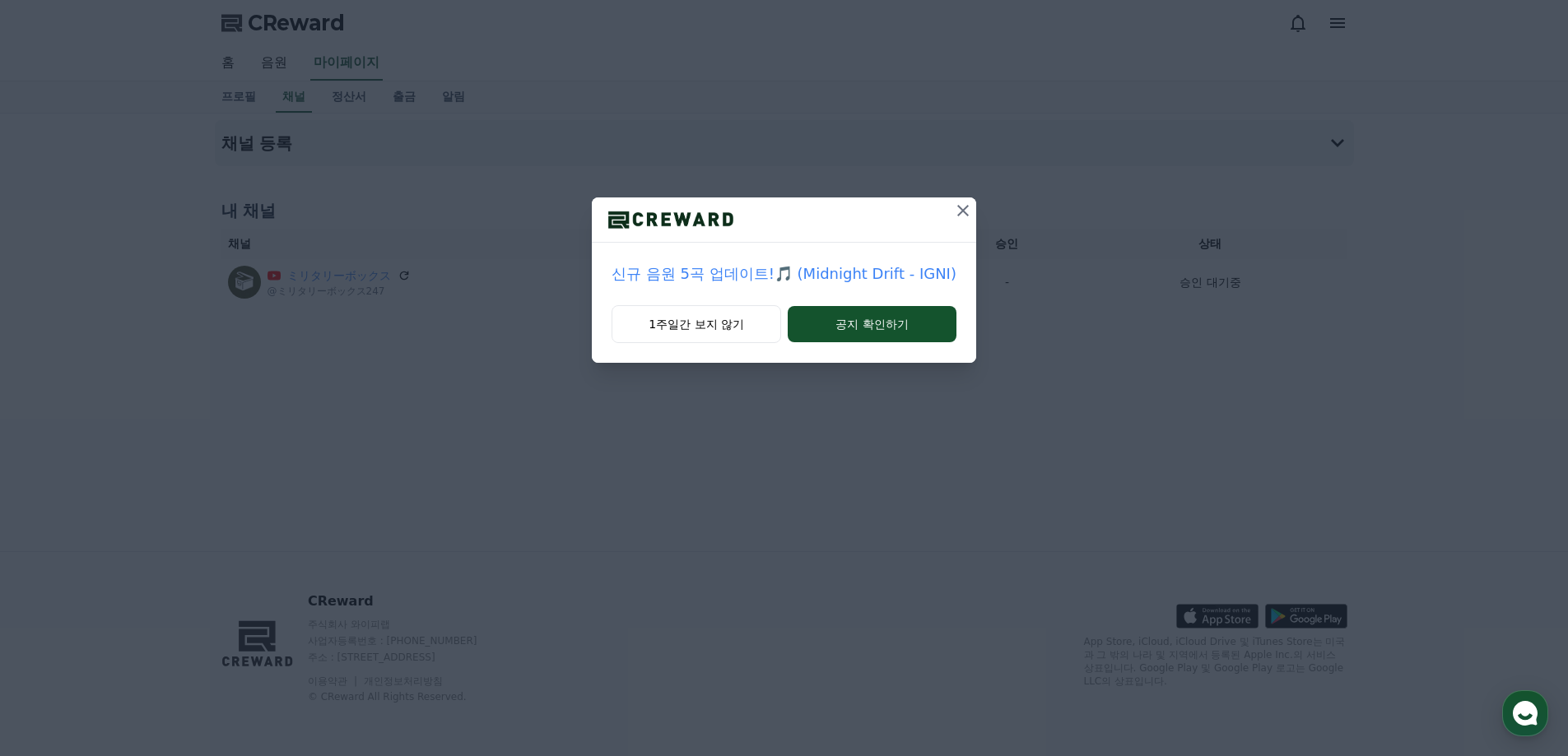
click at [950, 209] on button at bounding box center [962, 210] width 26 height 26
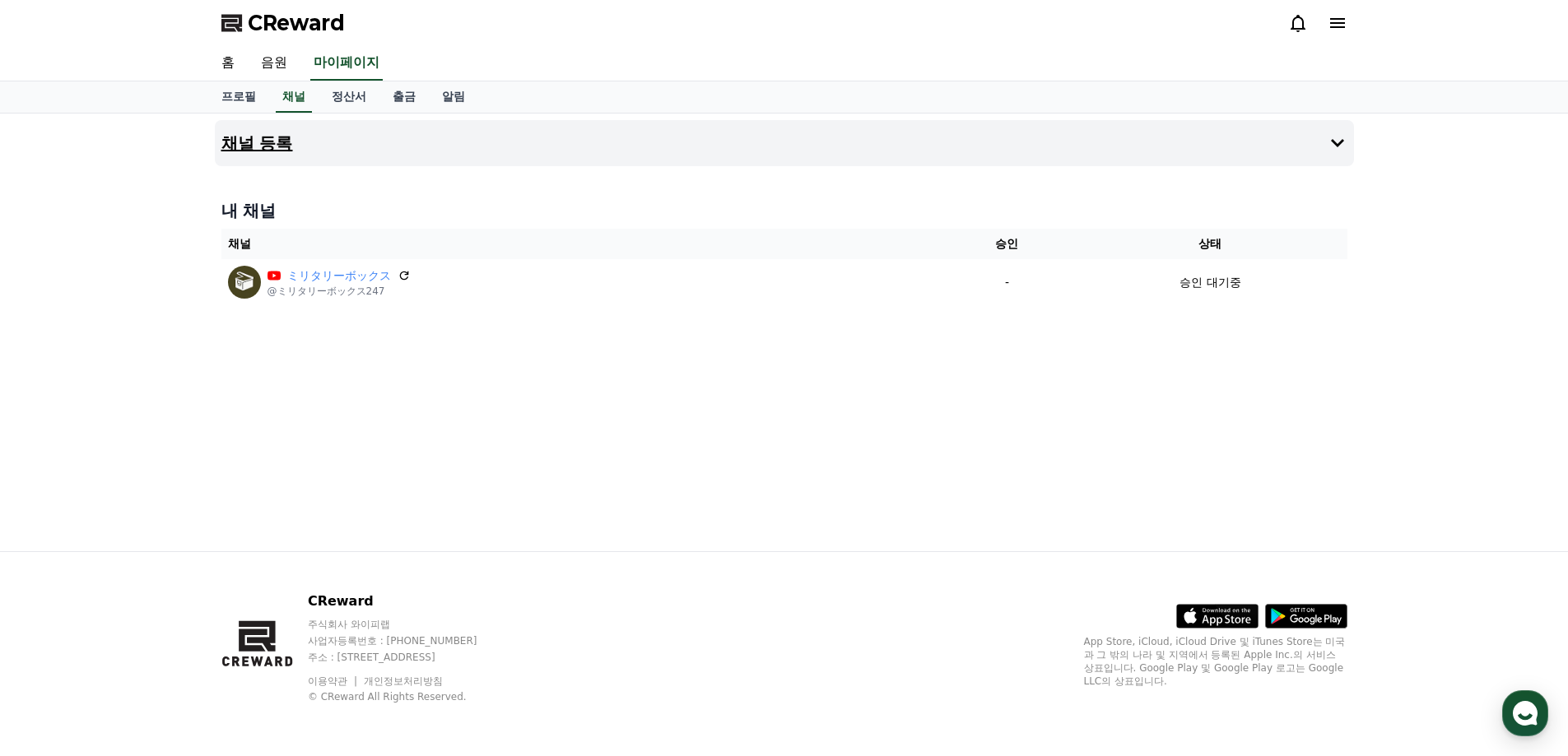
click at [520, 145] on button "채널 등록" at bounding box center [784, 142] width 1139 height 46
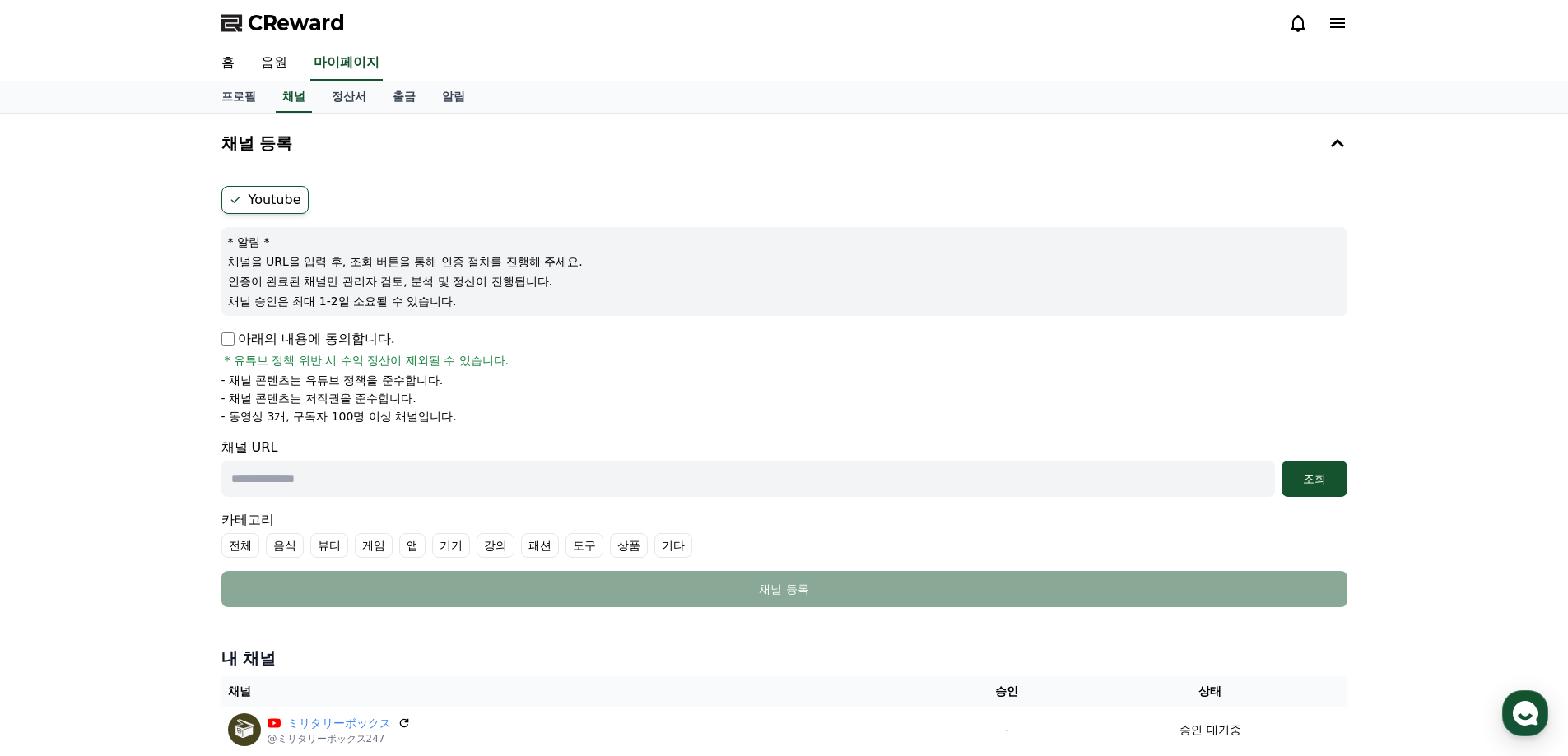
click at [456, 476] on input "text" at bounding box center [747, 479] width 1053 height 36
paste input "**********"
click at [681, 553] on label "기타" at bounding box center [673, 546] width 38 height 25
click at [1314, 476] on div "조회" at bounding box center [1314, 479] width 53 height 16
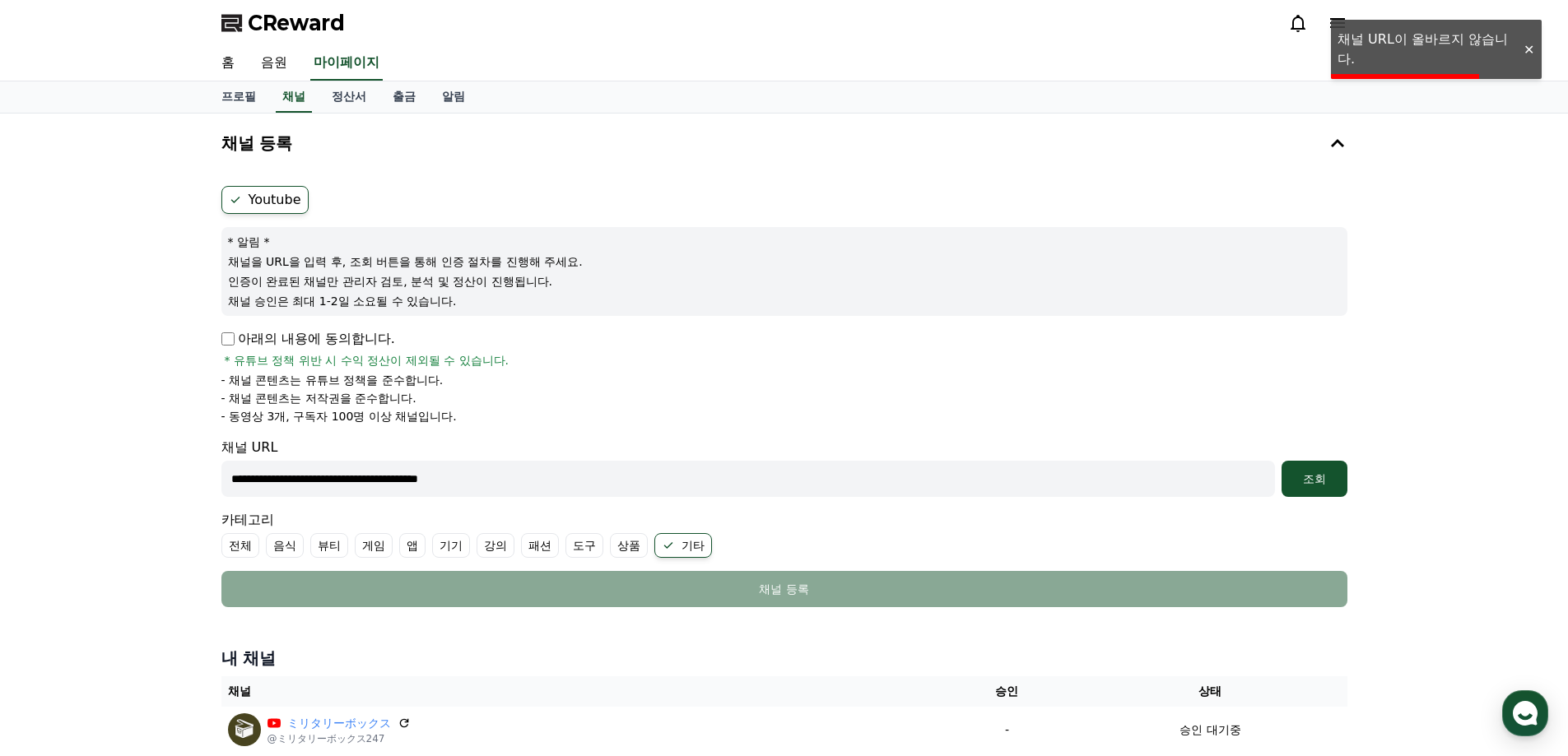
drag, startPoint x: 560, startPoint y: 471, endPoint x: 515, endPoint y: 463, distance: 45.7
click at [507, 471] on input "**********" at bounding box center [747, 479] width 1053 height 36
click at [330, 336] on p "아래의 내용에 동의합니다." at bounding box center [308, 339] width 174 height 20
click at [340, 351] on div "아래의 내용에 동의합니다. * 유튜브 정책 위반 시 수익 정산이 제외될 수 있습니다." at bounding box center [784, 349] width 1126 height 39
click at [343, 332] on p "아래의 내용에 동의합니다." at bounding box center [308, 339] width 174 height 20
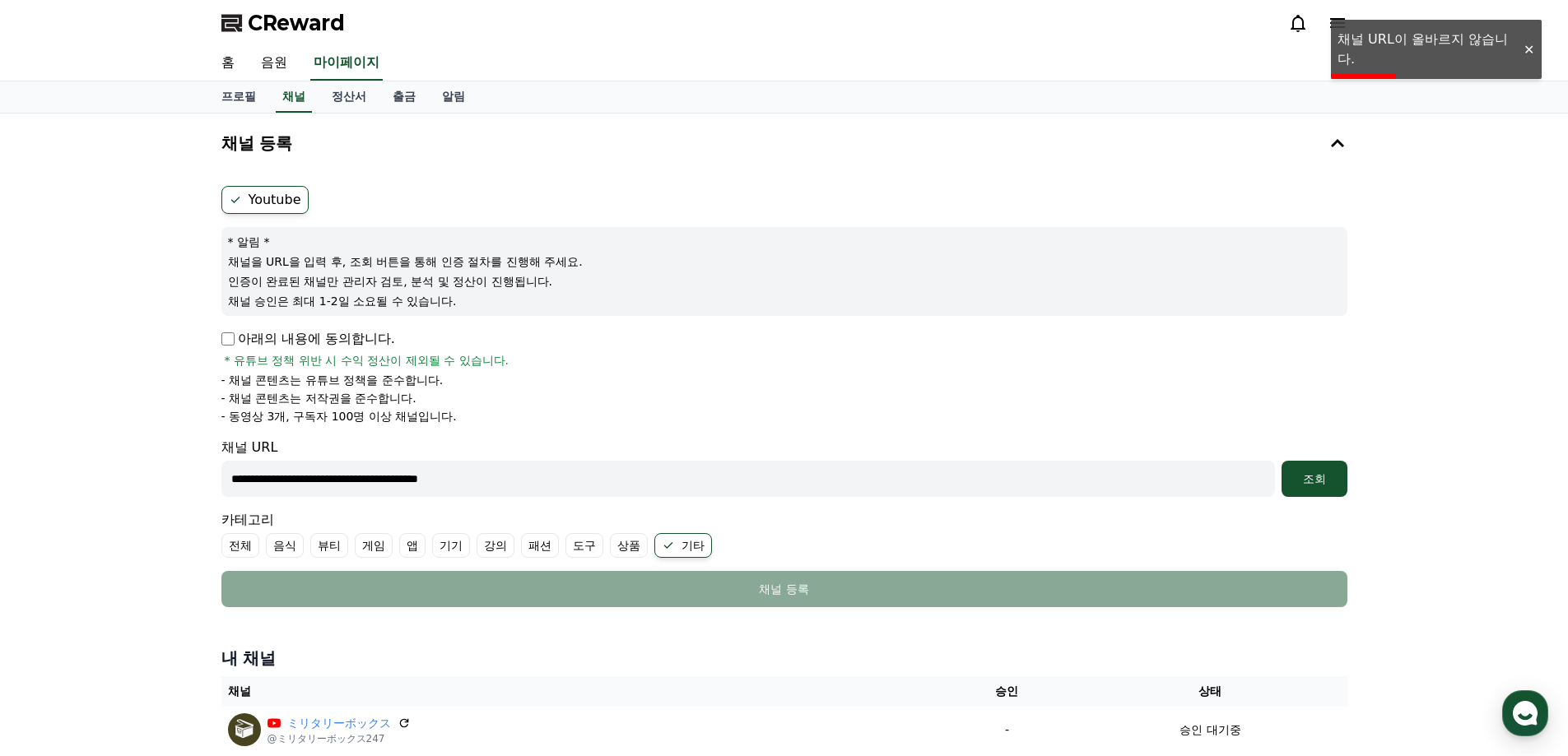
click at [584, 454] on div "**********" at bounding box center [784, 467] width 1126 height 59
drag, startPoint x: 581, startPoint y: 463, endPoint x: 0, endPoint y: 420, distance: 582.6
click at [0, 420] on div "**********" at bounding box center [784, 439] width 1568 height 652
paste input "**********"
type input "**********"
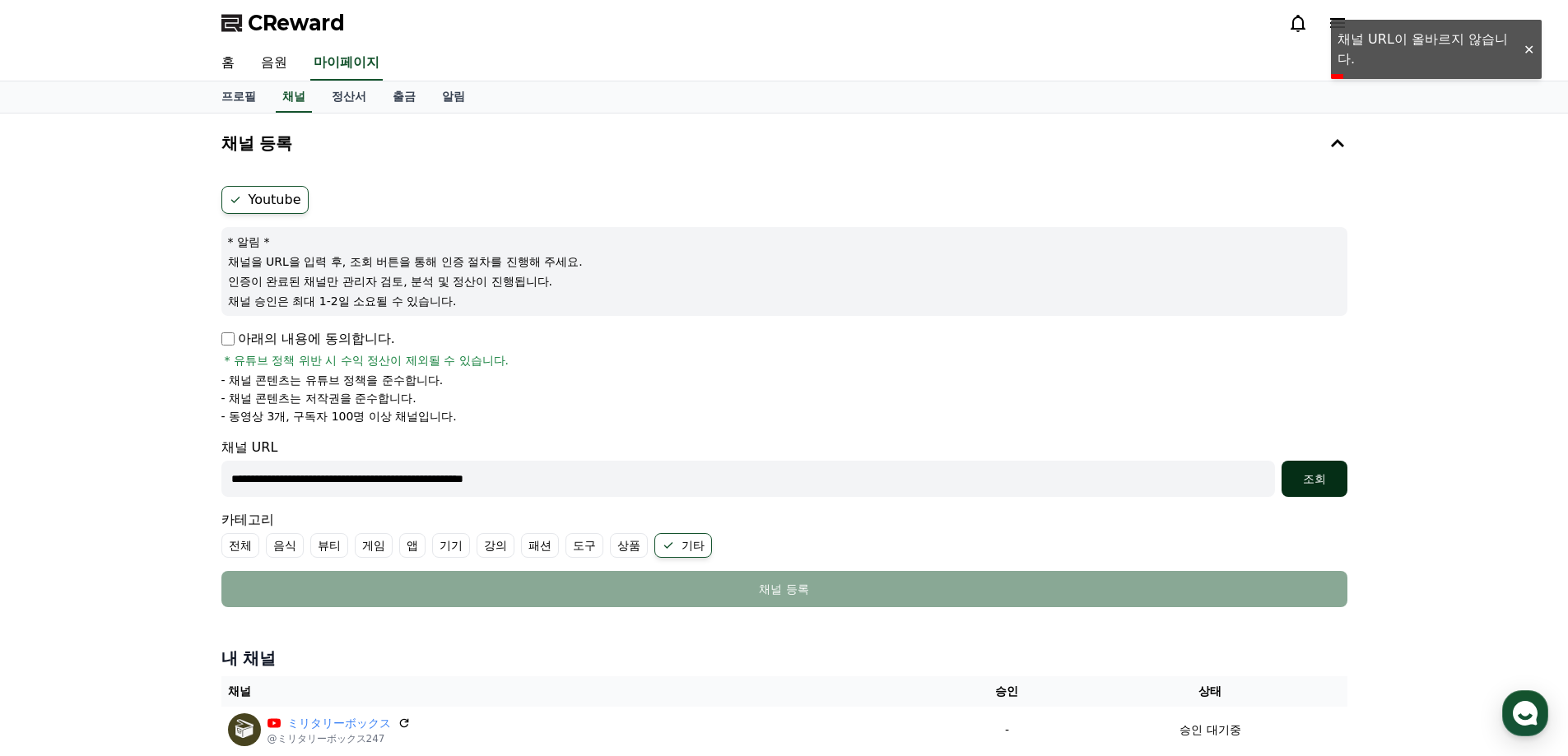
click at [1308, 479] on div "조회" at bounding box center [1314, 479] width 53 height 16
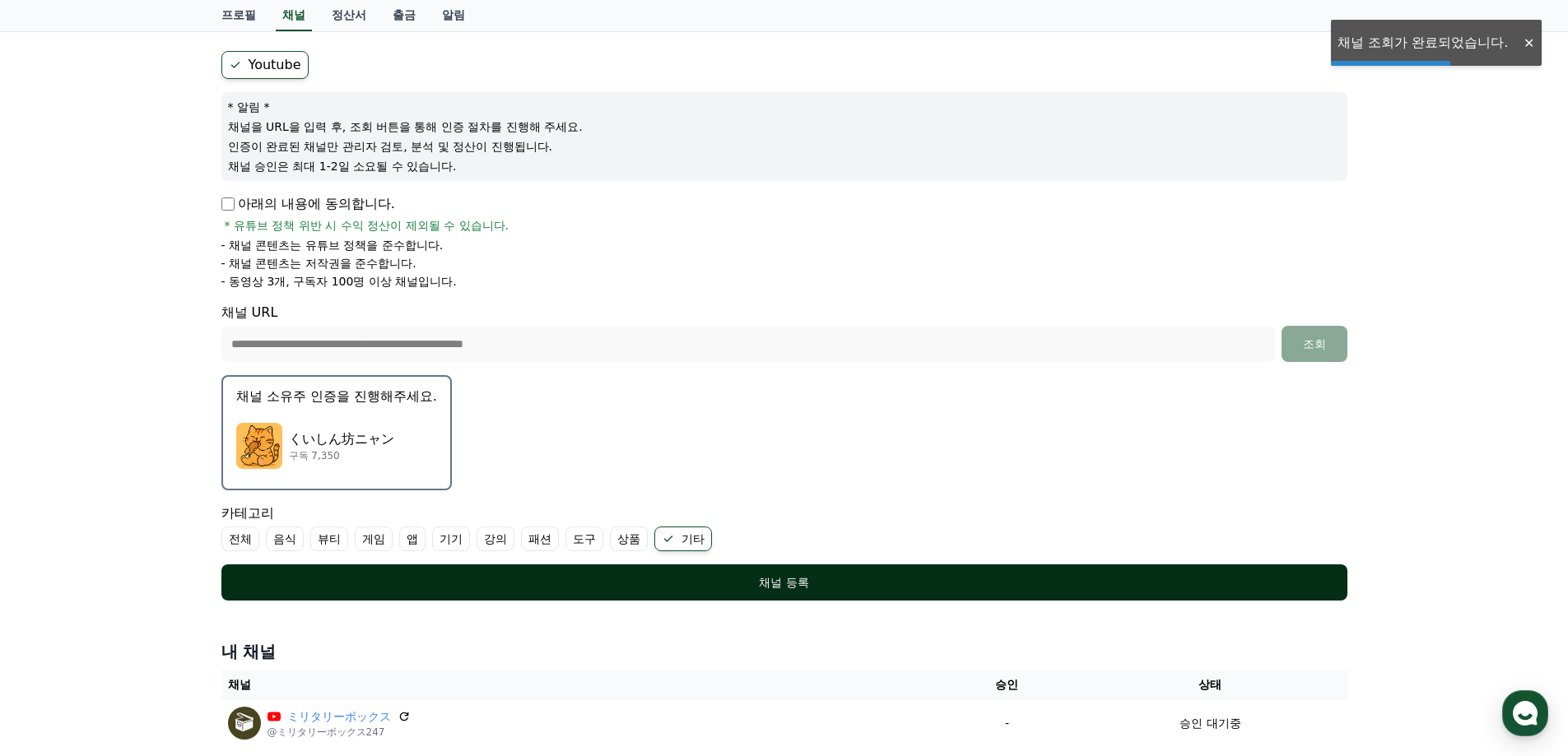
scroll to position [165, 0]
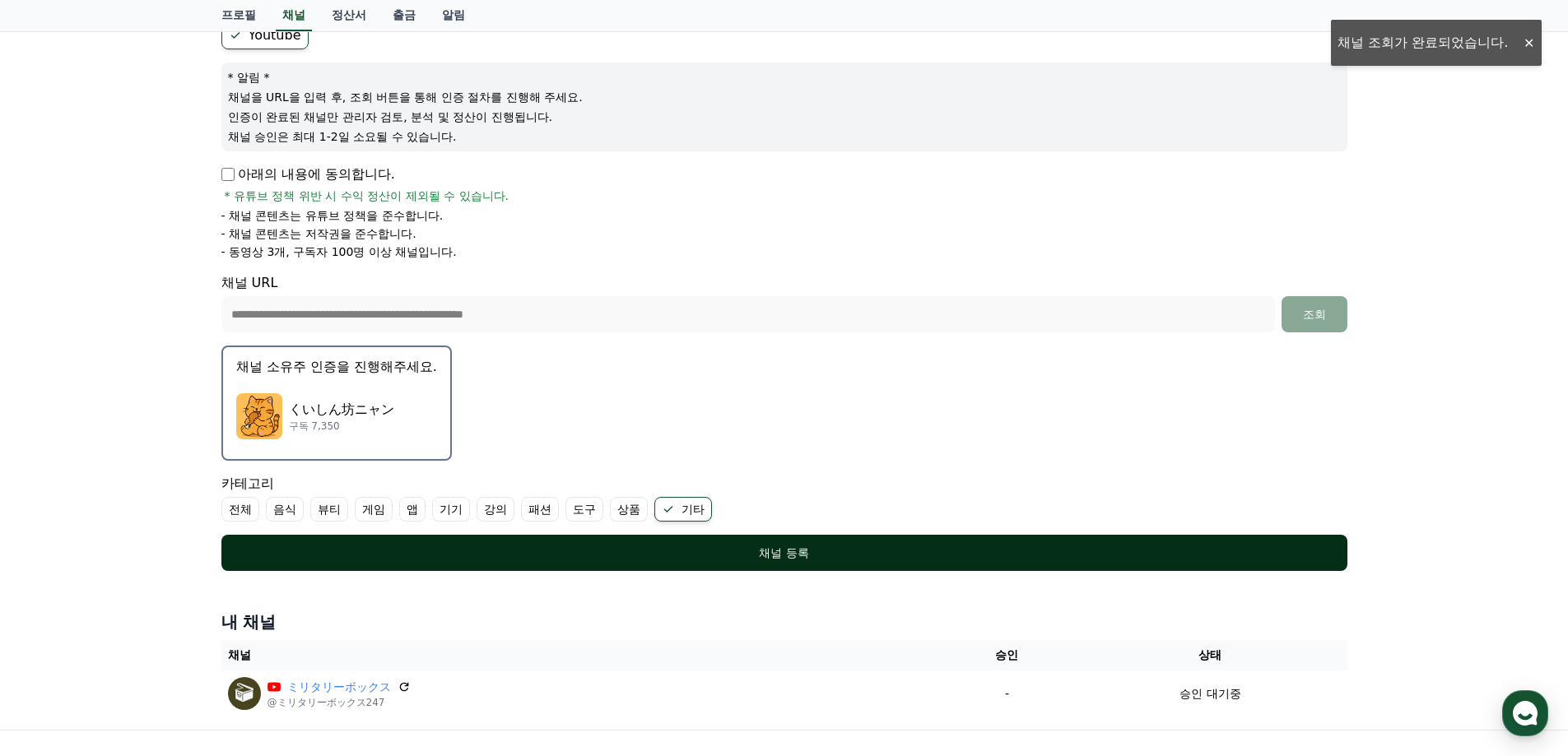
click at [670, 559] on div "채널 등록" at bounding box center [784, 553] width 1060 height 16
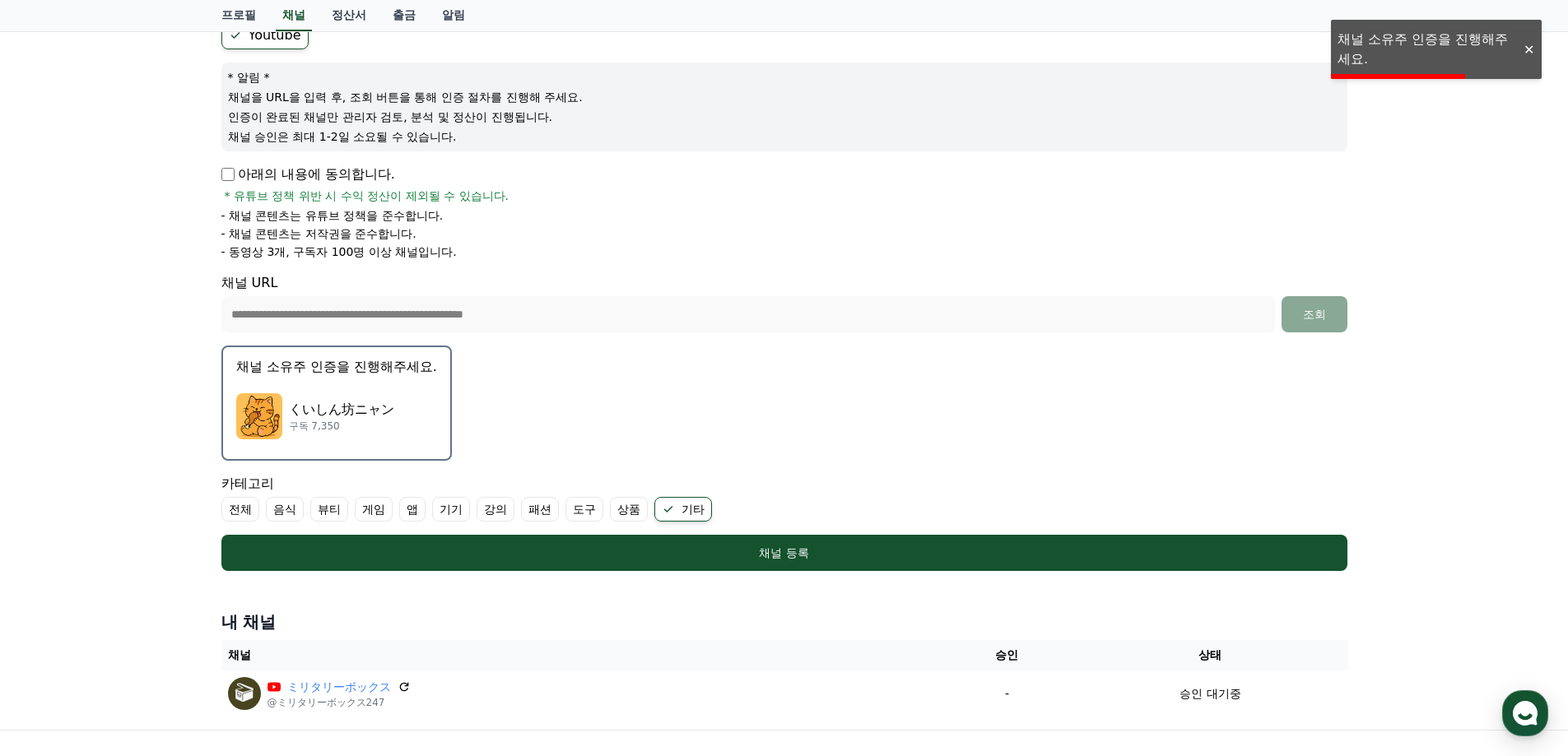
click at [372, 395] on div "くいしん坊ニャン 구독 7,350" at bounding box center [337, 417] width 200 height 66
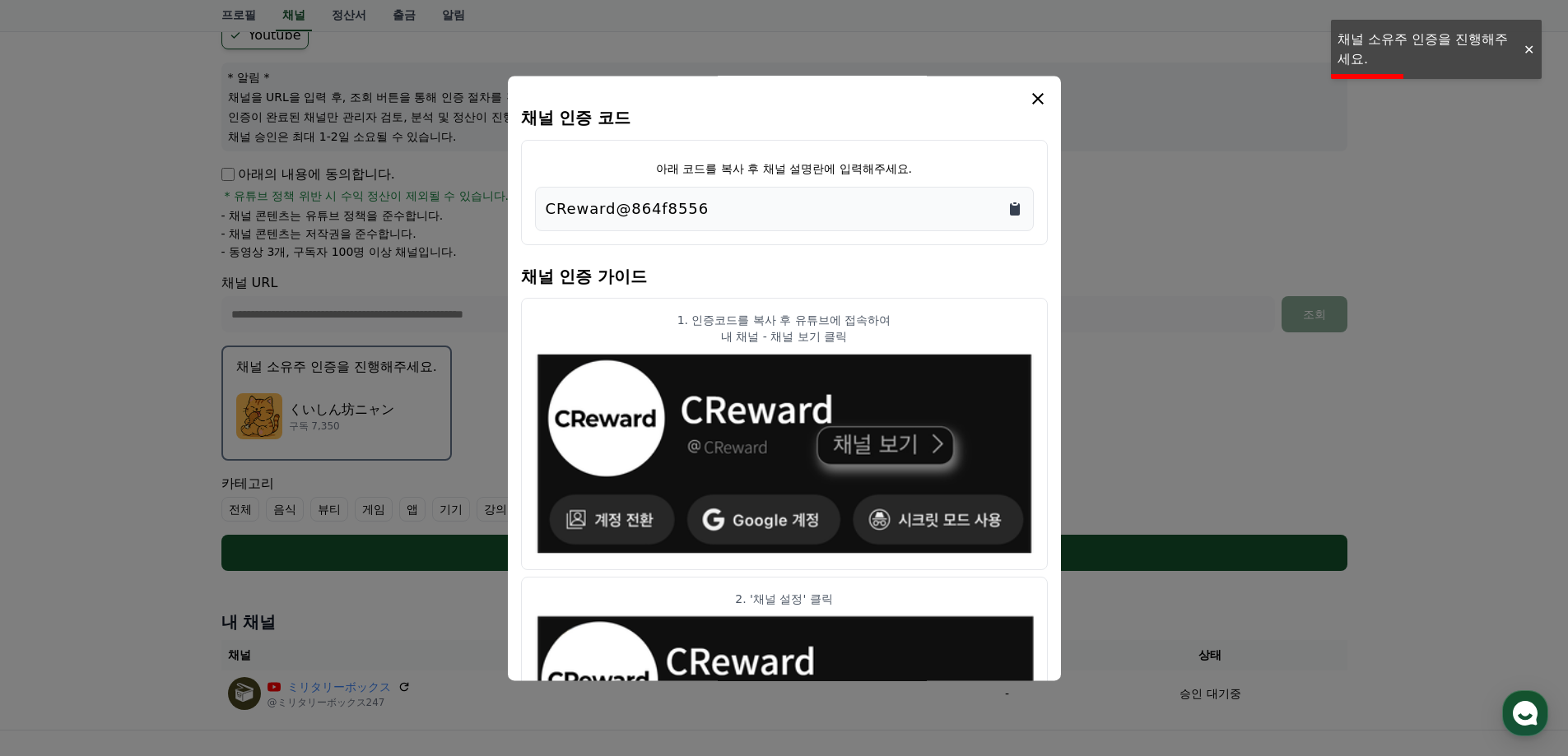
click at [1016, 208] on icon "Copy to clipboard" at bounding box center [1014, 209] width 10 height 13
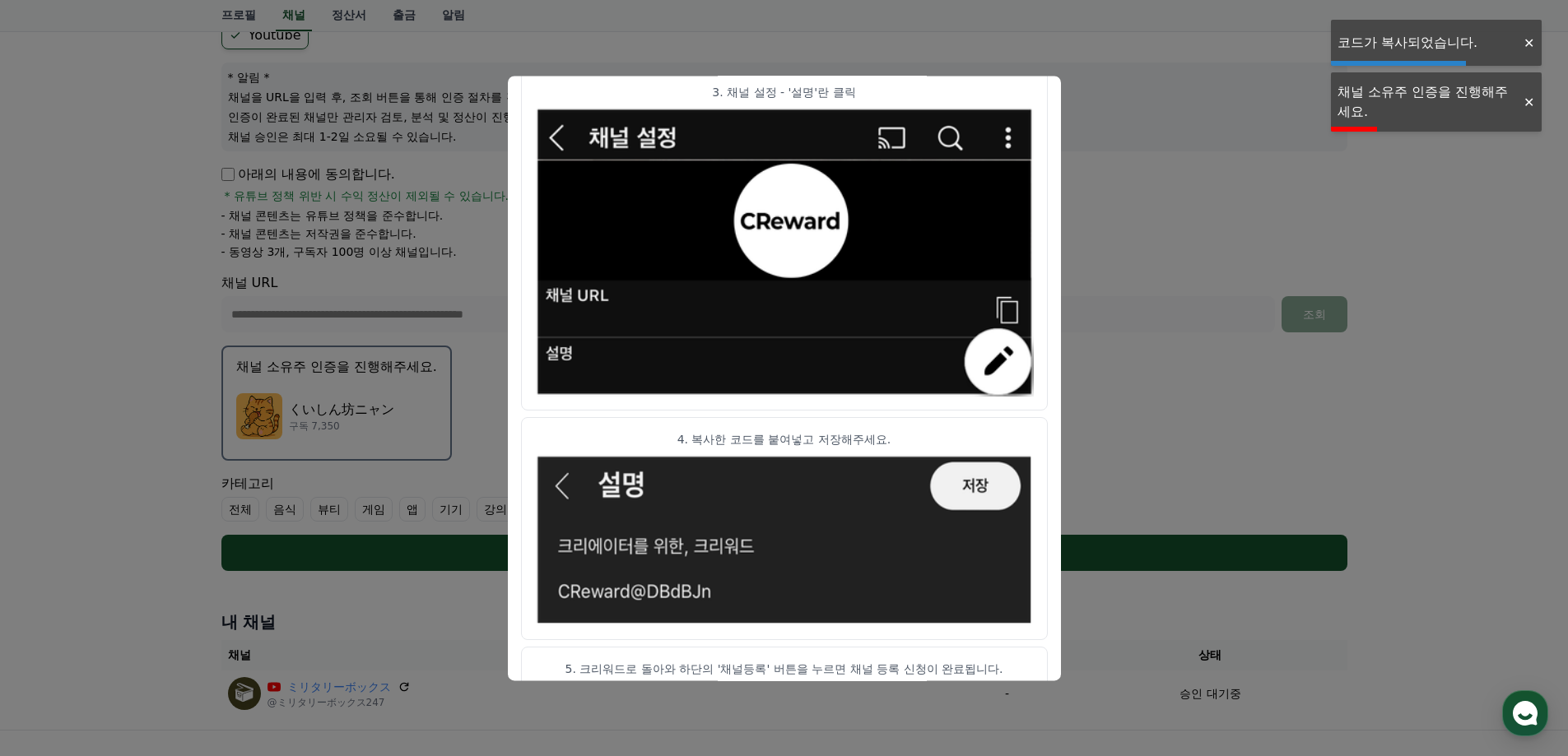
scroll to position [815, 0]
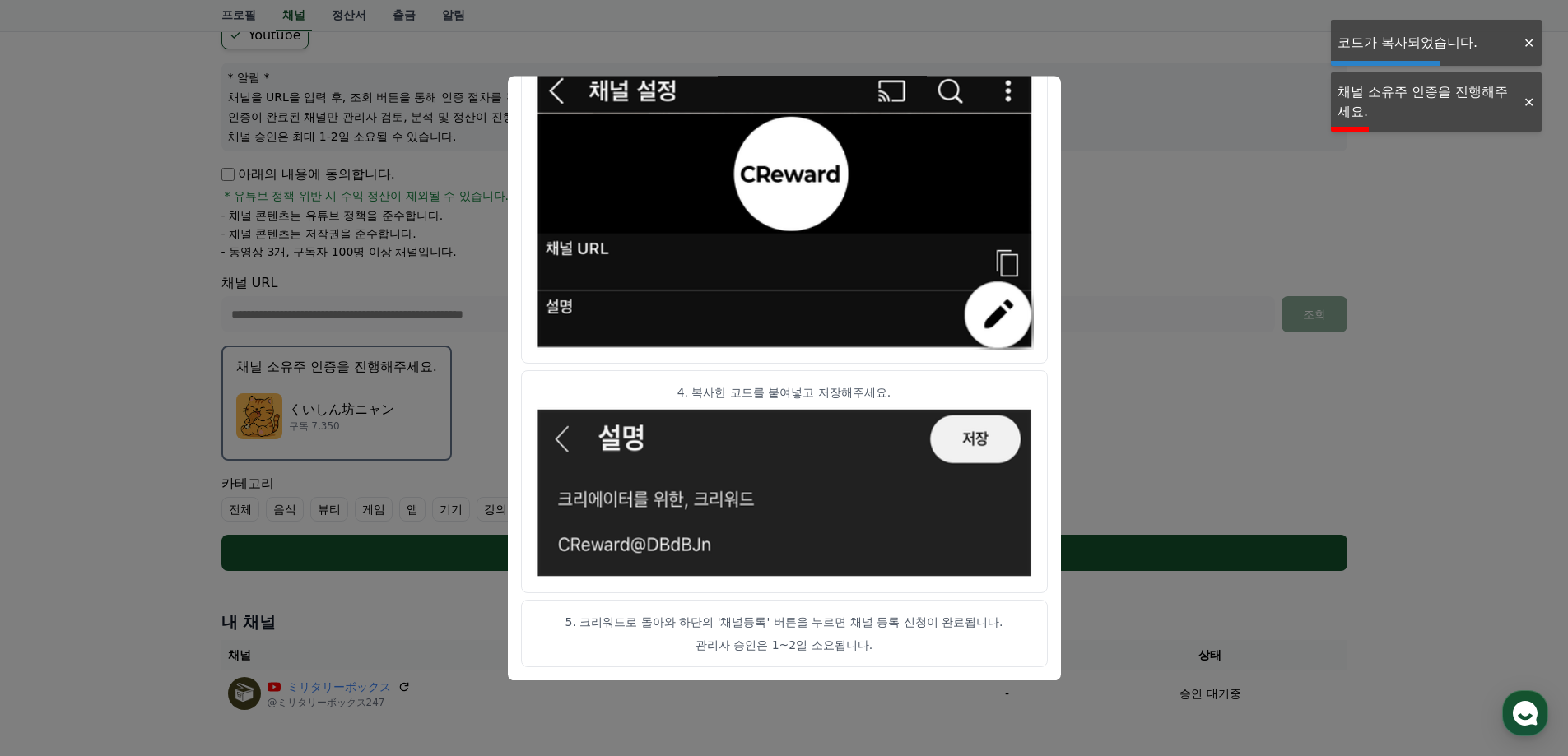
click at [1141, 239] on button "close modal" at bounding box center [784, 378] width 1568 height 756
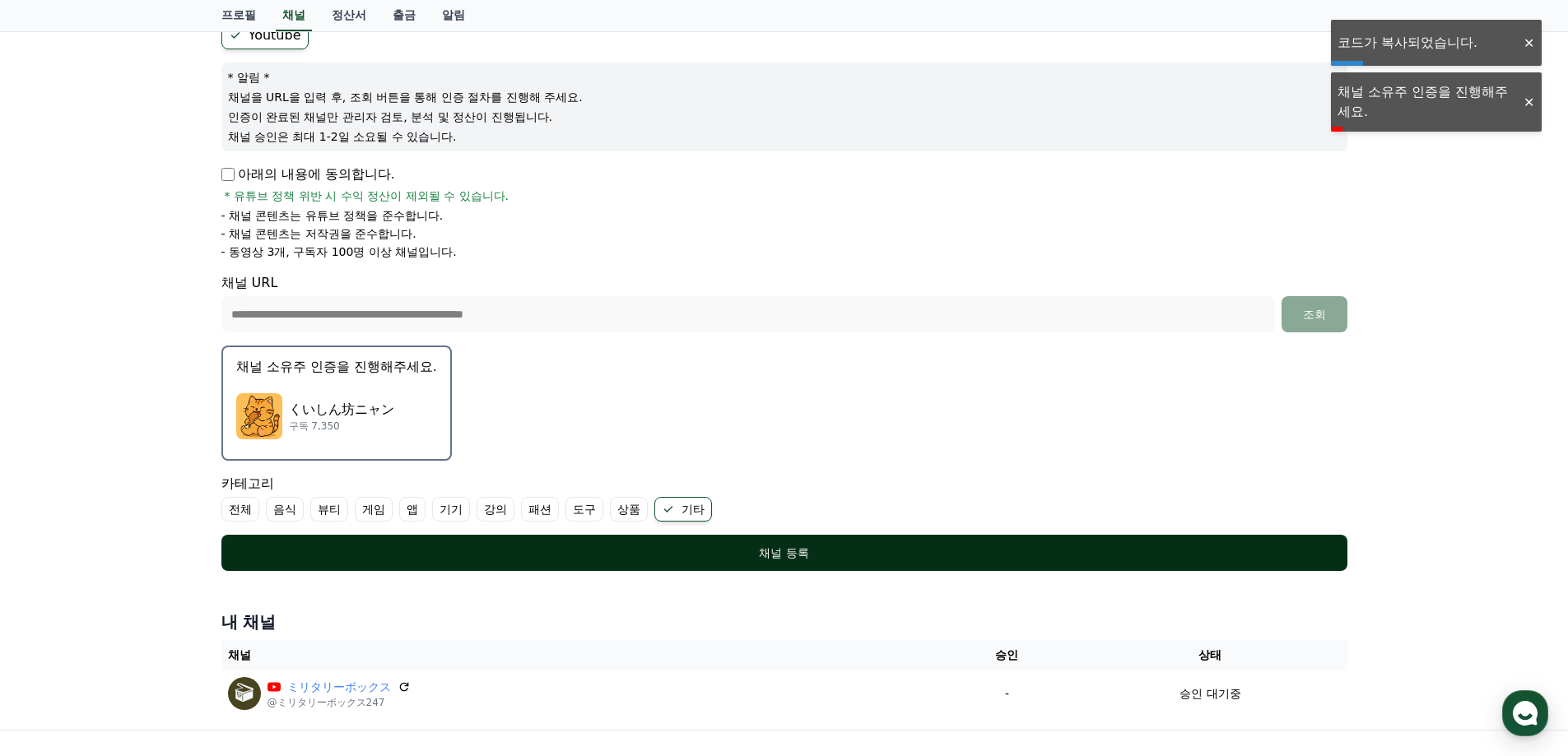
click at [699, 561] on button "채널 등록" at bounding box center [784, 553] width 1126 height 36
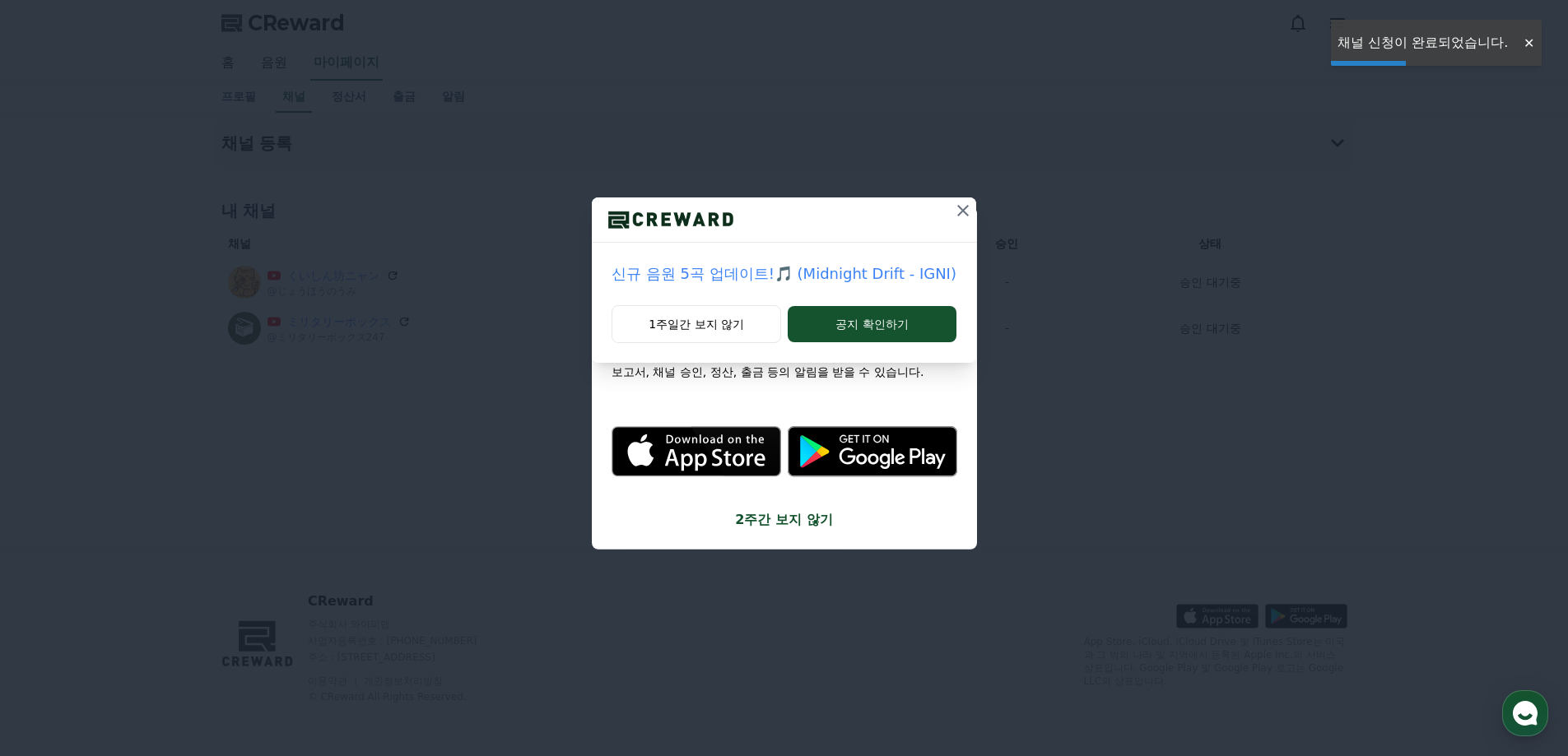
click at [959, 222] on button at bounding box center [962, 210] width 26 height 26
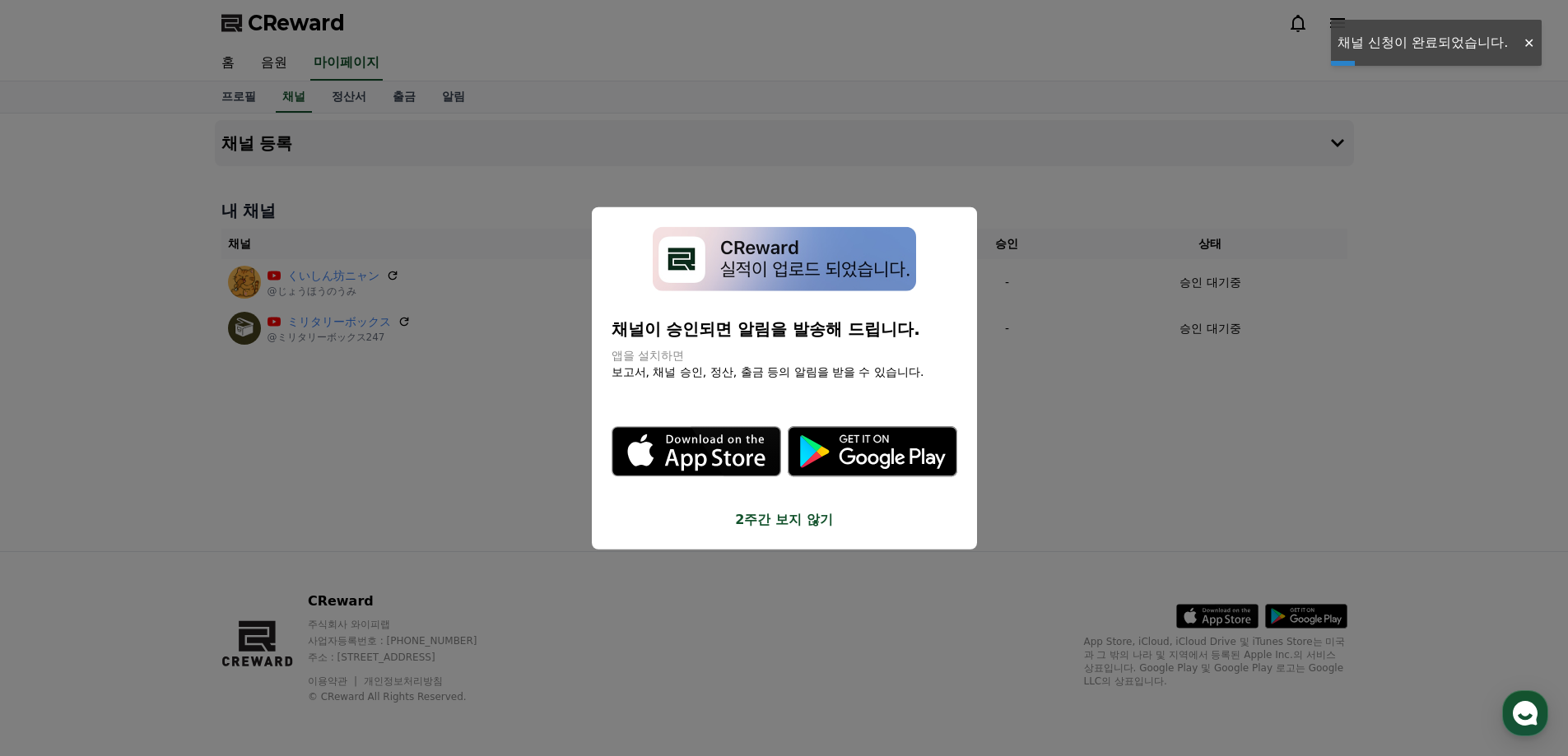
click at [957, 217] on div "채널이 승인되면 알림을 발송해 드립니다. 앱을 설치하면 보고서, 채널 승인, 정산, 출금 등의 알림을 받을 수 있습니다. .st0 { fill…" at bounding box center [784, 378] width 385 height 343
click at [950, 210] on div "채널이 승인되면 알림을 발송해 드립니다. 앱을 설치하면 보고서, 채널 승인, 정산, 출금 등의 알림을 받을 수 있습니다. .st0 { fill…" at bounding box center [784, 378] width 385 height 343
click at [956, 226] on div "modal" at bounding box center [784, 259] width 345 height 65
click at [940, 140] on button "close modal" at bounding box center [784, 378] width 1568 height 756
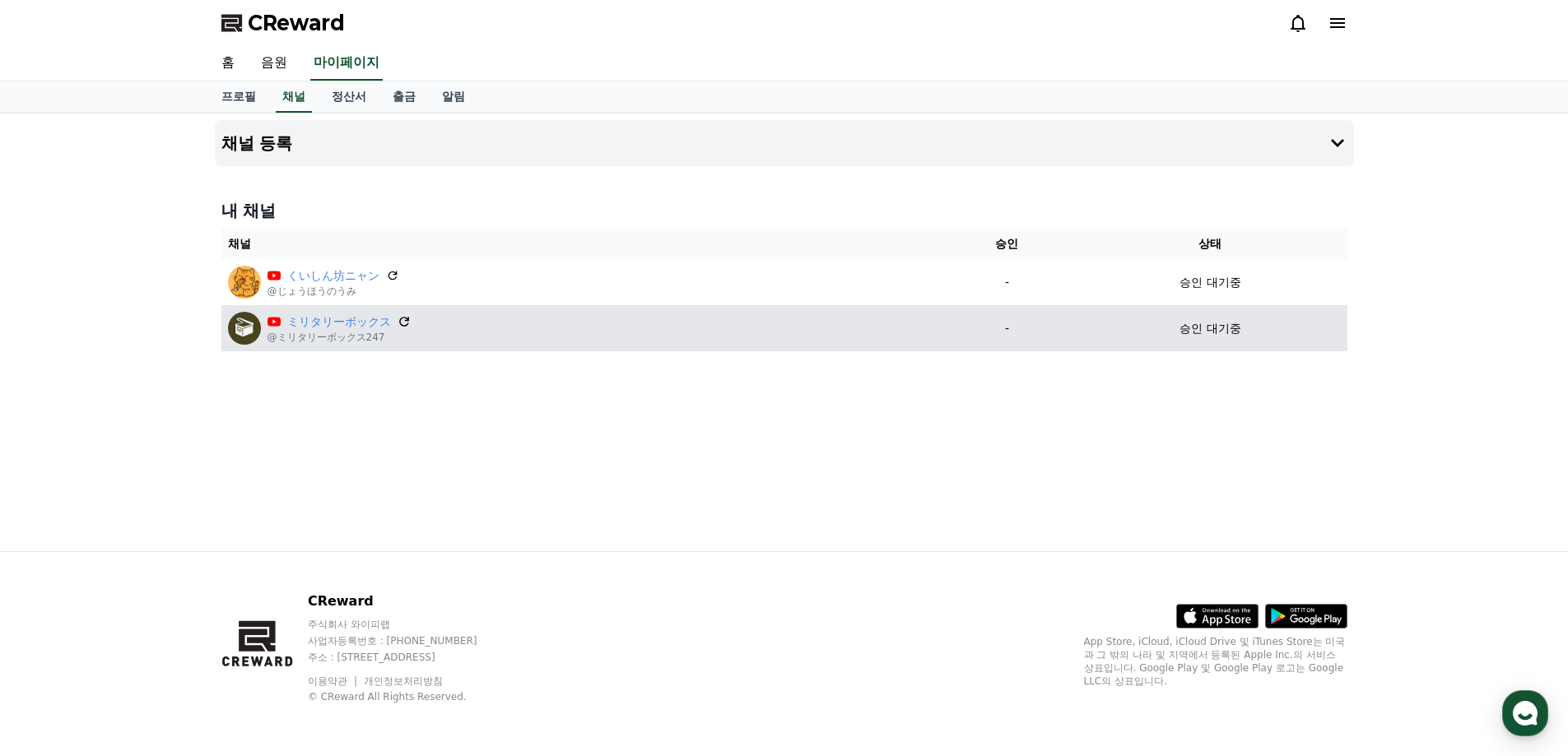
click at [401, 322] on icon at bounding box center [404, 321] width 15 height 15
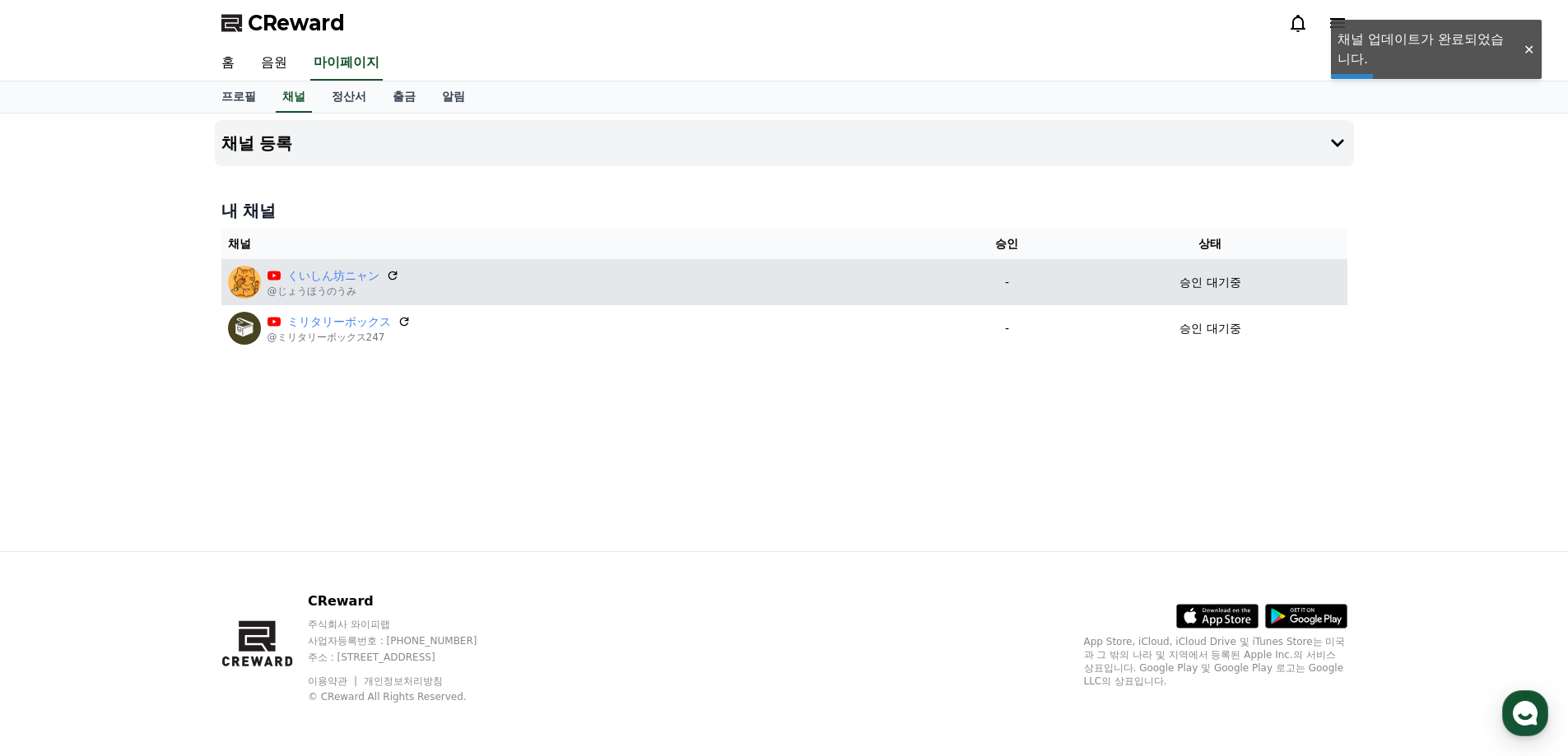
click at [399, 273] on div "くいしん坊ニャン @じょうほうのうみ" at bounding box center [581, 282] width 706 height 33
click at [393, 278] on icon at bounding box center [392, 276] width 15 height 15
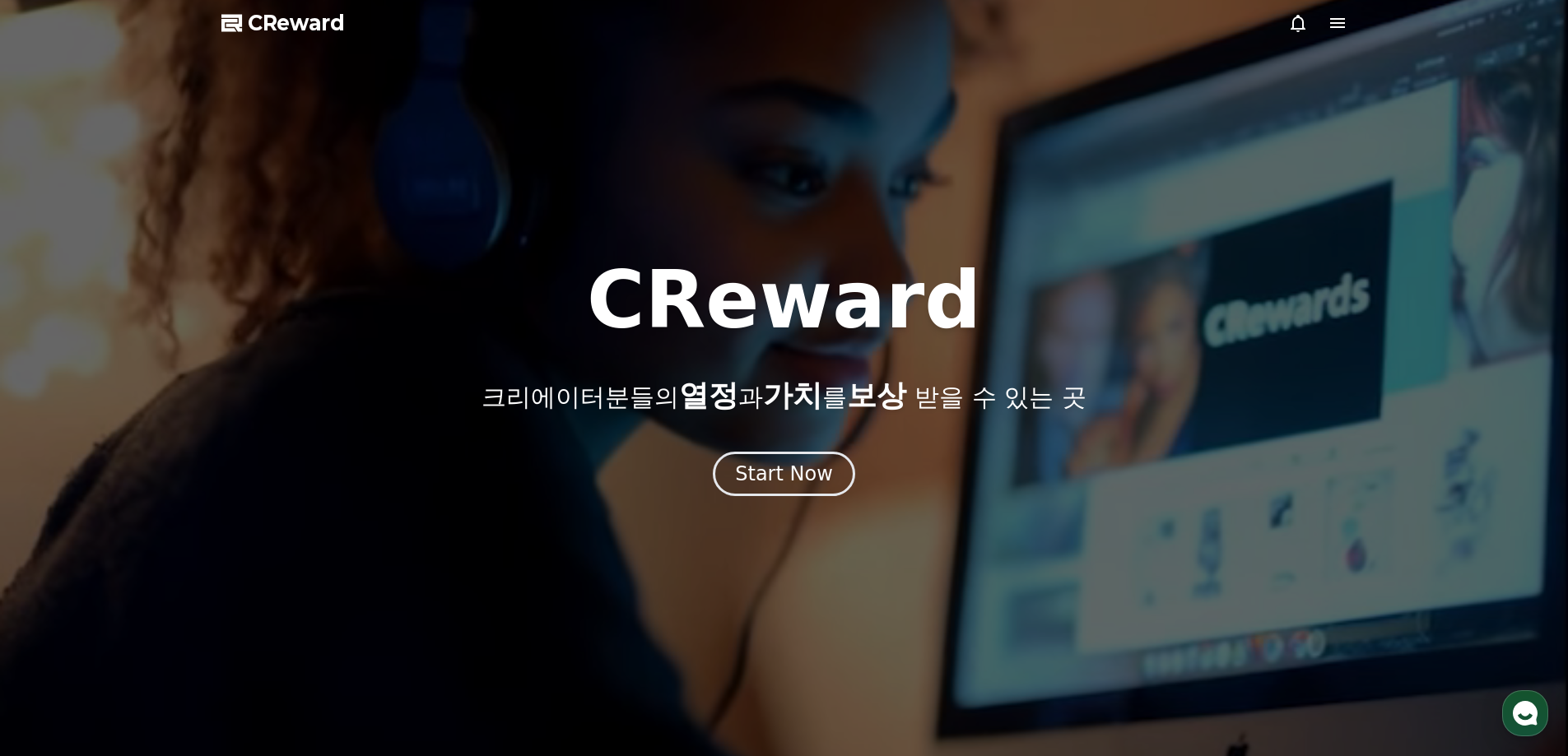
click at [1343, 46] on div at bounding box center [784, 378] width 1568 height 756
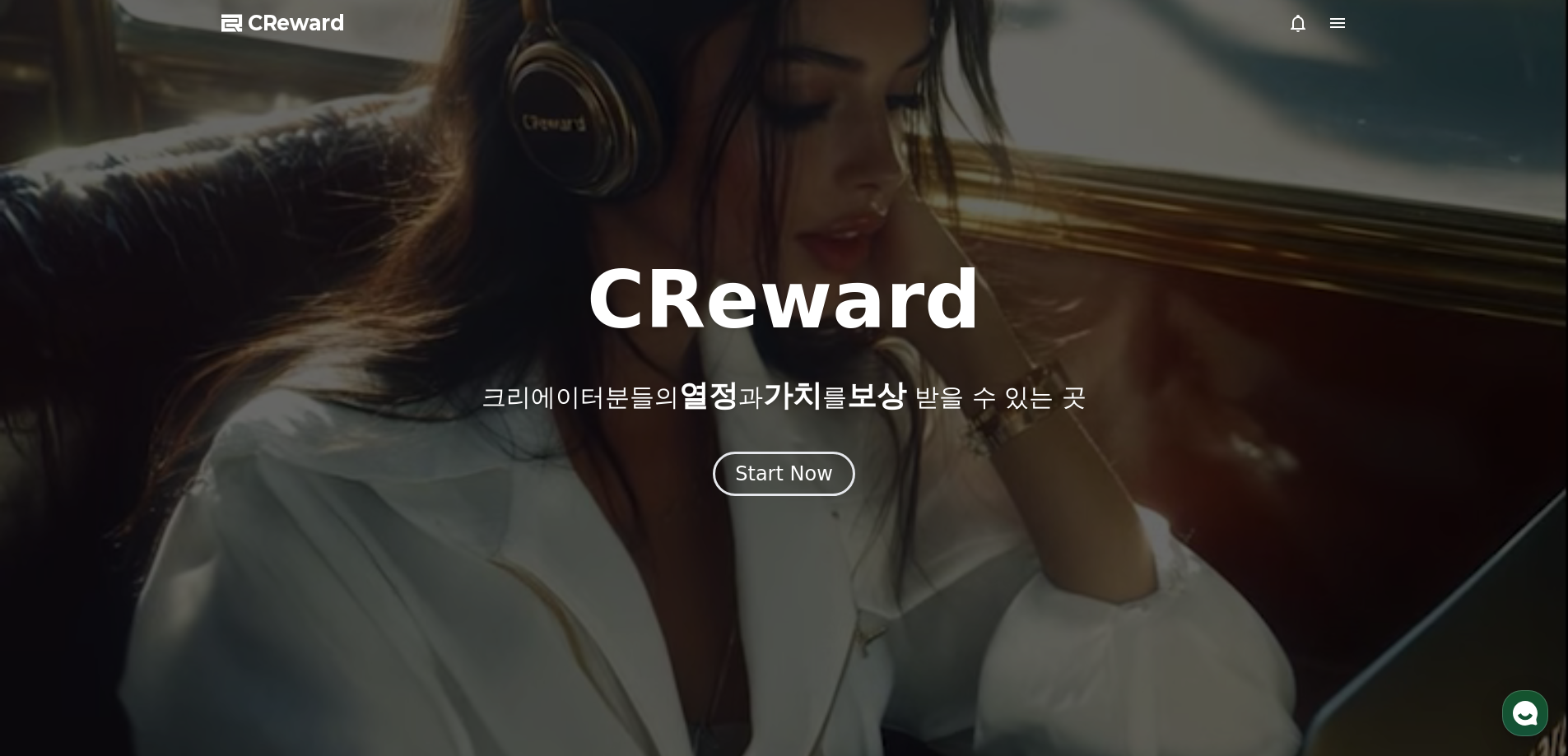
click at [1344, 32] on icon at bounding box center [1337, 23] width 20 height 20
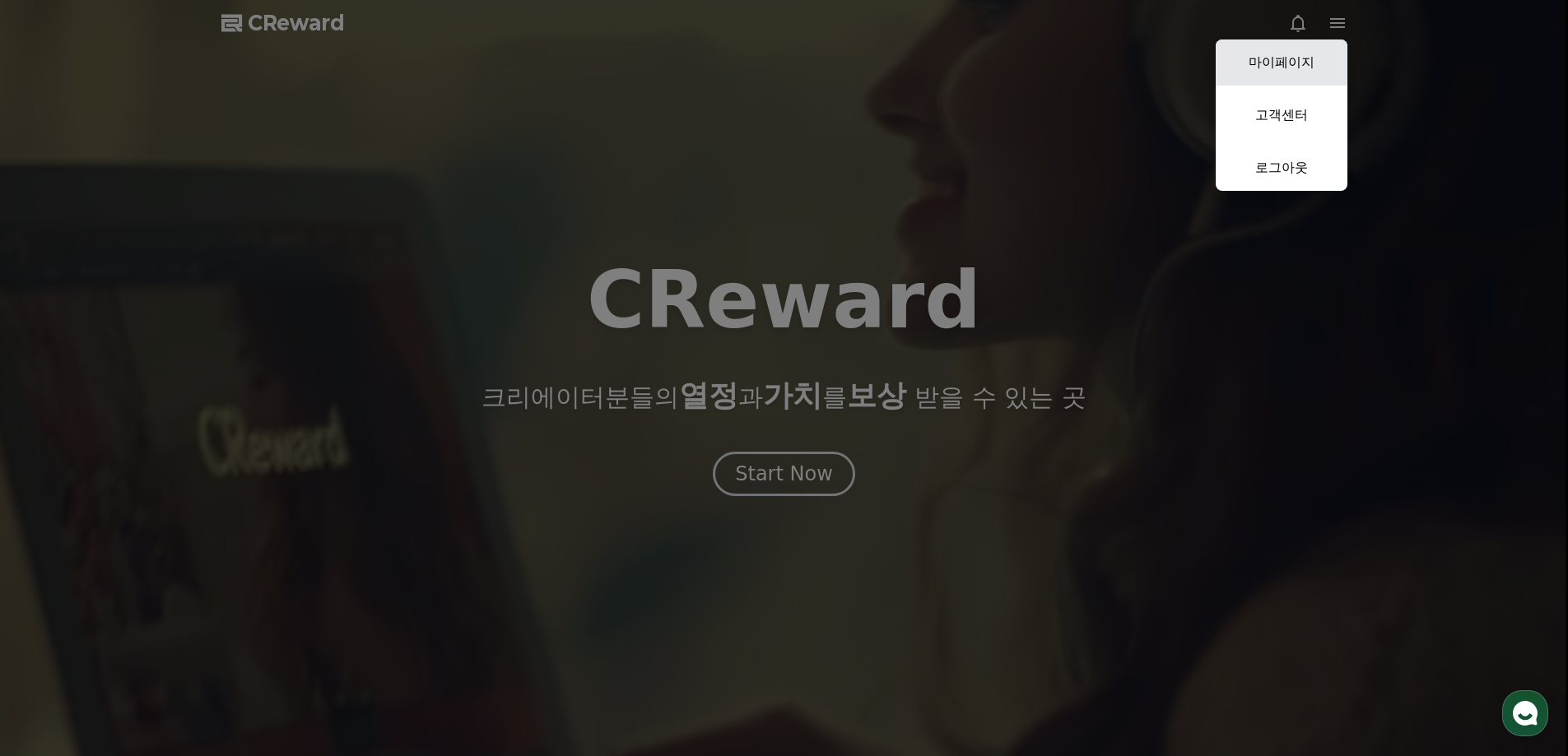
click at [1305, 58] on link "마이페이지" at bounding box center [1281, 62] width 132 height 46
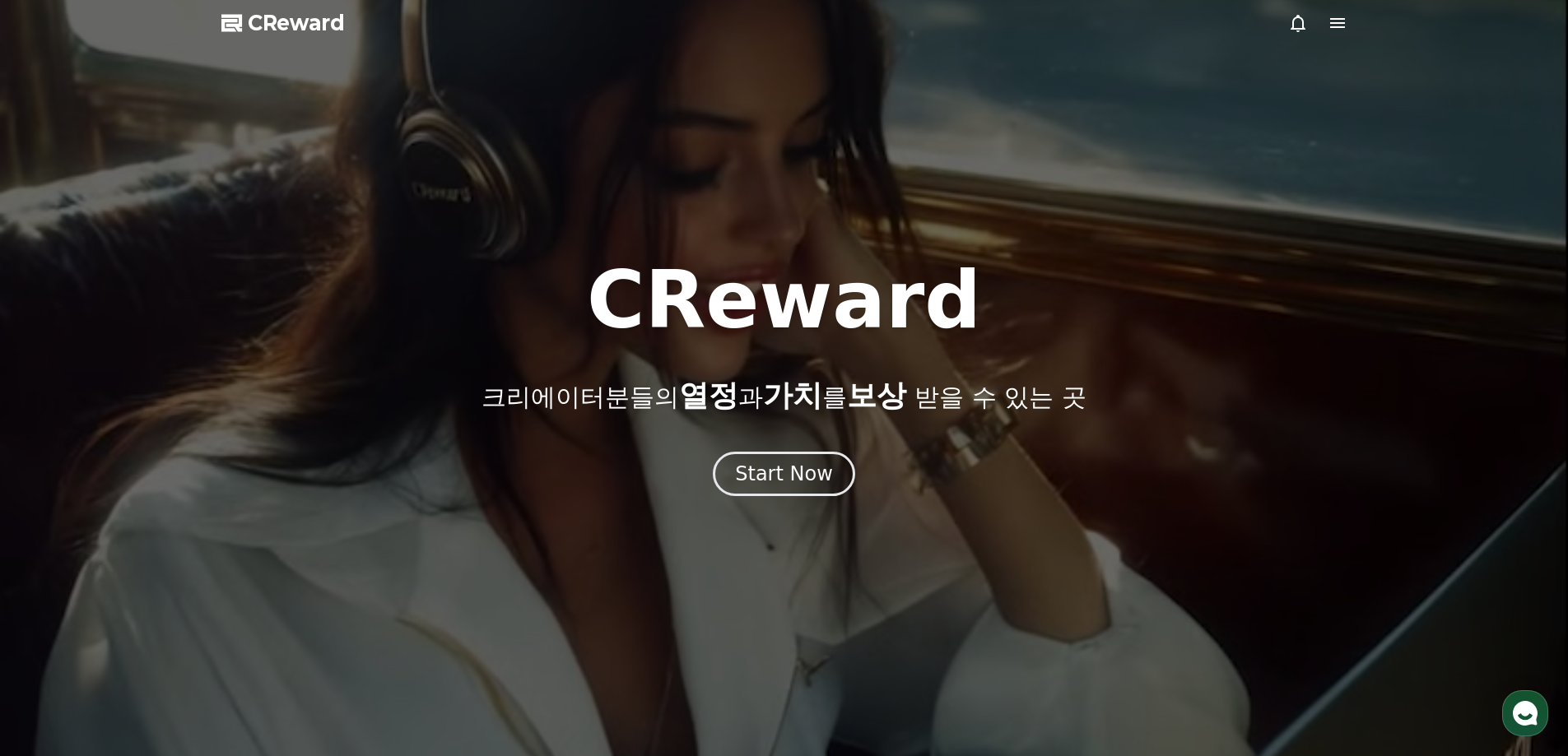
select select "**********"
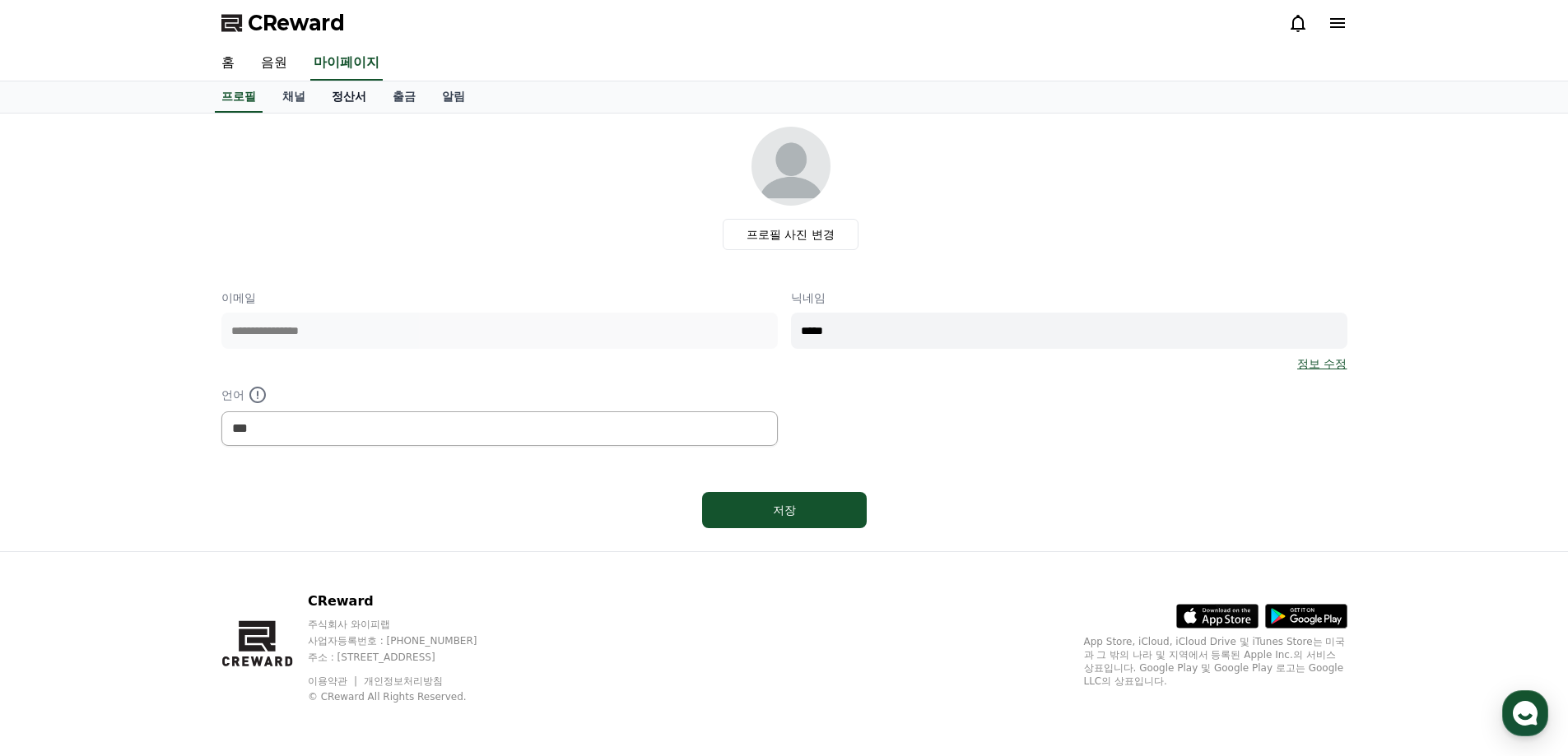
click at [345, 100] on link "정산서" at bounding box center [349, 97] width 61 height 31
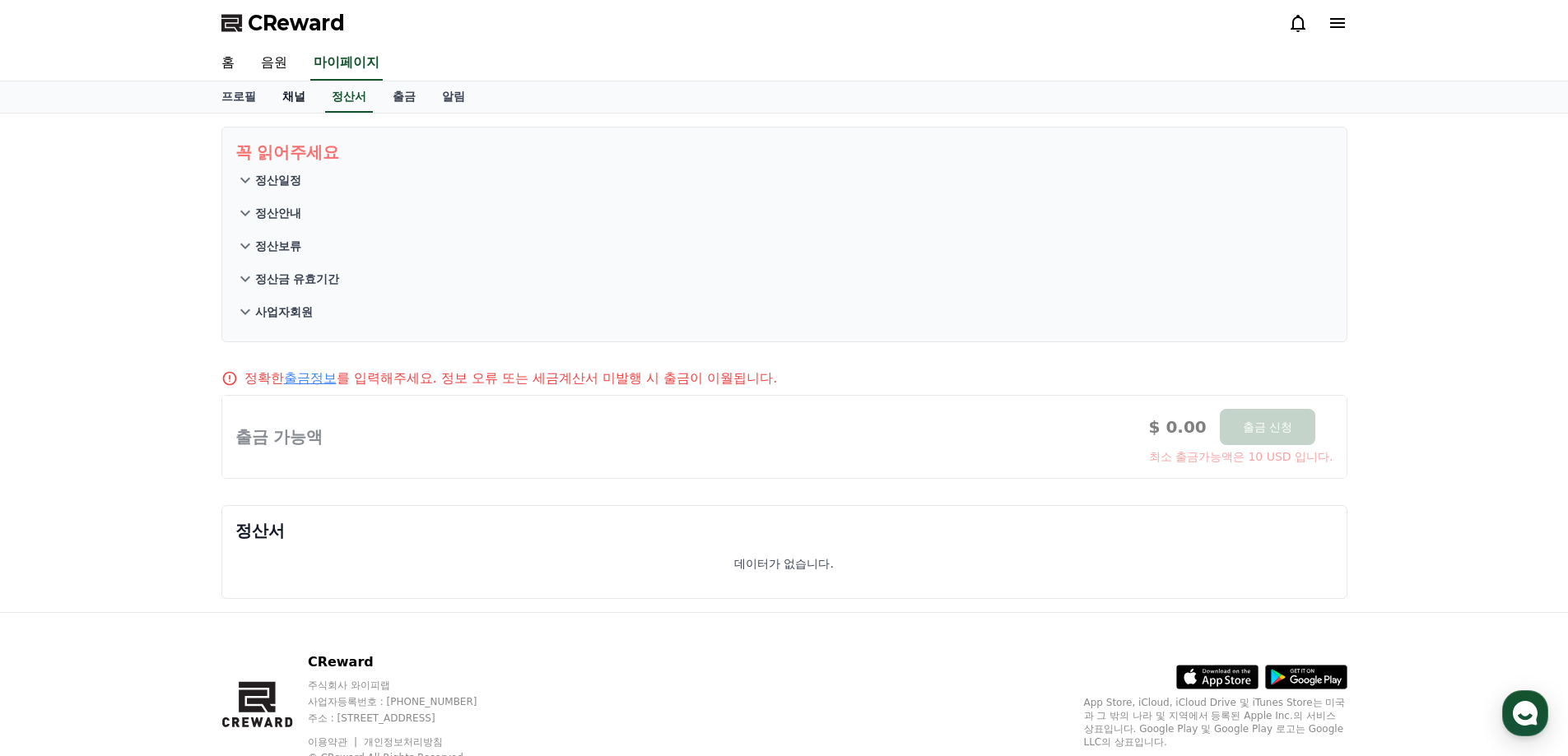
click at [281, 106] on link "채널" at bounding box center [294, 97] width 49 height 31
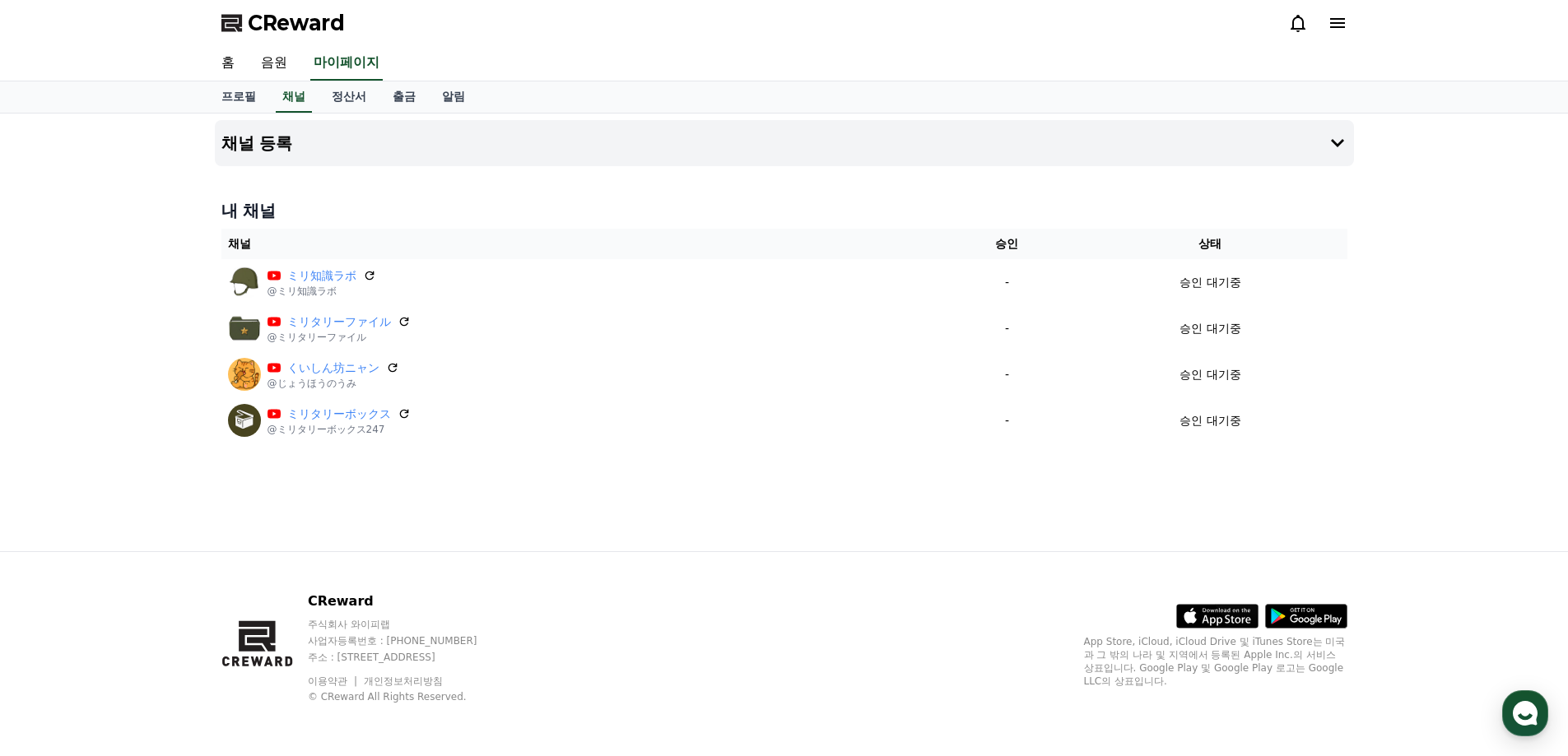
click at [149, 466] on div "채널 등록 내 채널 채널 승인 상태 ミリ知識ラボ @ミリ知識ラボ - 승인 대기중 ミリタリーファイル @ミリタリーファイル - 승인 대기중 くいしん坊…" at bounding box center [784, 332] width 1568 height 437
click at [176, 430] on div "채널 등록 내 채널 채널 승인 상태 ミリ知識ラボ @ミリ知識ラボ - 승인 대기중 ミリタリーファイル @ミリタリーファイル - 승인 대기중 くいしん坊…" at bounding box center [784, 332] width 1568 height 437
click at [138, 443] on div "채널 등록 내 채널 채널 승인 상태 ミリ知識ラボ @ミリ知識ラボ - 승인 대기중 ミリタリーファイル @ミリタリーファイル - 승인 대기중 くいしん坊…" at bounding box center [784, 332] width 1568 height 437
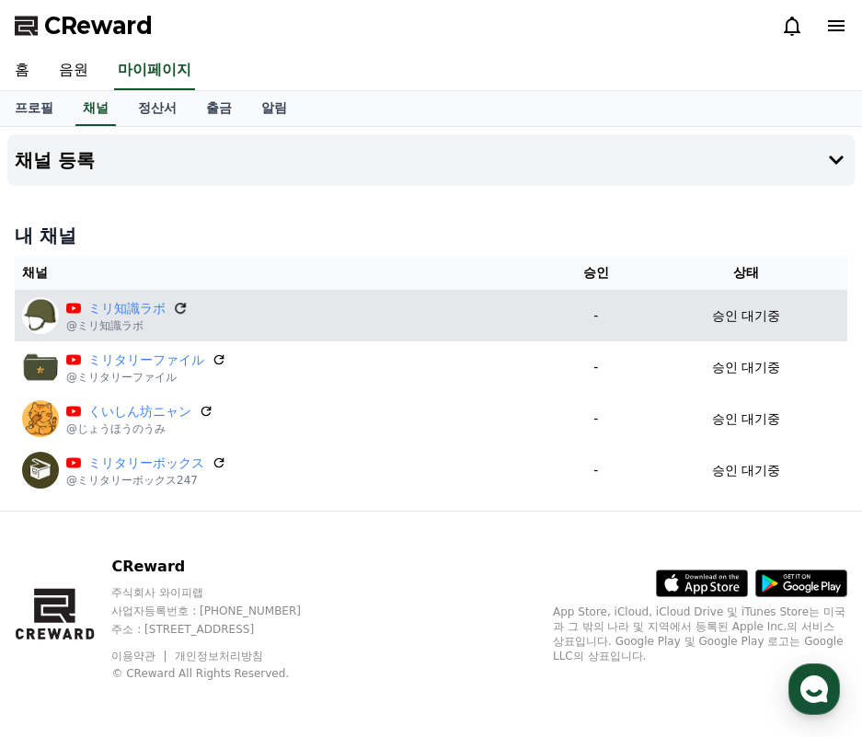
click at [185, 307] on icon at bounding box center [180, 308] width 11 height 11
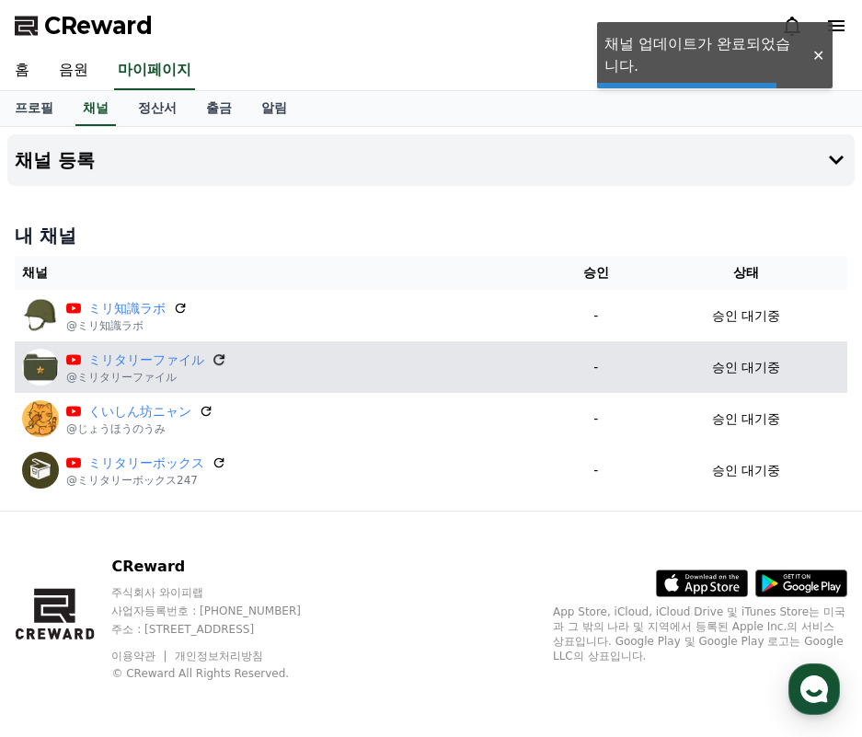
click at [221, 354] on icon at bounding box center [219, 359] width 17 height 17
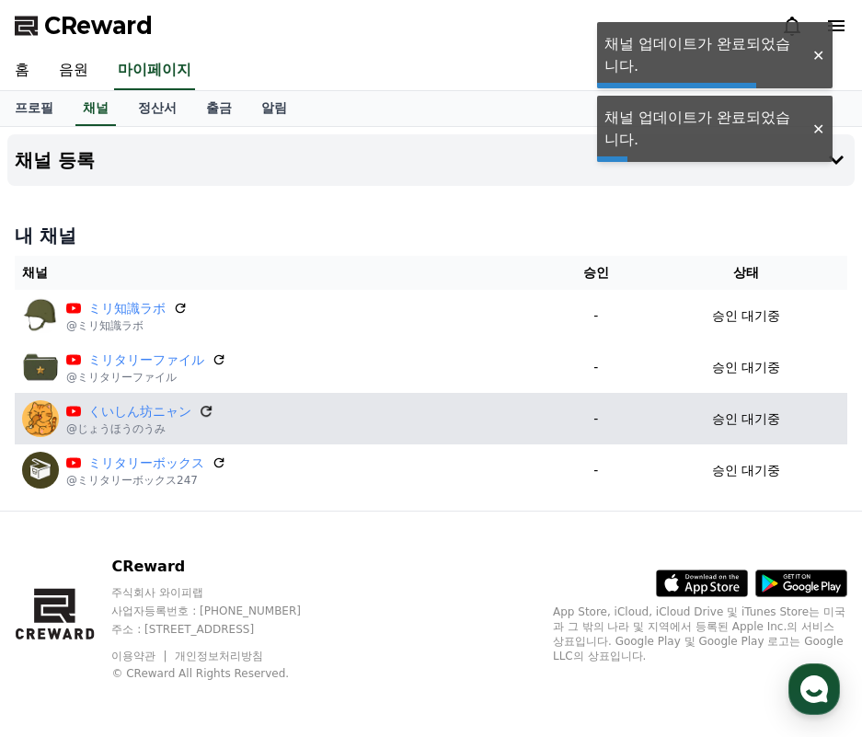
click at [205, 413] on icon at bounding box center [206, 411] width 17 height 17
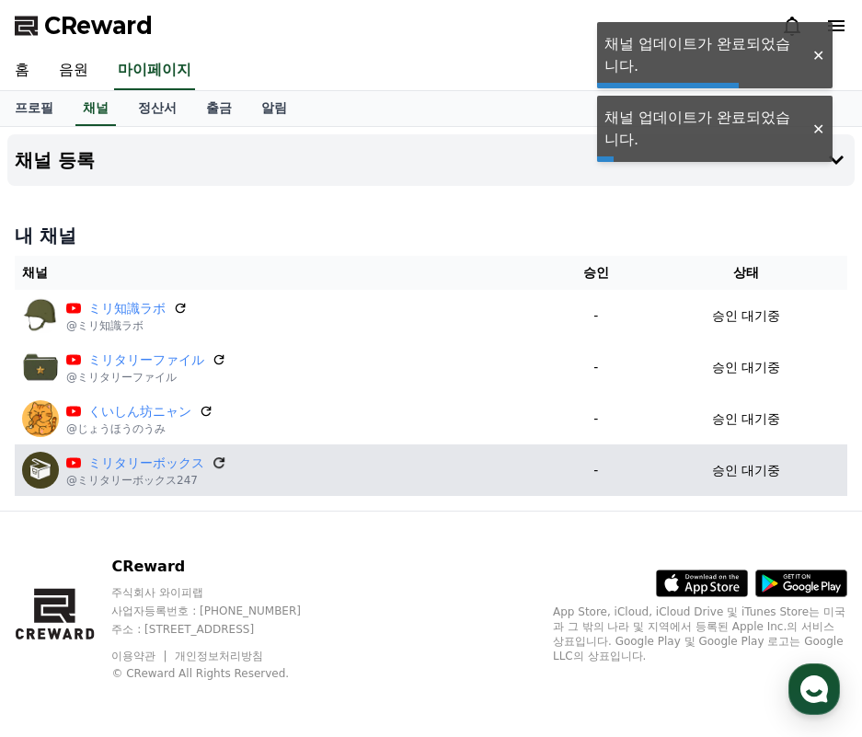
click at [216, 456] on icon at bounding box center [219, 462] width 17 height 17
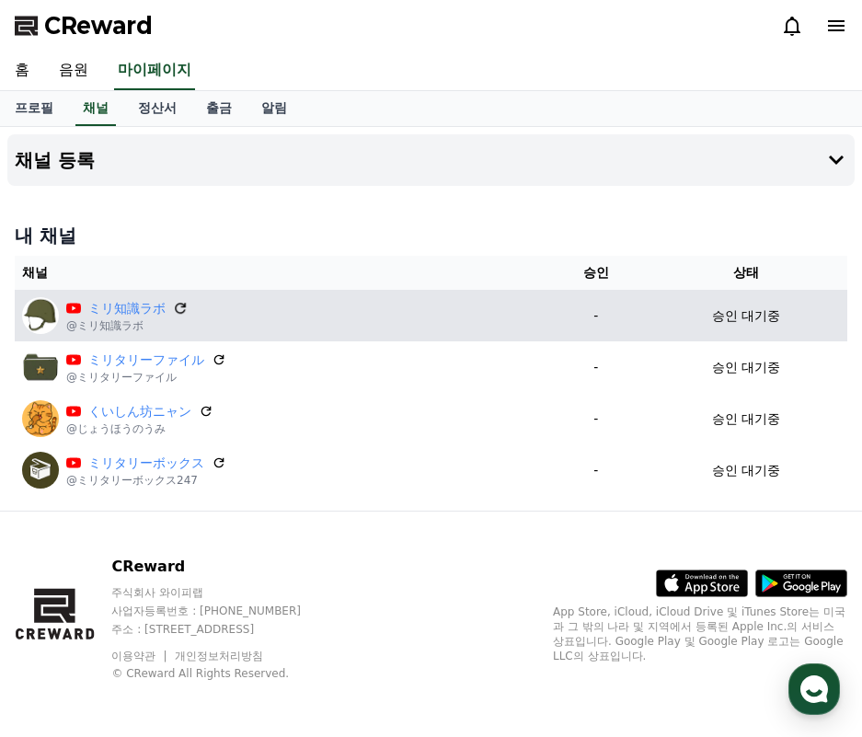
click at [177, 309] on icon at bounding box center [180, 308] width 17 height 17
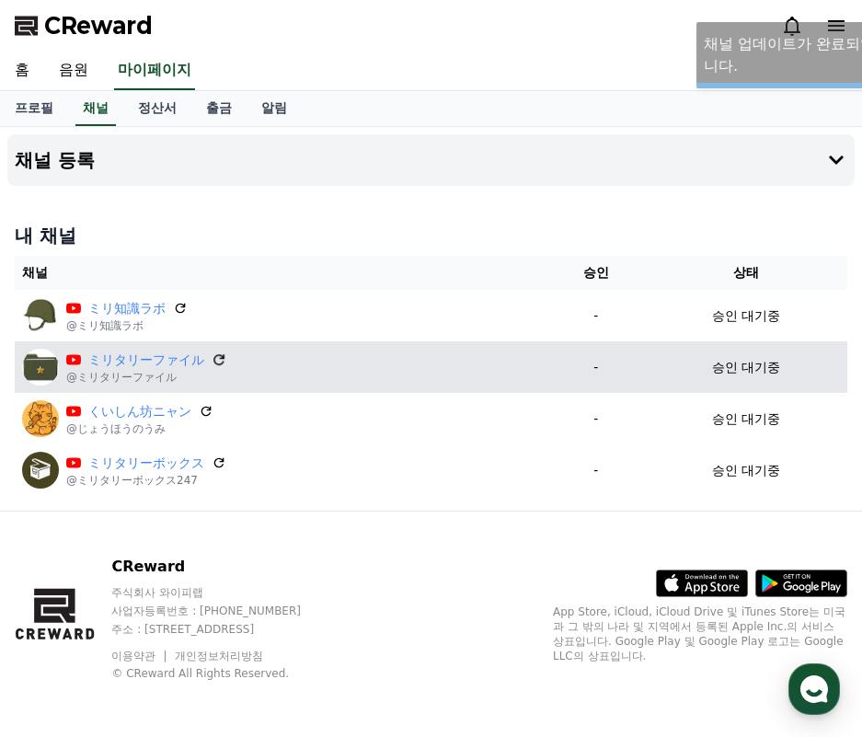
click at [222, 360] on icon at bounding box center [219, 359] width 17 height 17
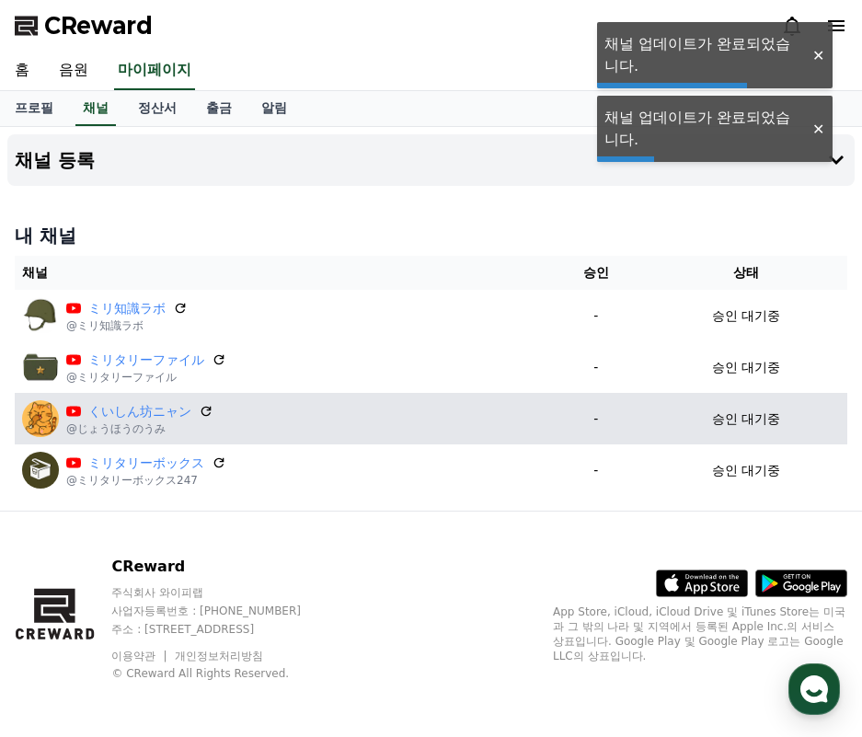
click at [202, 409] on icon at bounding box center [206, 411] width 10 height 10
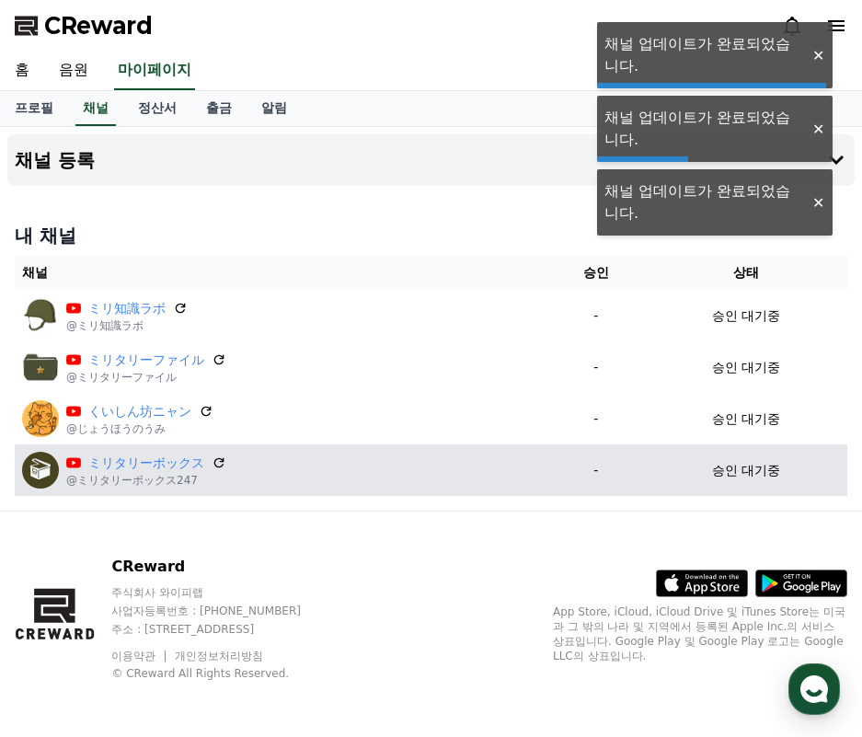
click at [227, 454] on div "ミリタリーボックス @ミリタリーボックス247" at bounding box center [280, 470] width 517 height 37
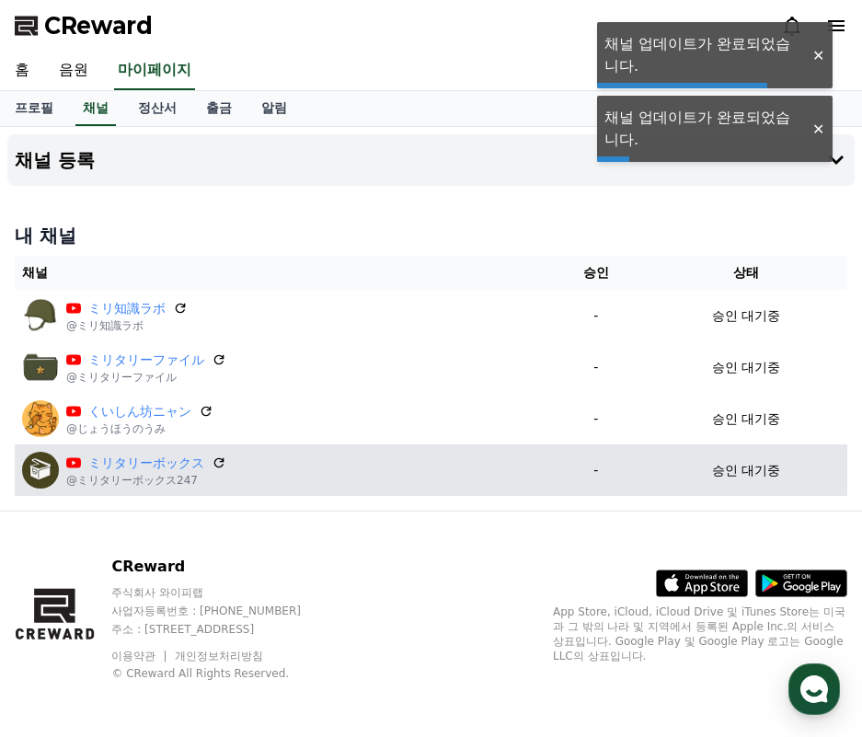
click at [226, 455] on div "ミリタリーボックス @ミリタリーボックス247" at bounding box center [280, 470] width 517 height 37
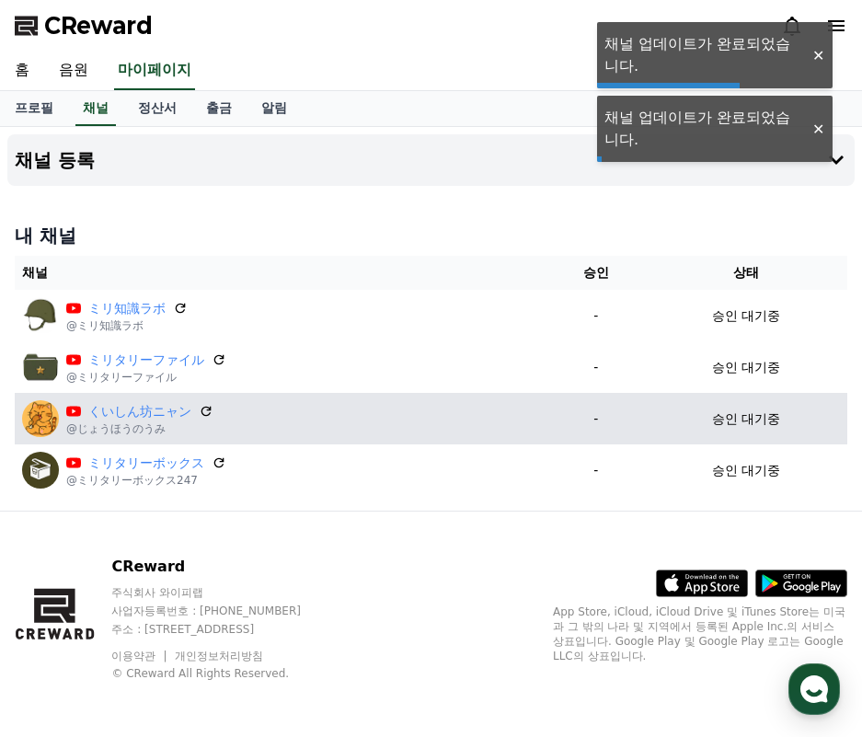
click at [221, 464] on icon at bounding box center [219, 462] width 15 height 15
